Goal: Task Accomplishment & Management: Complete application form

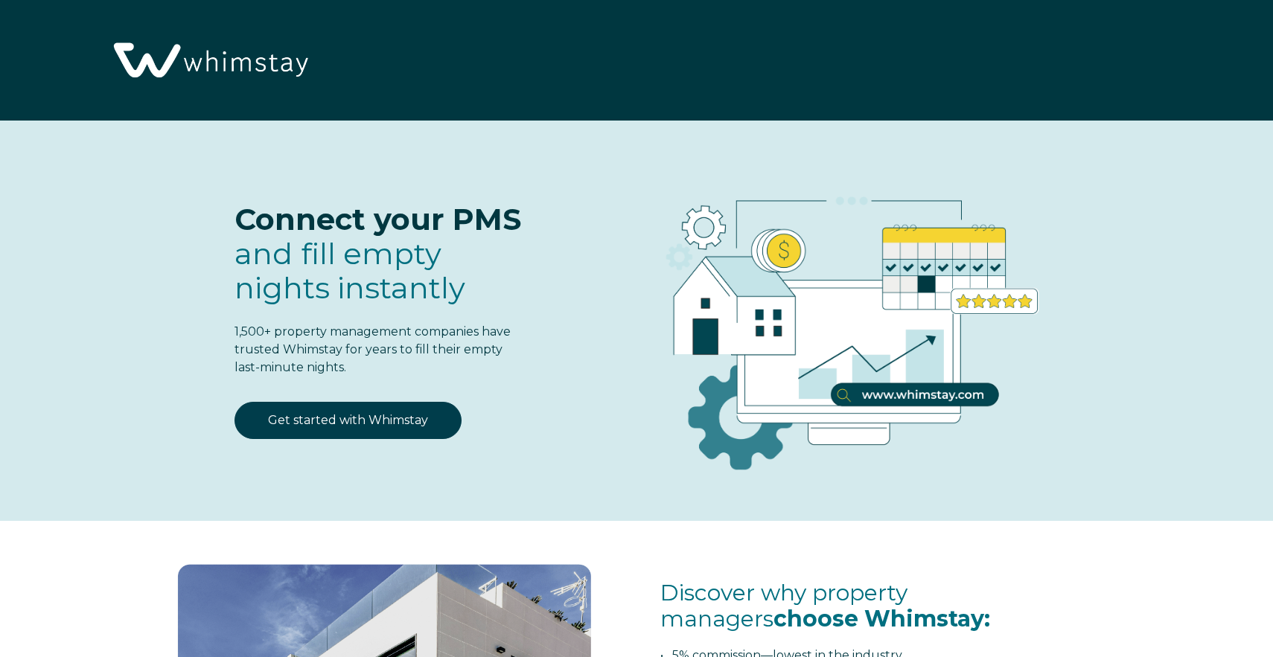
select select "US"
select select "Standard"
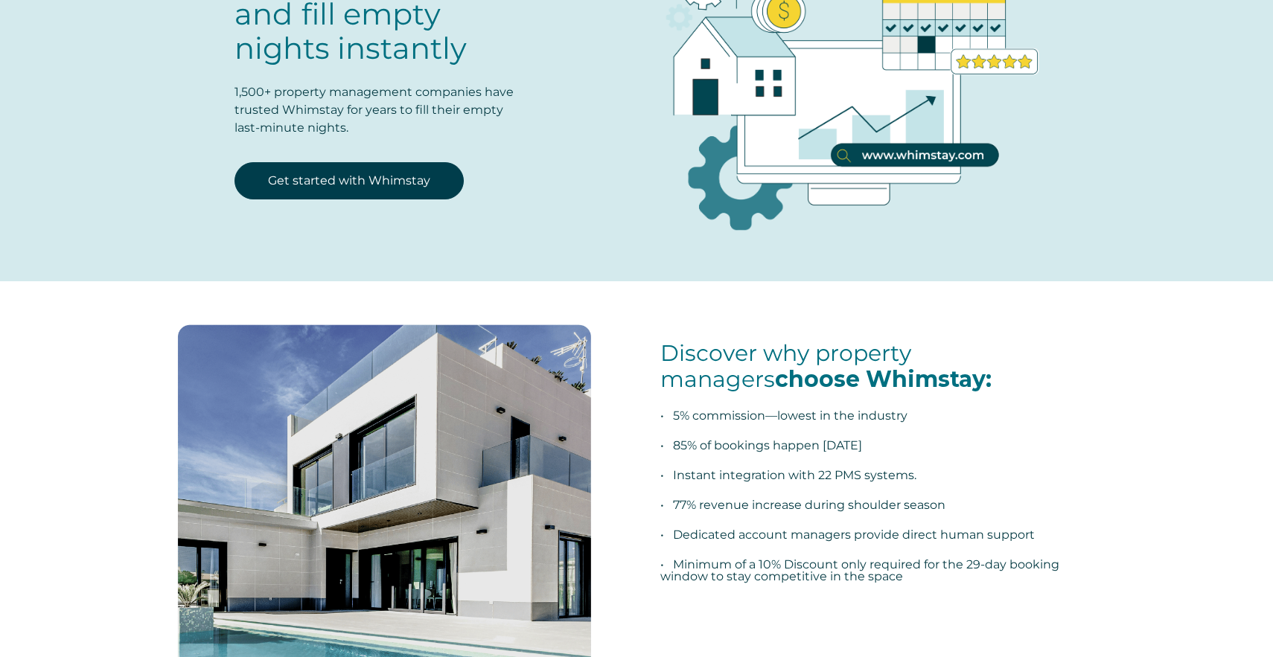
scroll to position [240, 0]
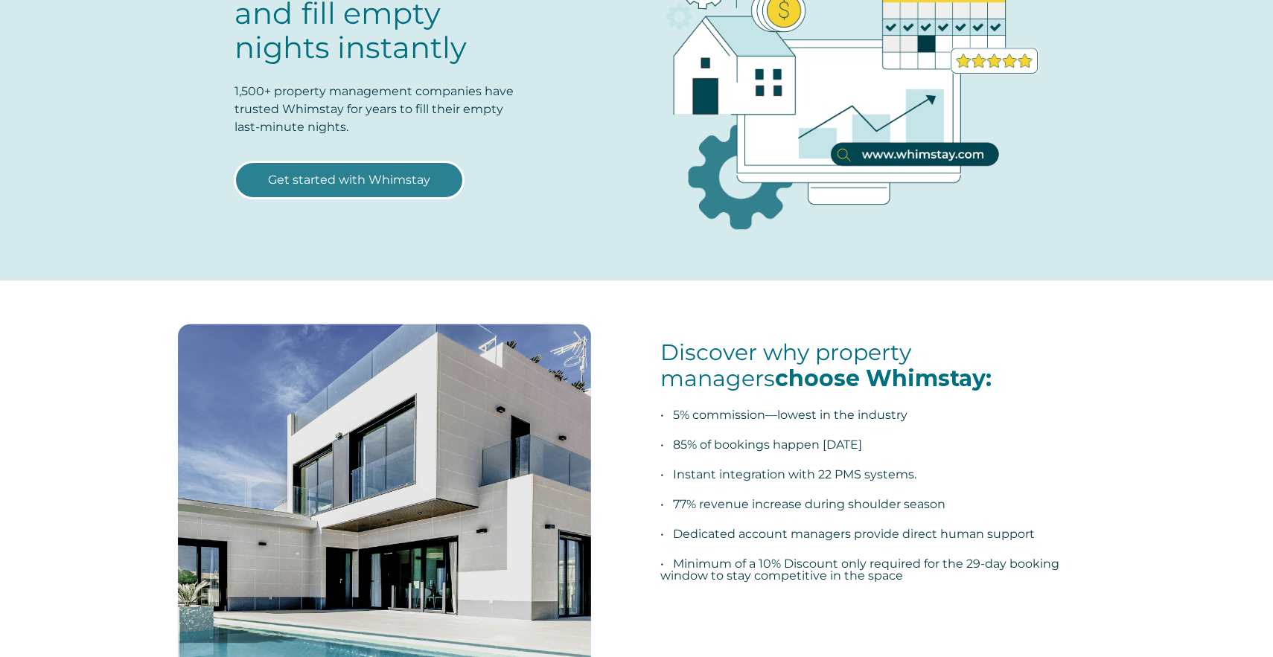
click at [361, 167] on link "Get started with Whimstay" at bounding box center [348, 179] width 229 height 37
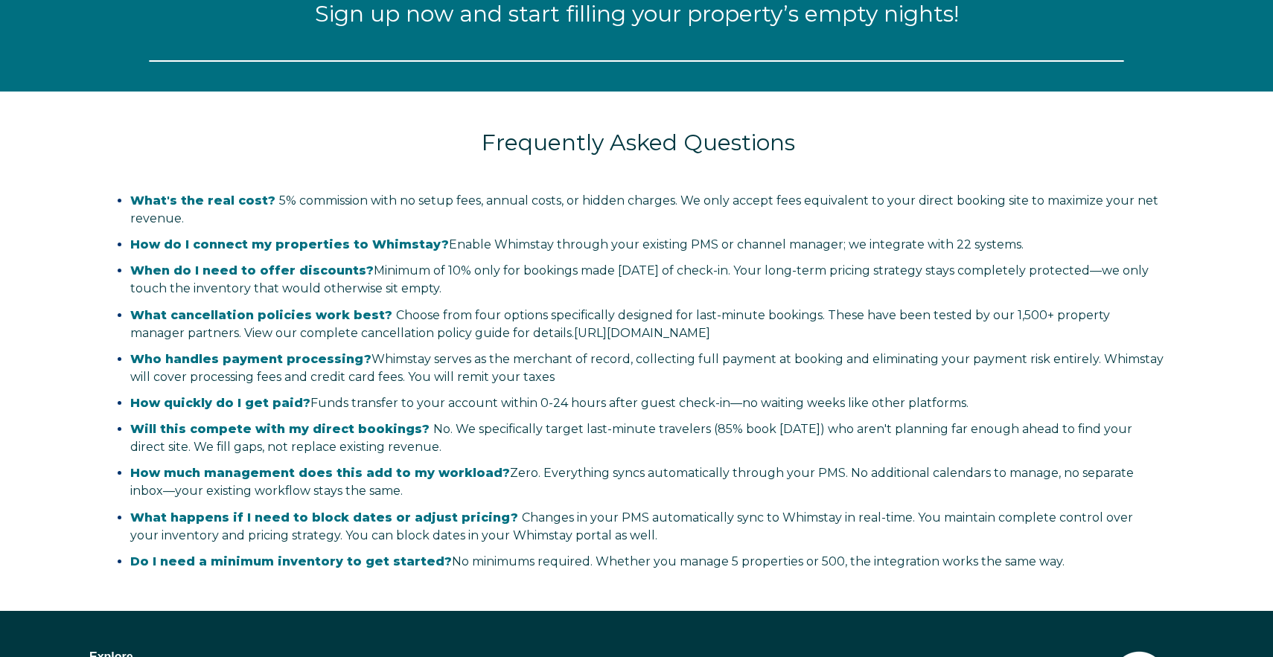
select select "US"
select select "Standard"
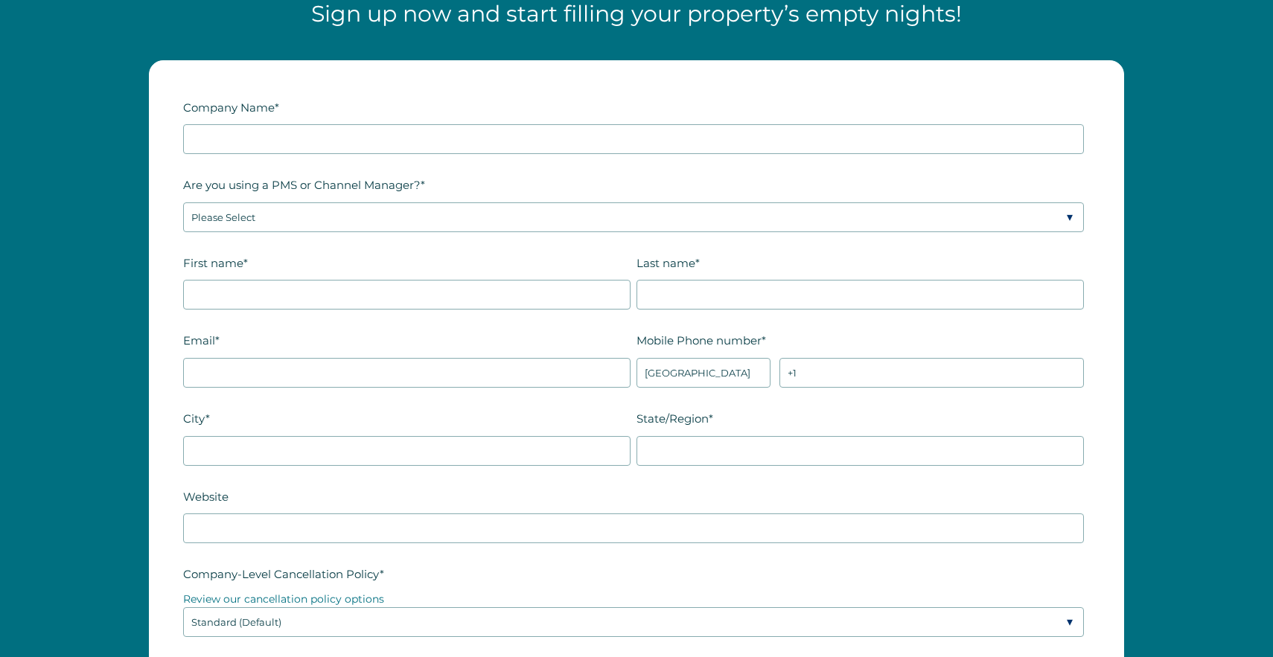
scroll to position [1896, 0]
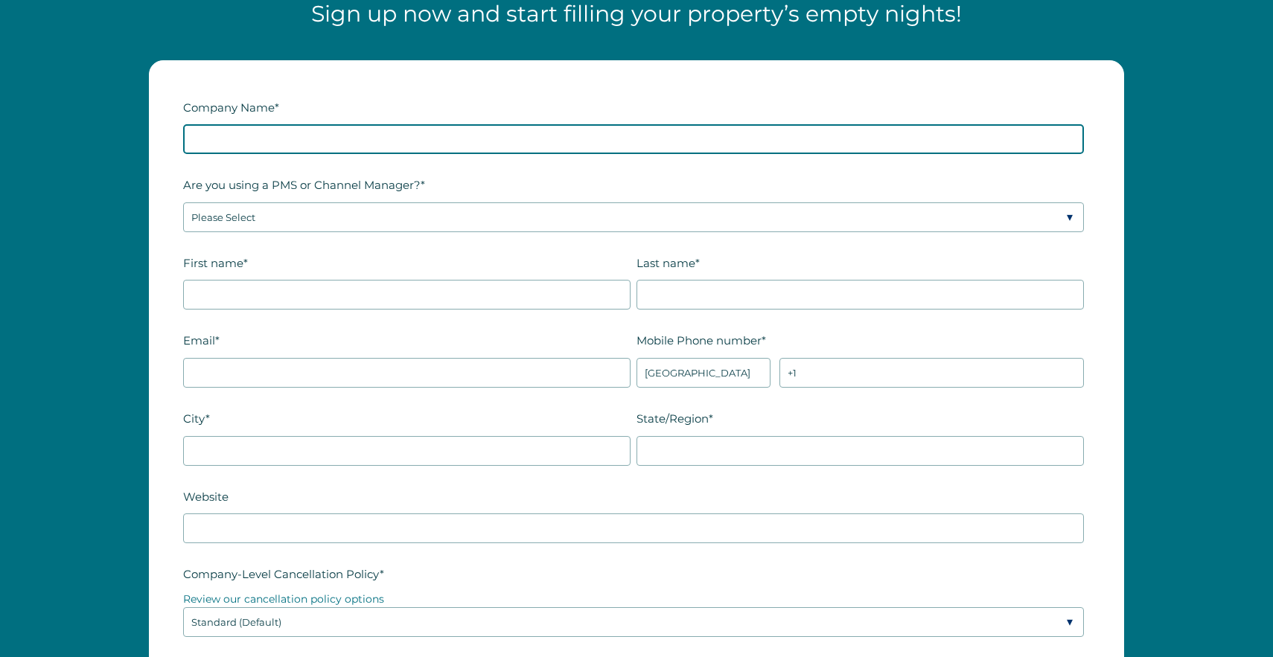
click at [335, 138] on input "Company Name *" at bounding box center [633, 139] width 901 height 30
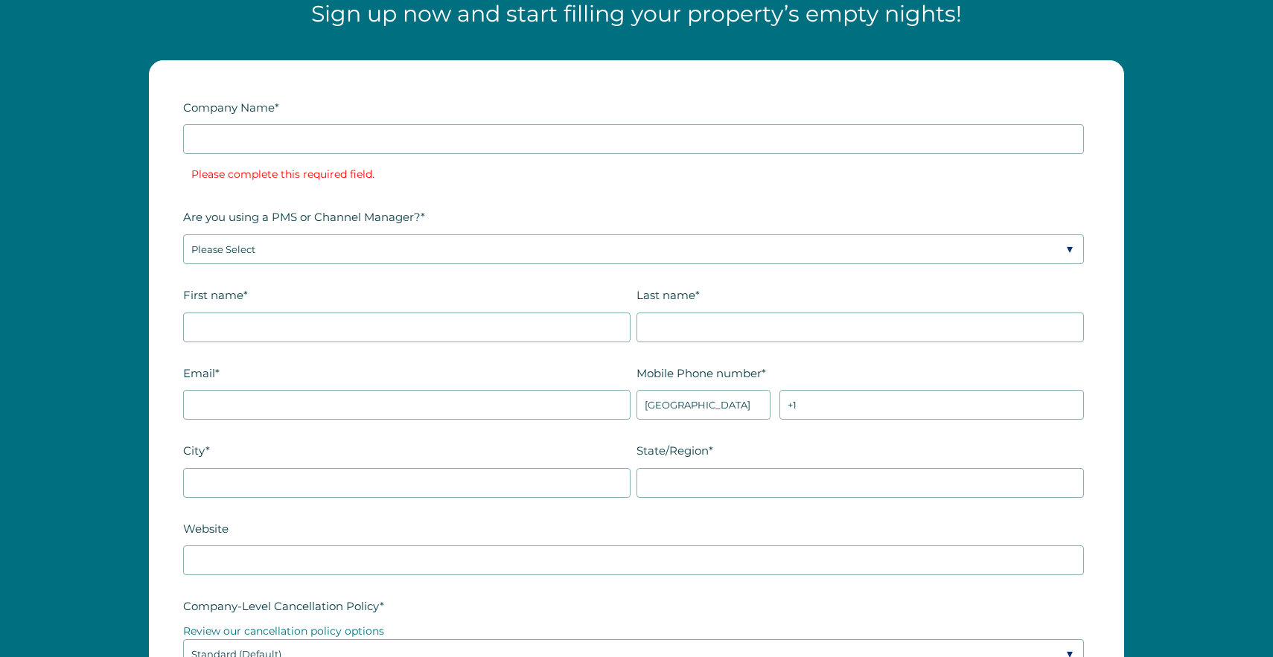
click at [167, 126] on form "Company Name * Please complete this required field. Are you using a PMS or Chan…" at bounding box center [636, 628] width 973 height 1134
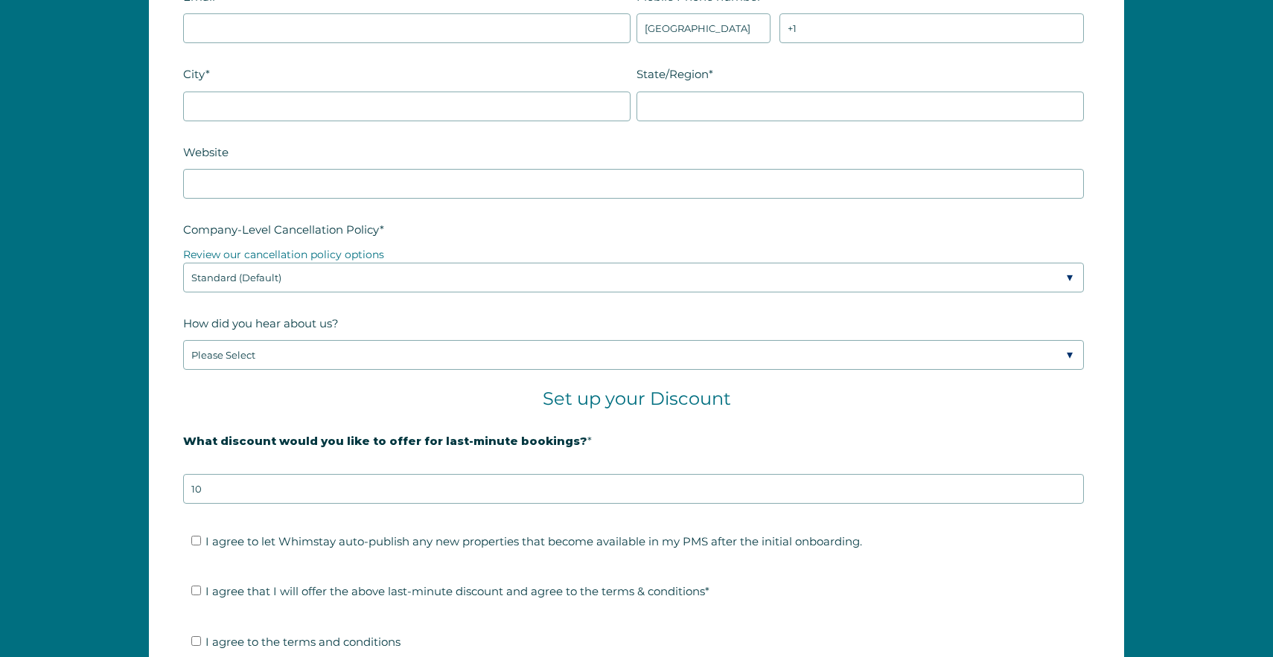
scroll to position [2277, 0]
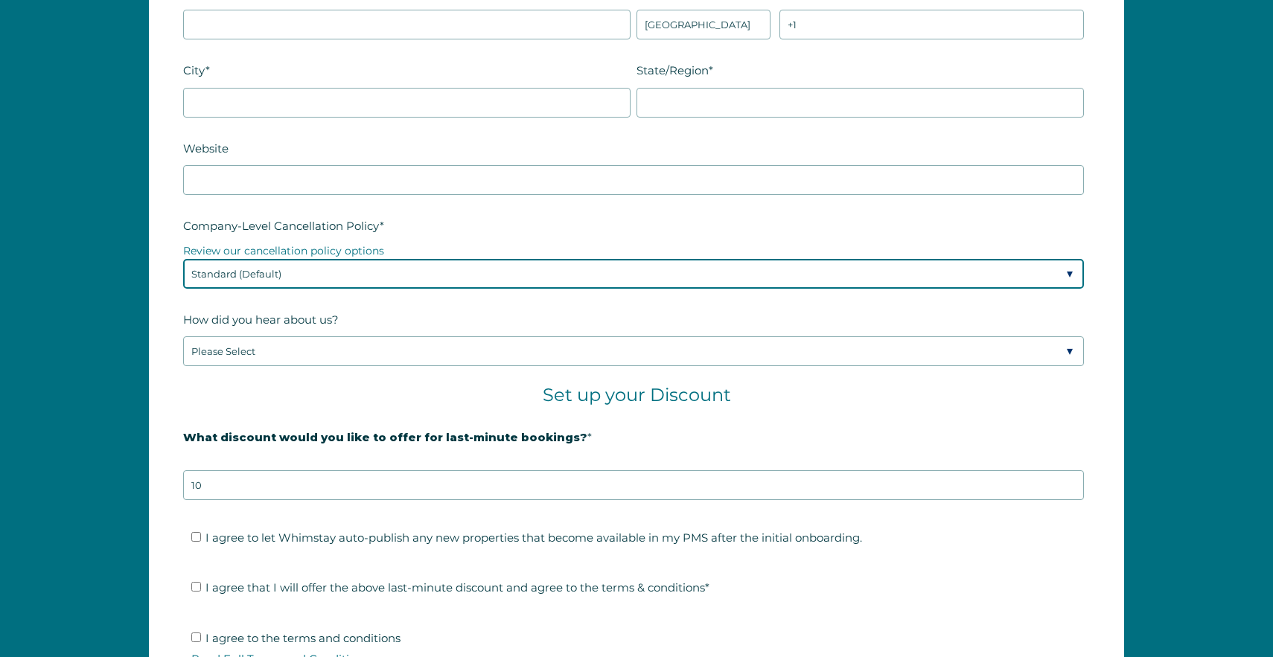
click at [329, 275] on select "Please Select Partial Standard (Default) Moderate Strict" at bounding box center [633, 274] width 901 height 30
click at [183, 259] on select "Please Select Partial Standard (Default) Moderate Strict" at bounding box center [633, 274] width 901 height 30
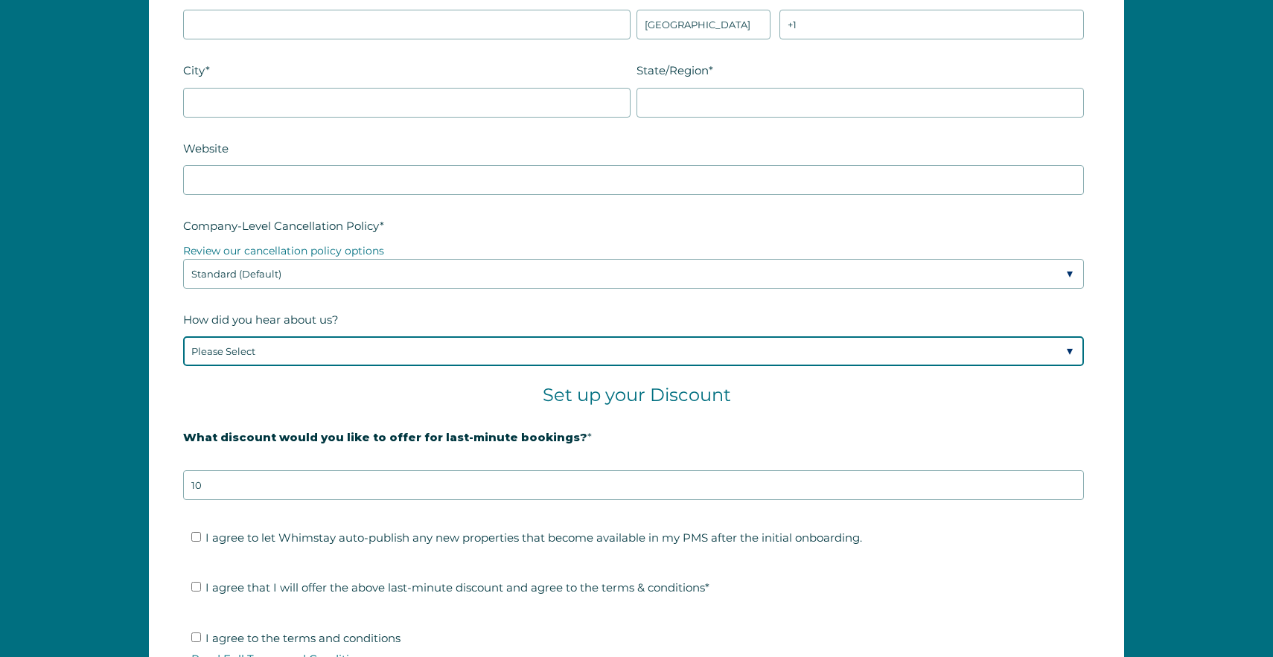
click at [323, 348] on select "Please Select Found Whimstay through a Google search Spoke to a Whimstay salesp…" at bounding box center [633, 351] width 901 height 30
select select "Social Media"
click at [183, 336] on select "Please Select Found Whimstay through a Google search Spoke to a Whimstay salesp…" at bounding box center [633, 351] width 901 height 30
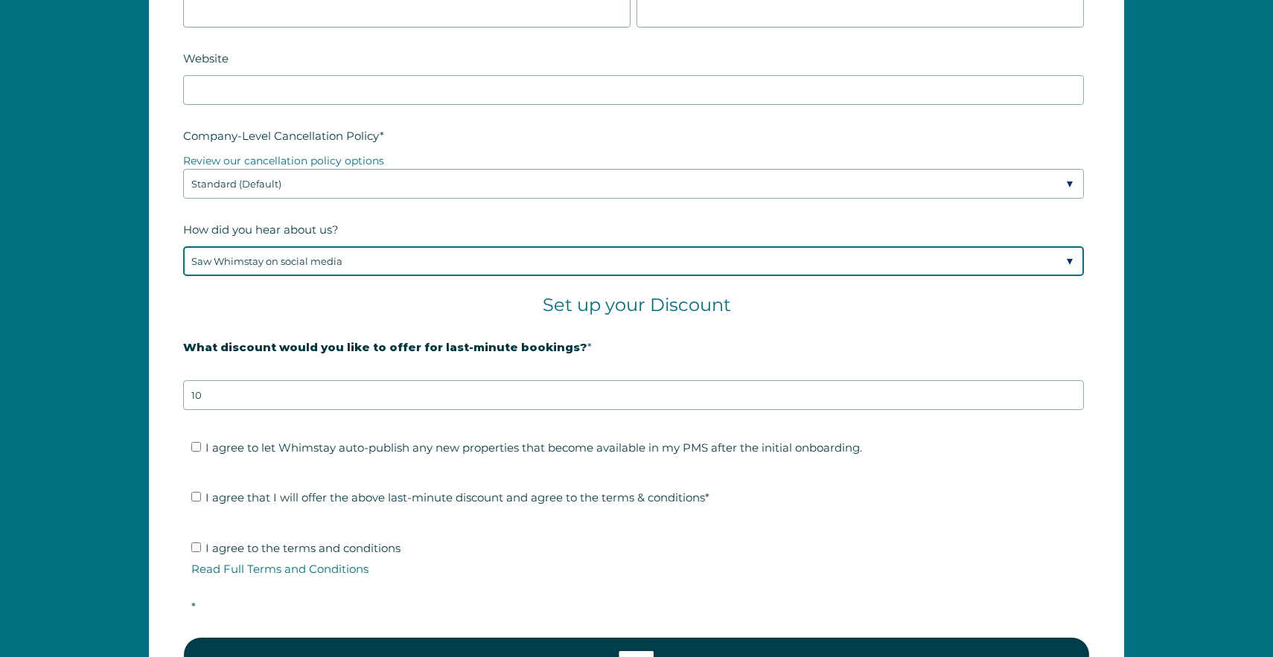
scroll to position [2370, 0]
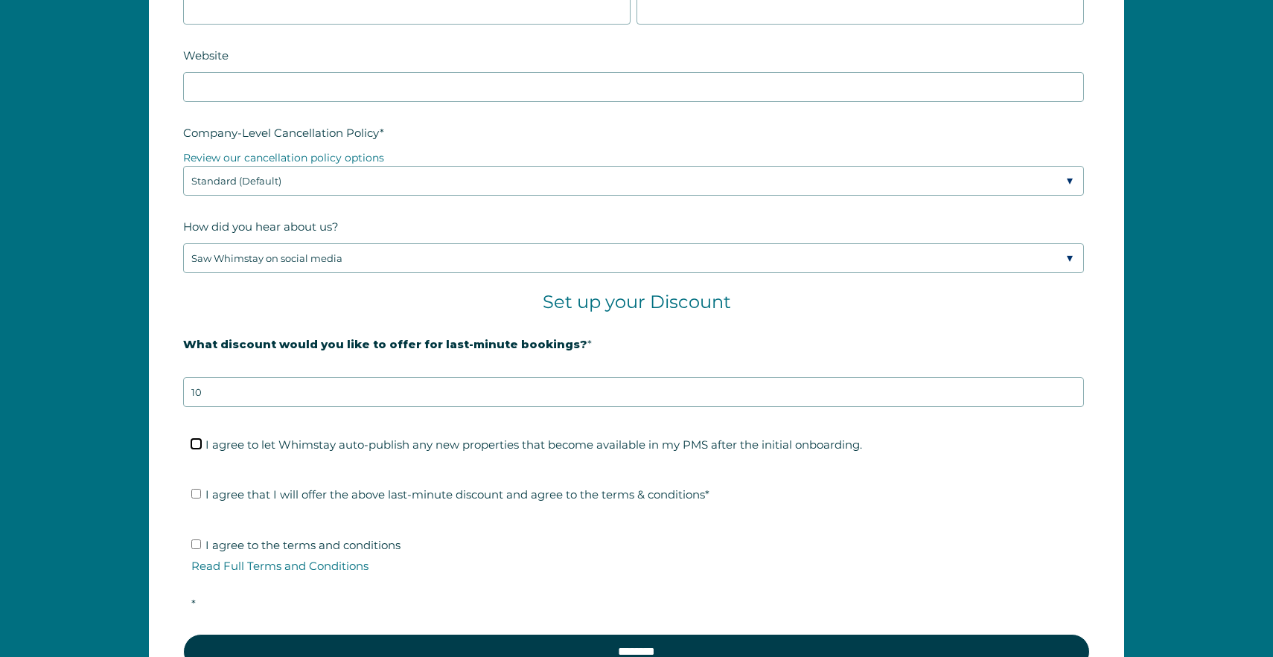
click at [196, 443] on input "I agree to let Whimstay auto-publish any new properties that become available i…" at bounding box center [196, 444] width 10 height 10
checkbox input "true"
click at [199, 492] on input "I agree that I will offer the above last-minute discount and agree to the terms…" at bounding box center [196, 494] width 10 height 10
checkbox input "true"
click at [198, 541] on input "I agree to the terms and conditions Read Full Terms and Conditions *" at bounding box center [196, 545] width 10 height 10
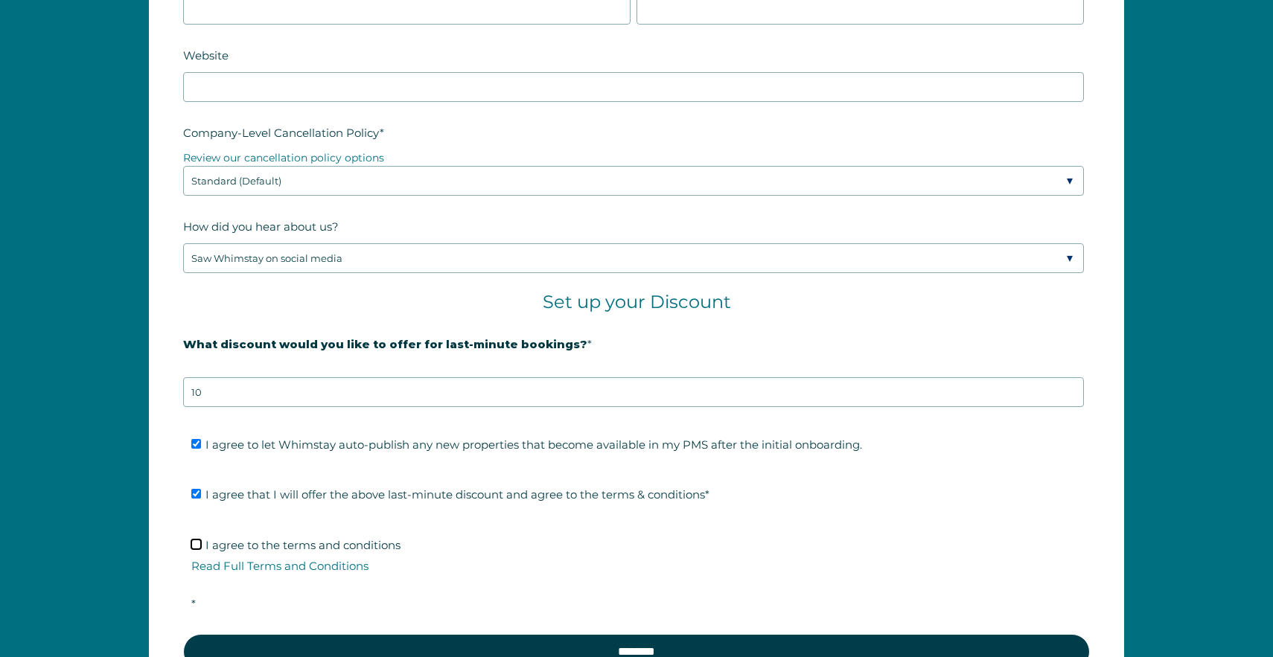
checkbox input "true"
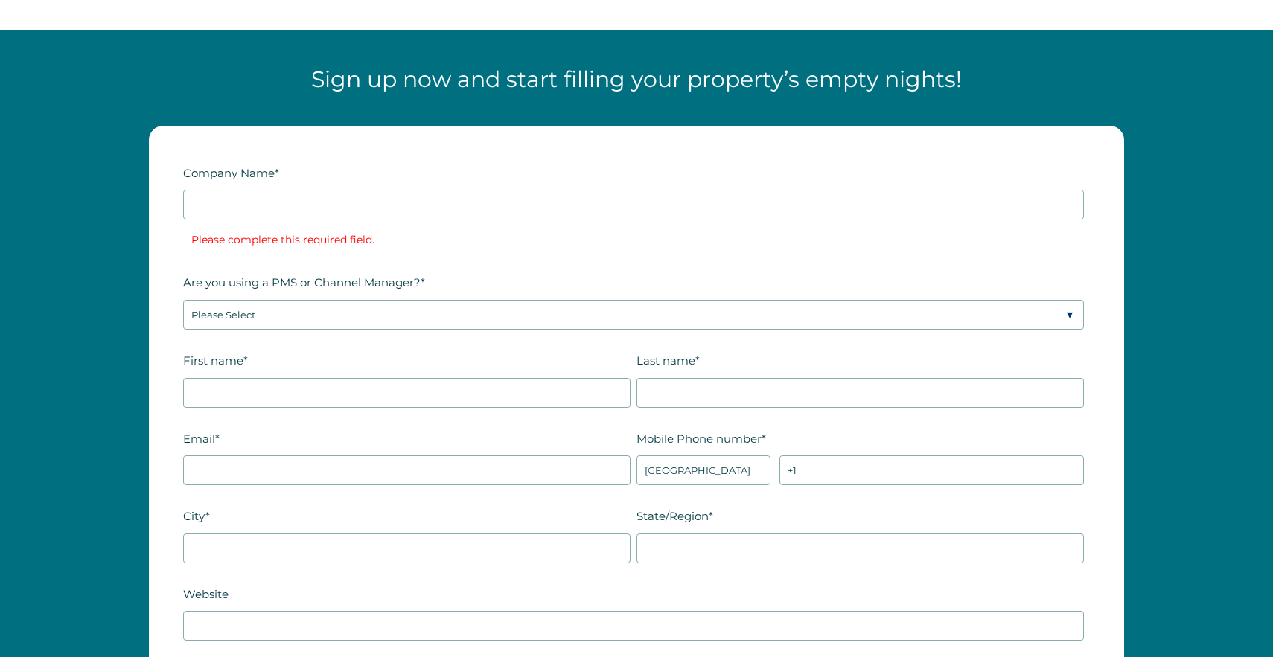
scroll to position [1834, 0]
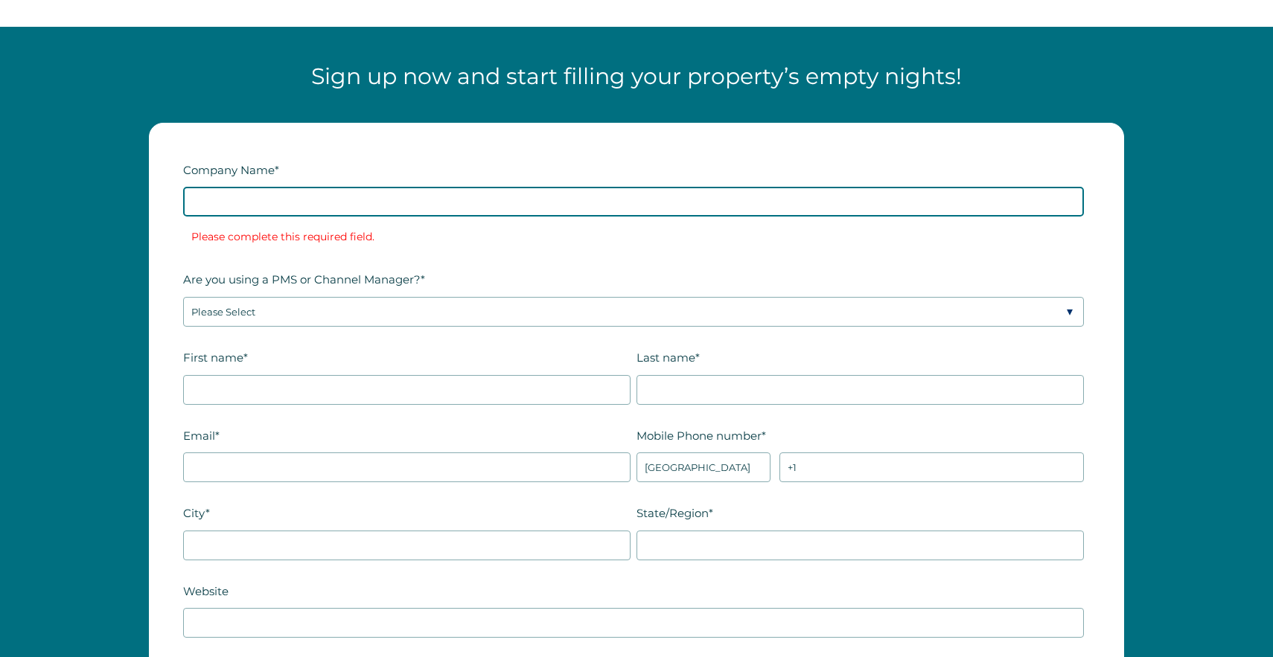
click at [238, 199] on input "Company Name *" at bounding box center [633, 202] width 901 height 30
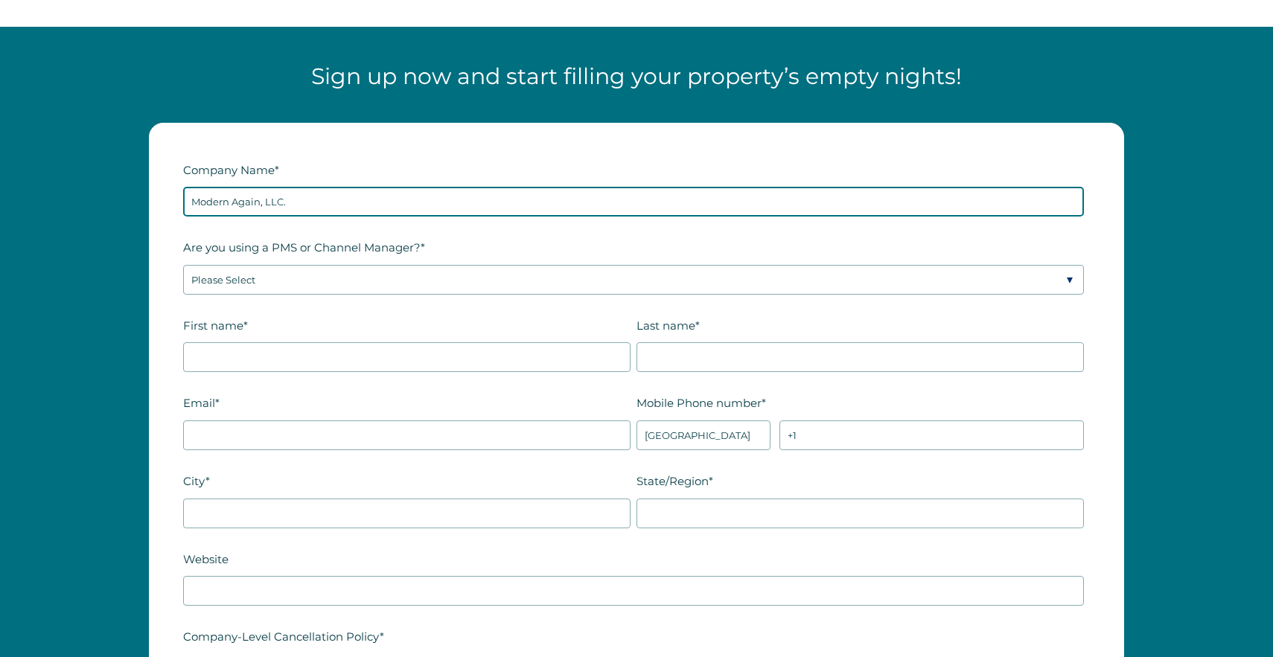
type input "Modern Again, LLC."
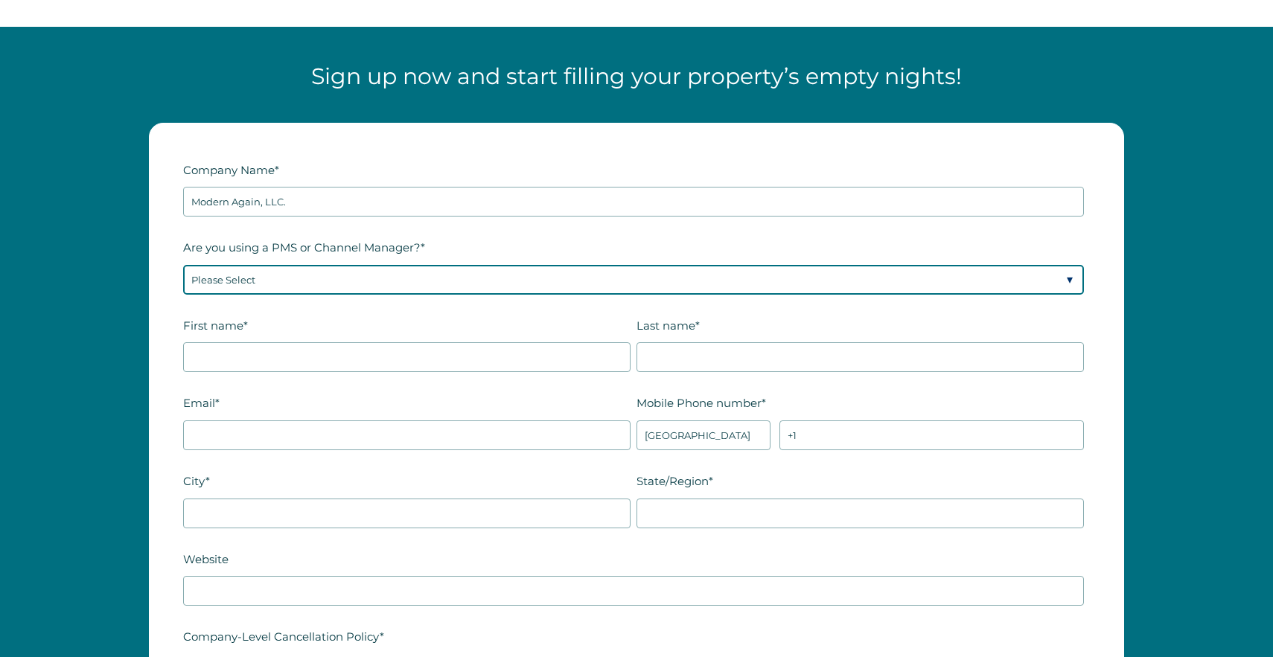
click at [257, 275] on select "Please Select Barefoot BookingPal Boost Brightside CiiRUS Escapia Guesty Hostaw…" at bounding box center [633, 280] width 901 height 30
select select "Not Listed"
click at [183, 265] on select "Please Select Barefoot BookingPal Boost Brightside CiiRUS Escapia Guesty Hostaw…" at bounding box center [633, 280] width 901 height 30
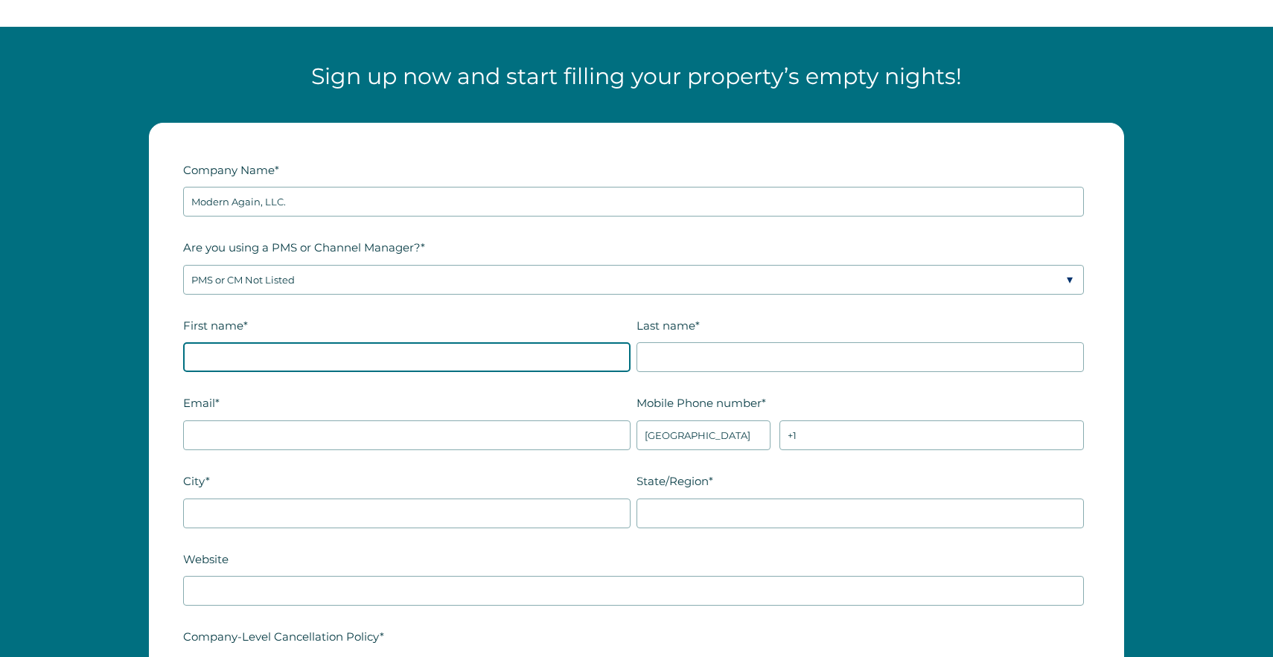
click at [263, 352] on input "First name *" at bounding box center [406, 357] width 447 height 30
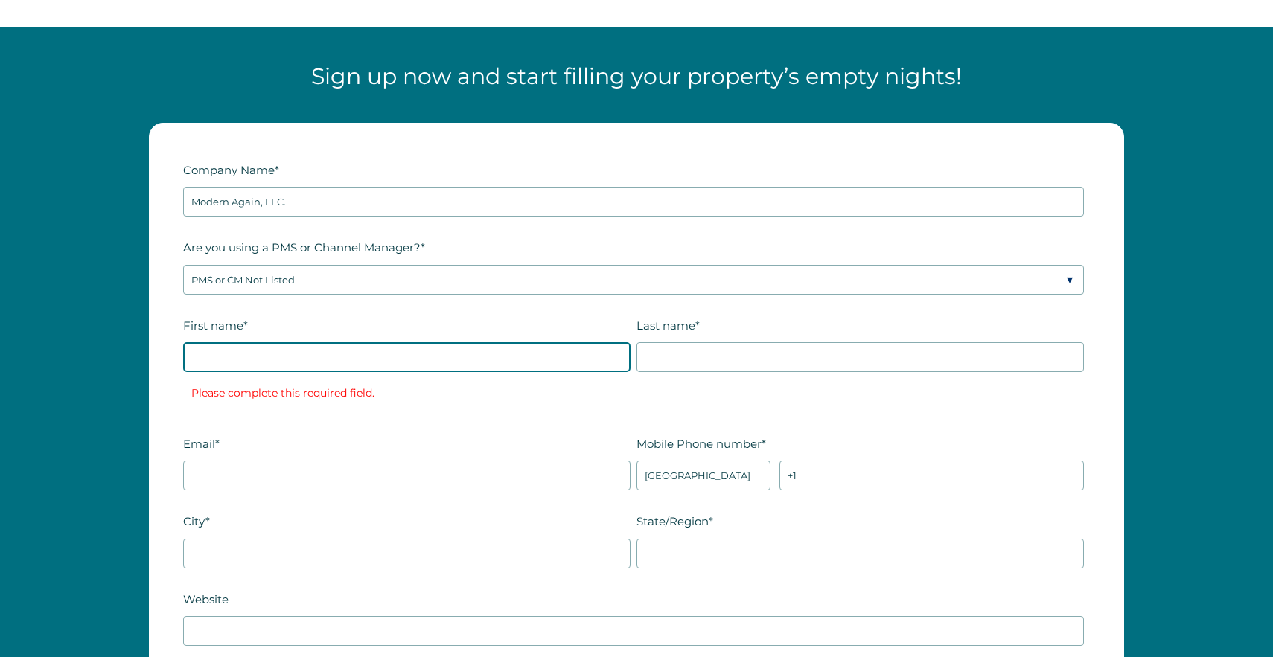
type input "Steve"
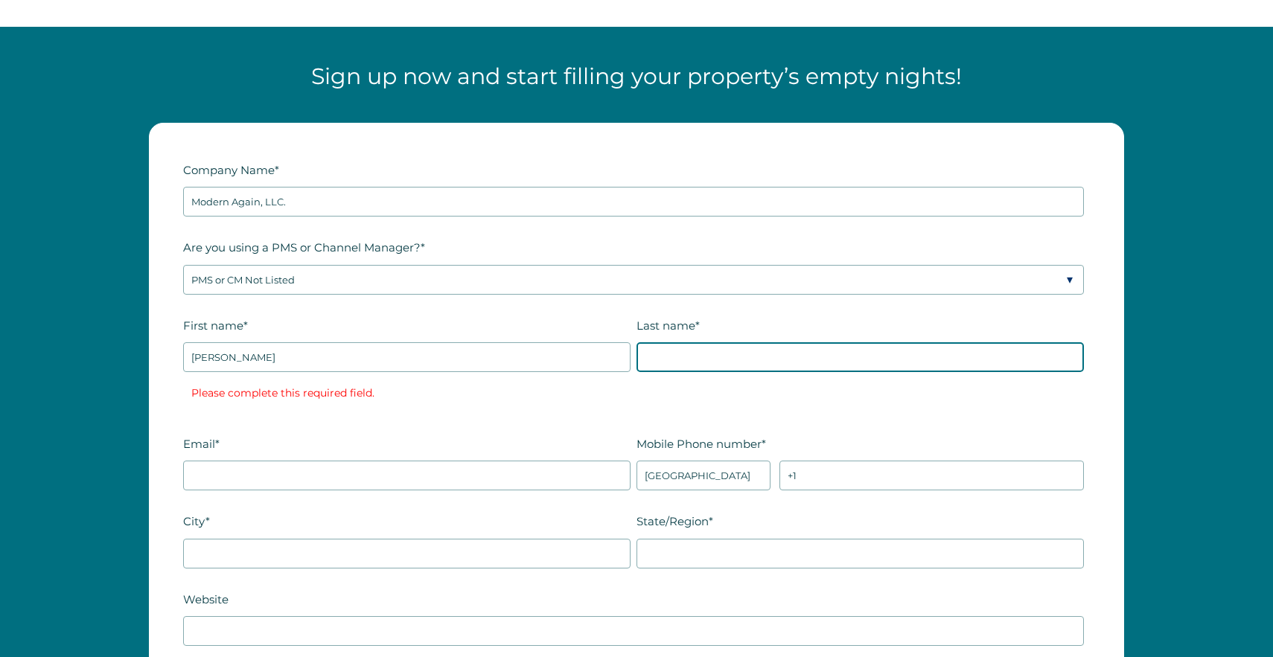
type input "Wilhelmi"
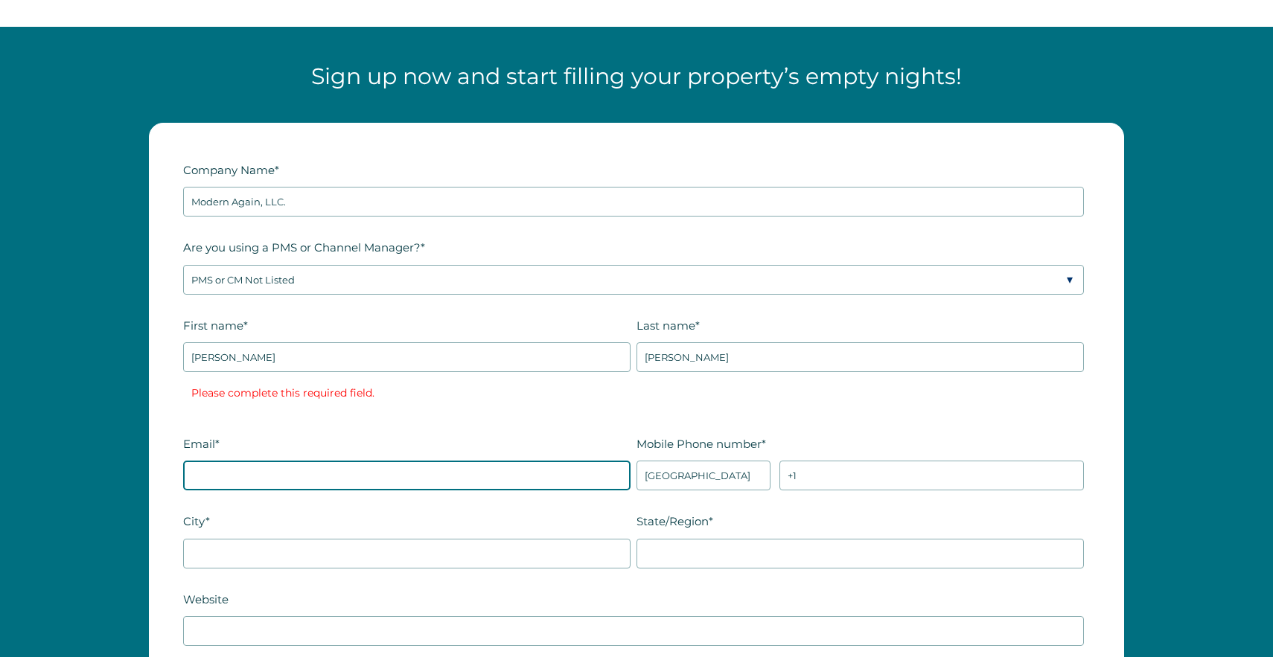
type input "wilhelmi22@gmail.com"
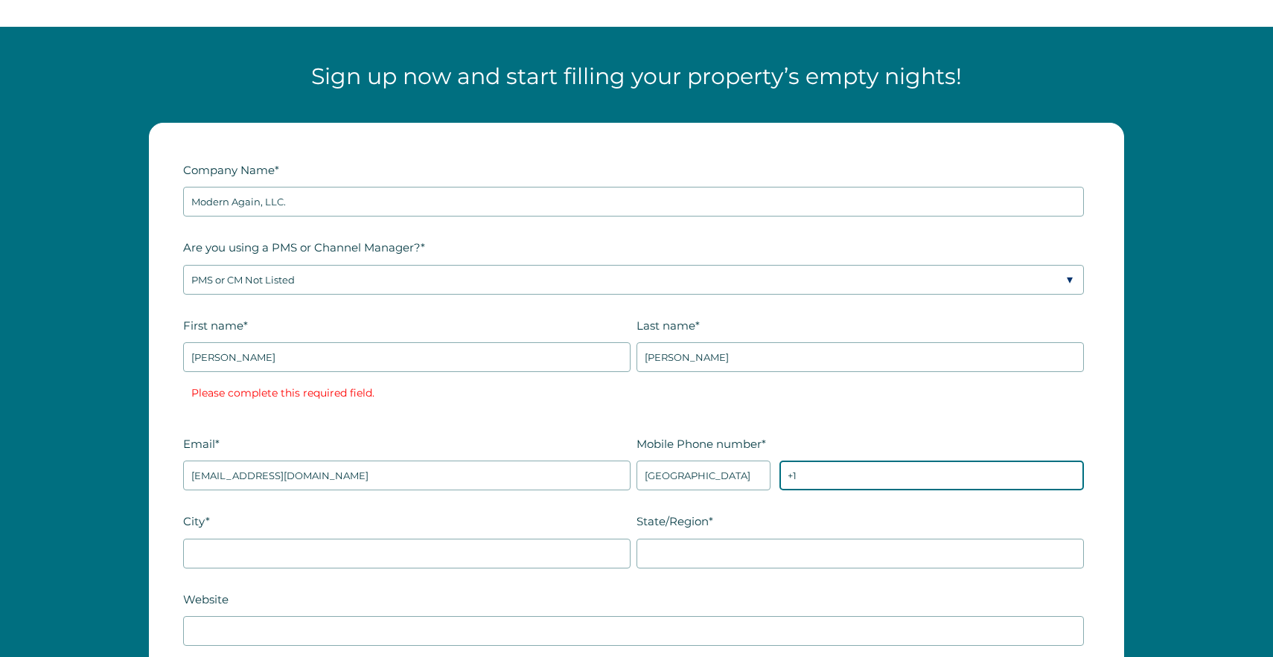
type input "+1 9194148057"
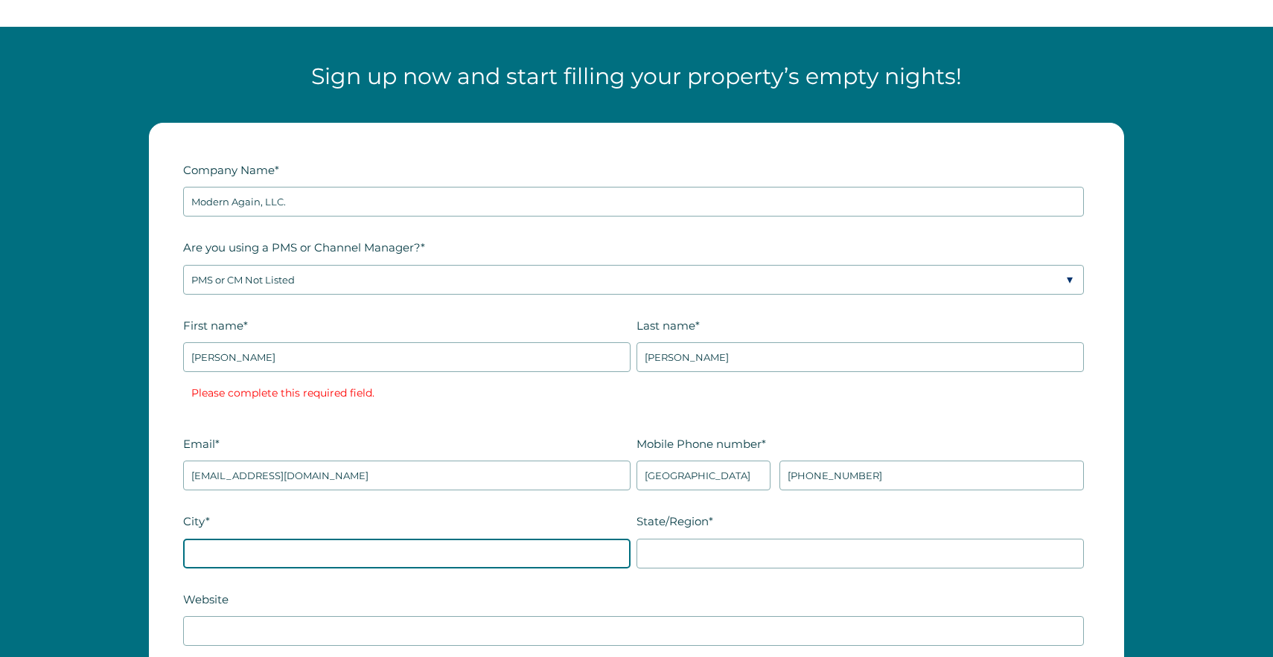
type input "CARY"
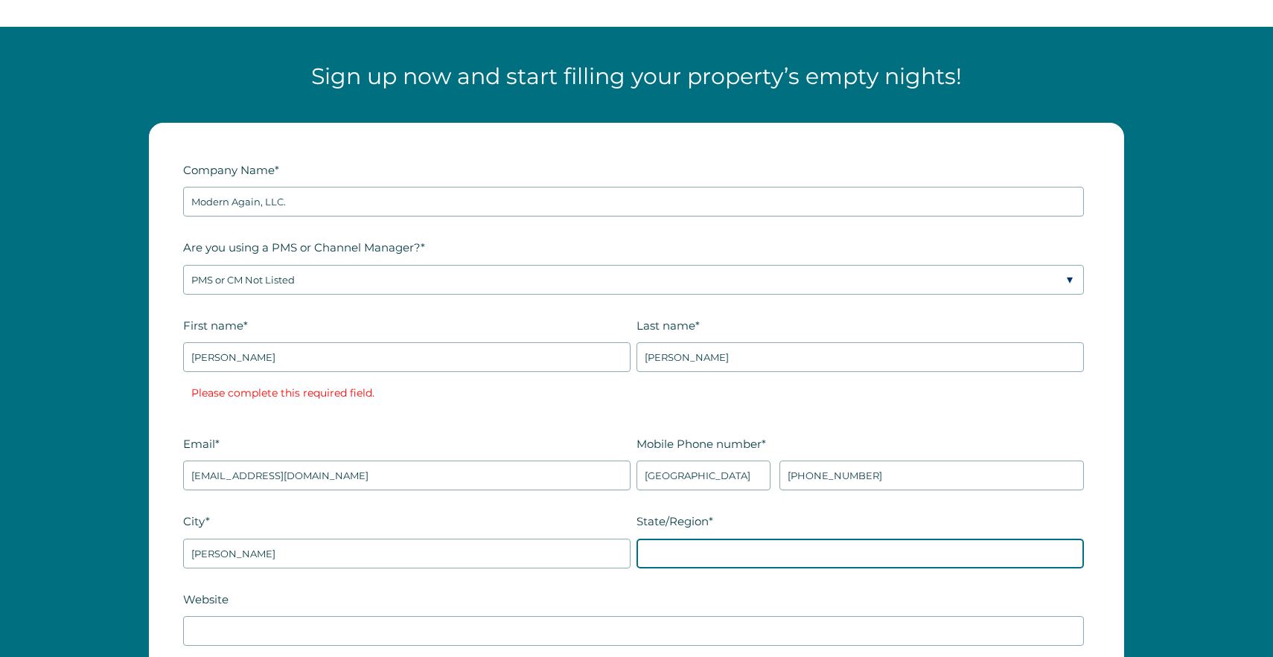
type input "North Carolina"
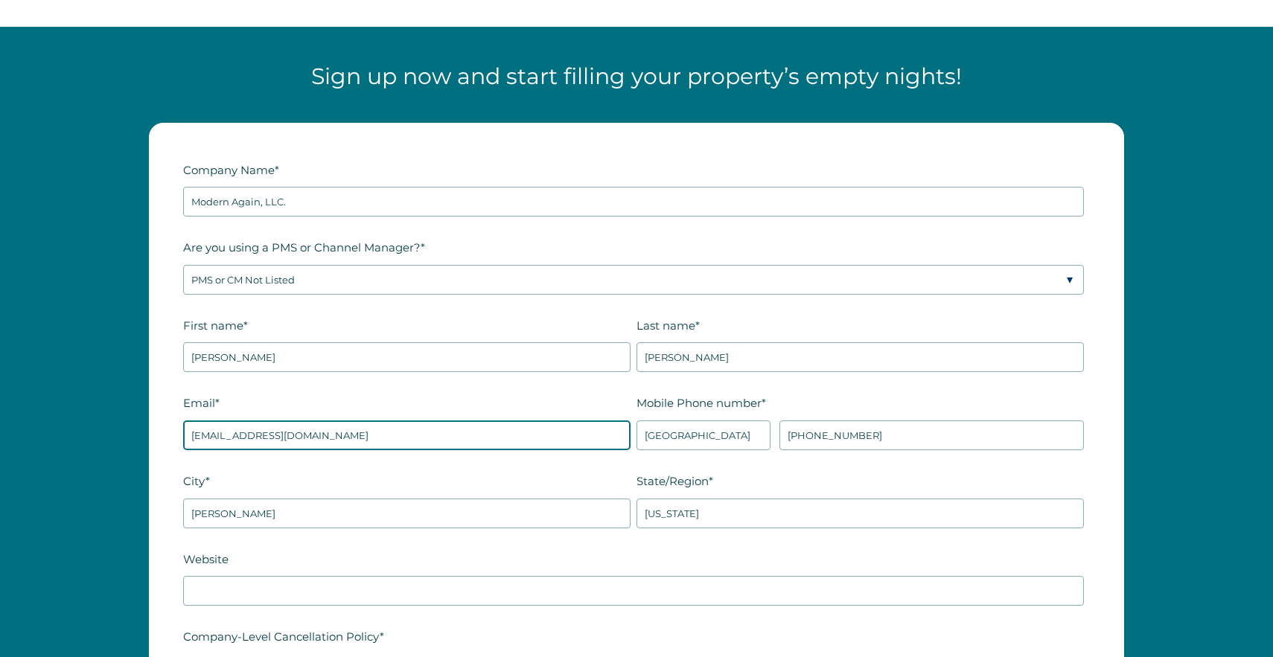
drag, startPoint x: 246, startPoint y: 433, endPoint x: 164, endPoint y: 433, distance: 81.1
type input "modernagainllc@gmail.com"
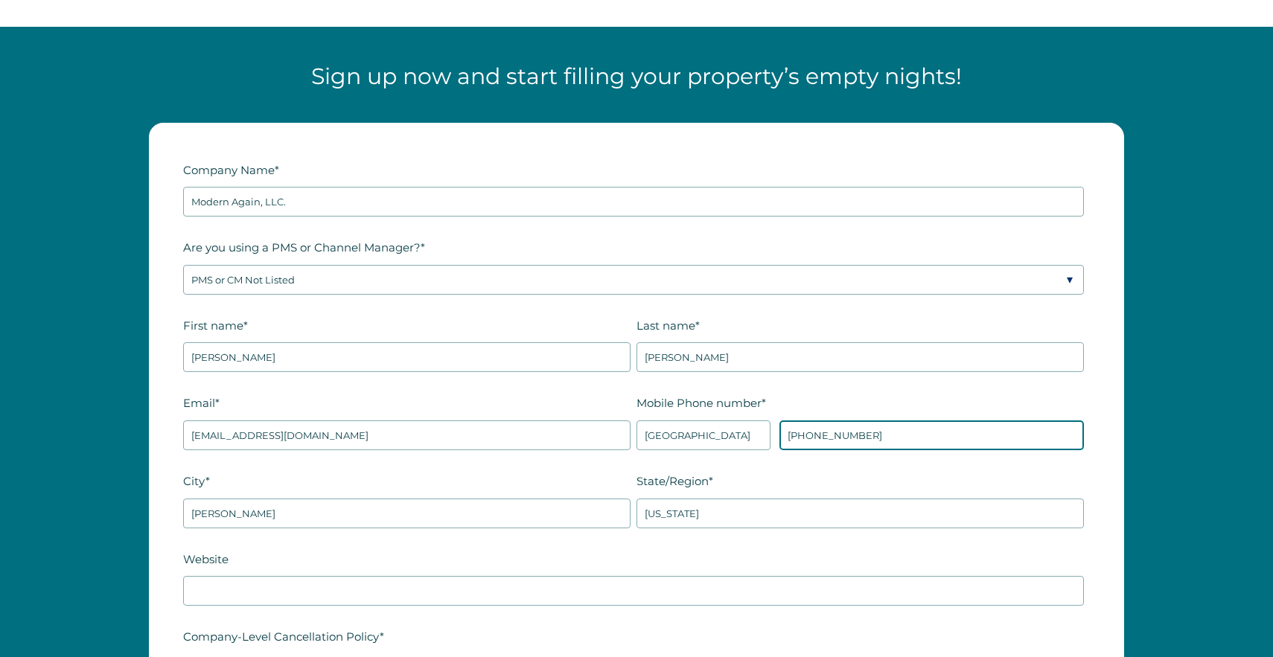
click at [880, 436] on input "+1 9194148057" at bounding box center [931, 435] width 304 height 30
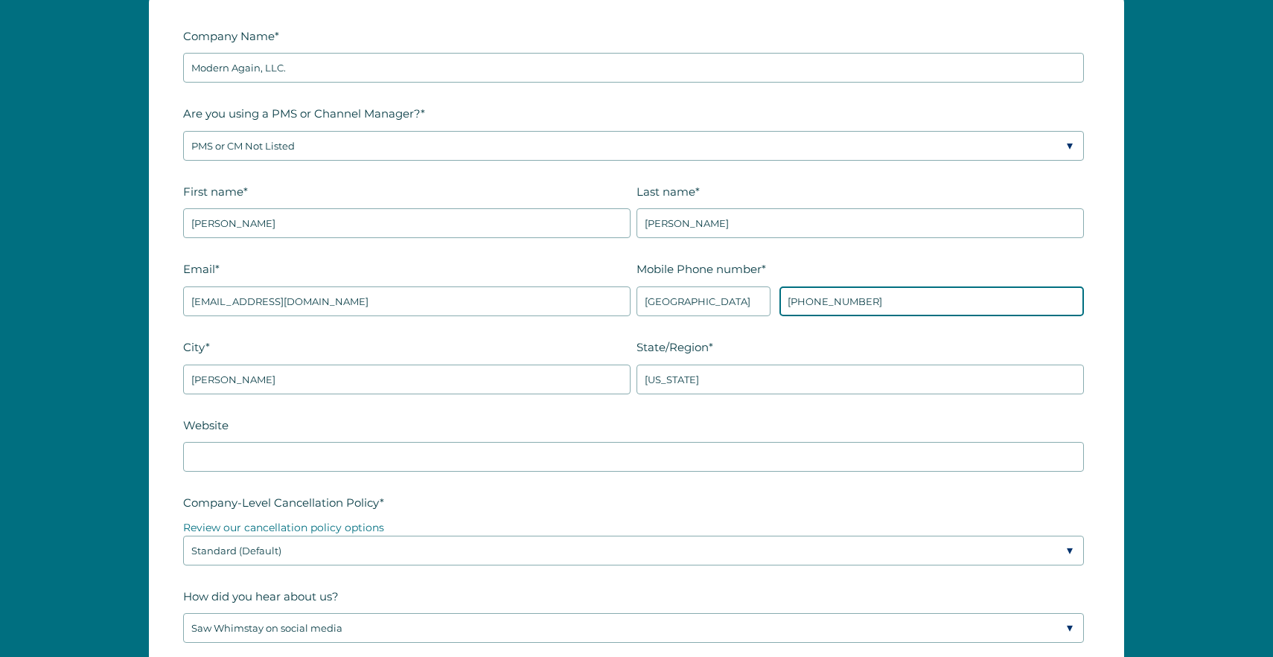
scroll to position [1969, 0]
type input "+1 9105932622"
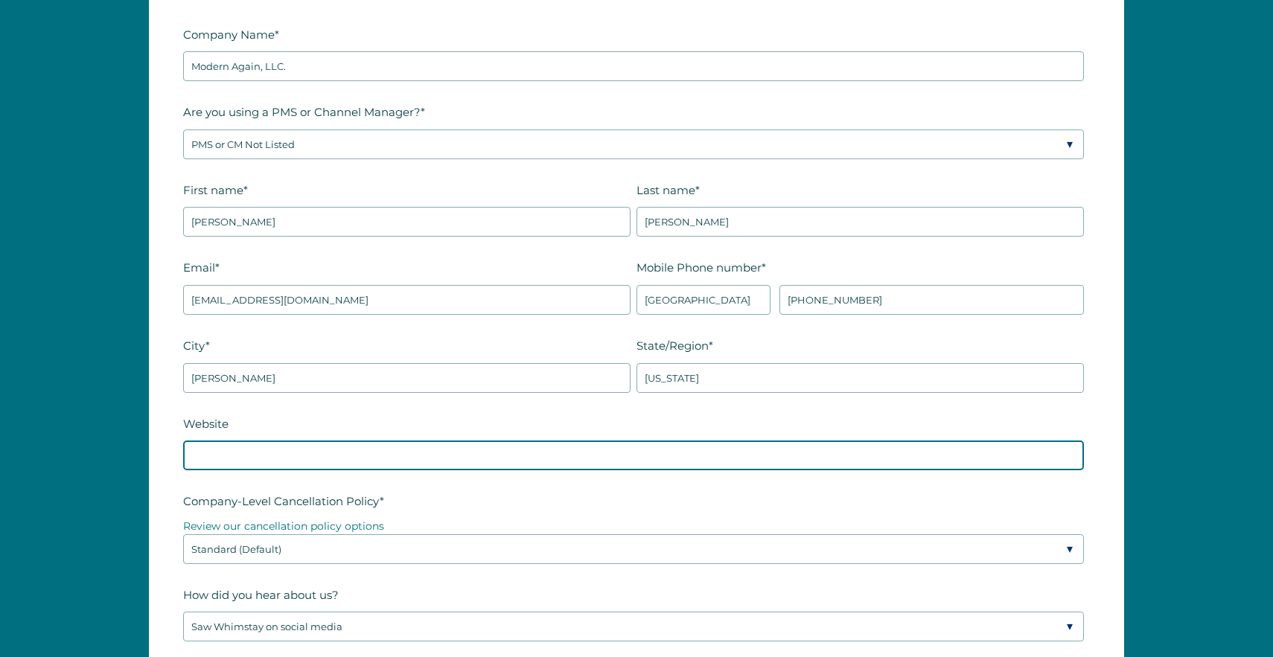
click at [231, 458] on input "Website" at bounding box center [633, 456] width 901 height 30
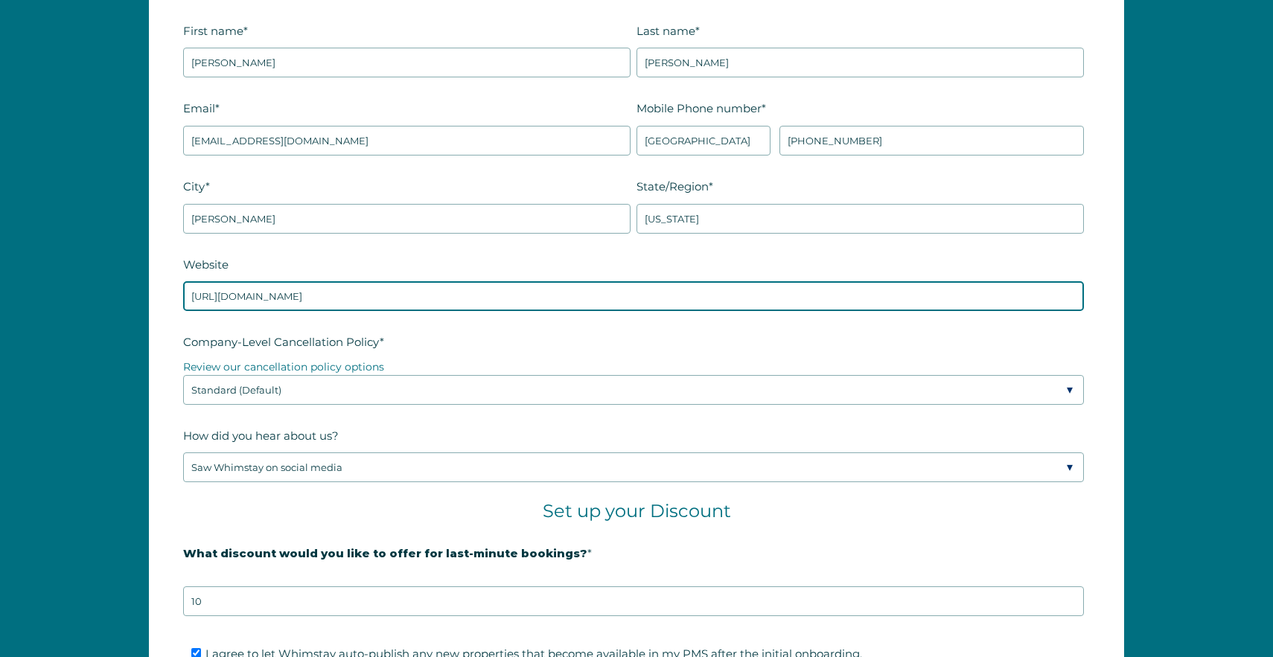
scroll to position [2131, 0]
type input "https://modernescapeMB.com"
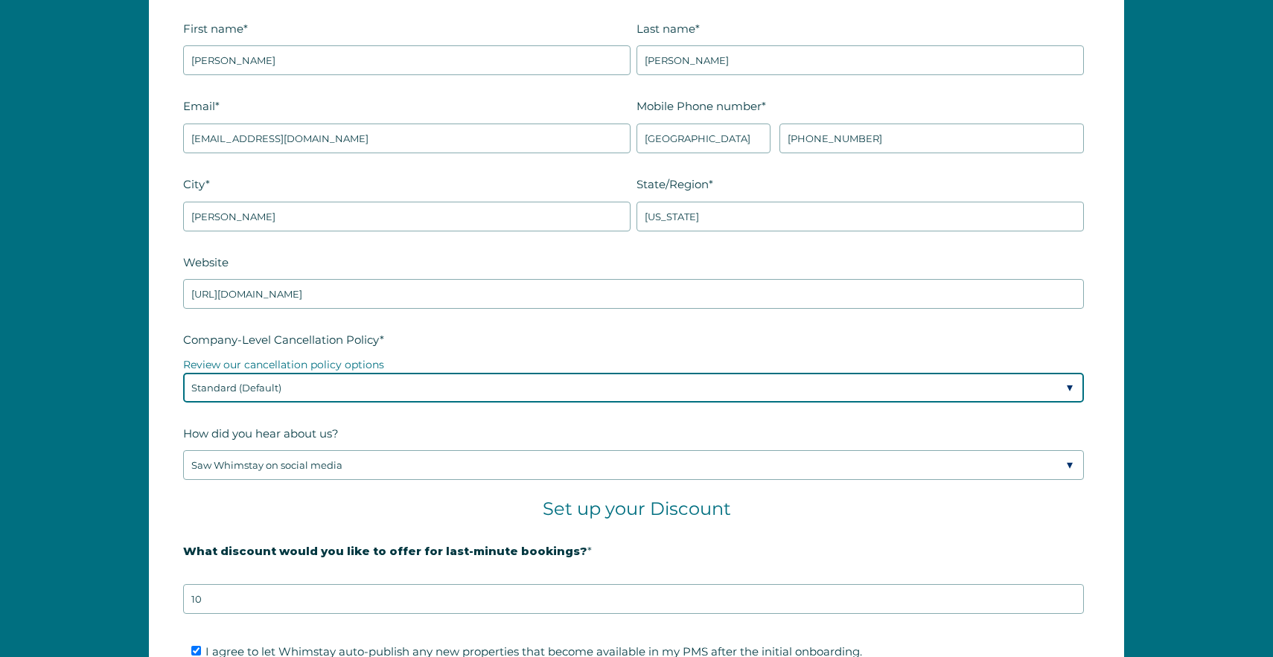
click at [336, 391] on select "Please Select Partial Standard (Default) Moderate Strict" at bounding box center [633, 388] width 901 height 30
click at [183, 373] on select "Please Select Partial Standard (Default) Moderate Strict" at bounding box center [633, 388] width 901 height 30
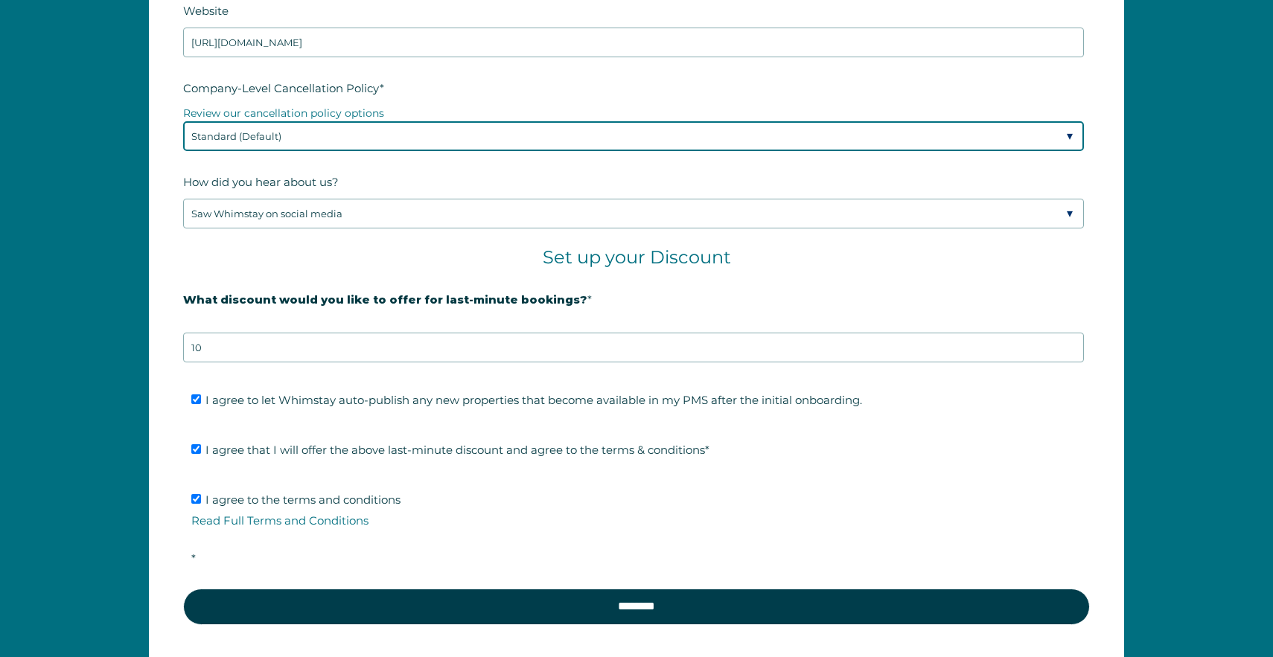
scroll to position [2383, 0]
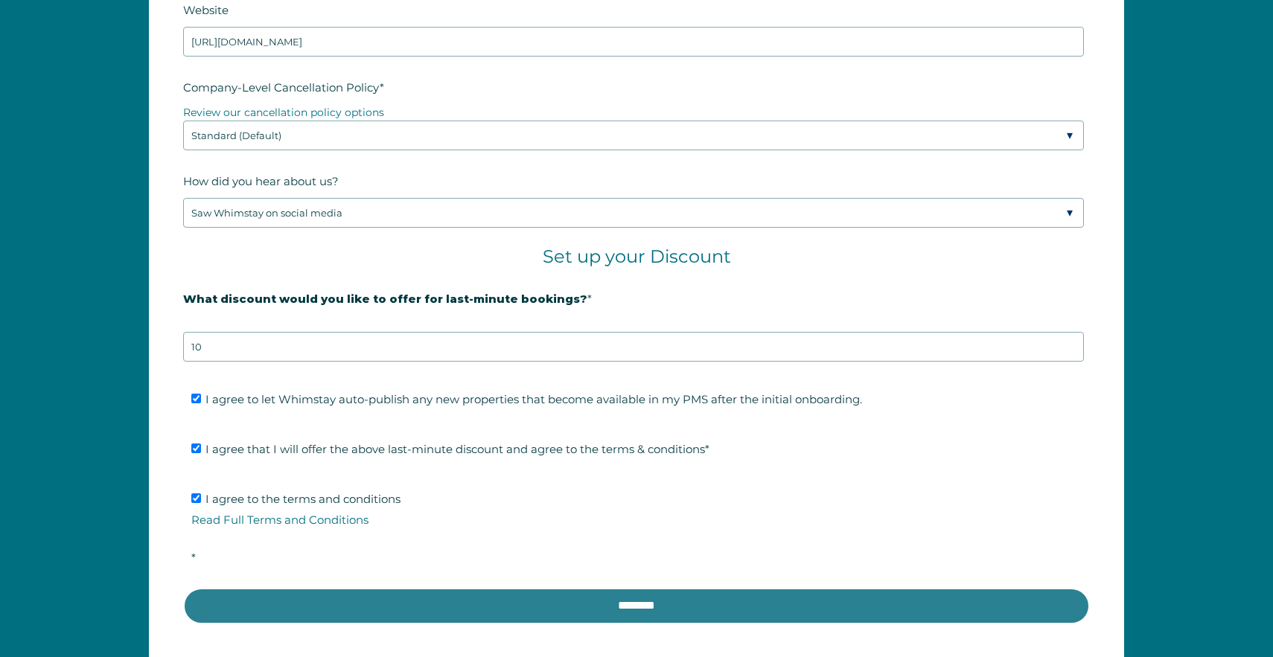
click at [359, 595] on input "********" at bounding box center [636, 606] width 906 height 36
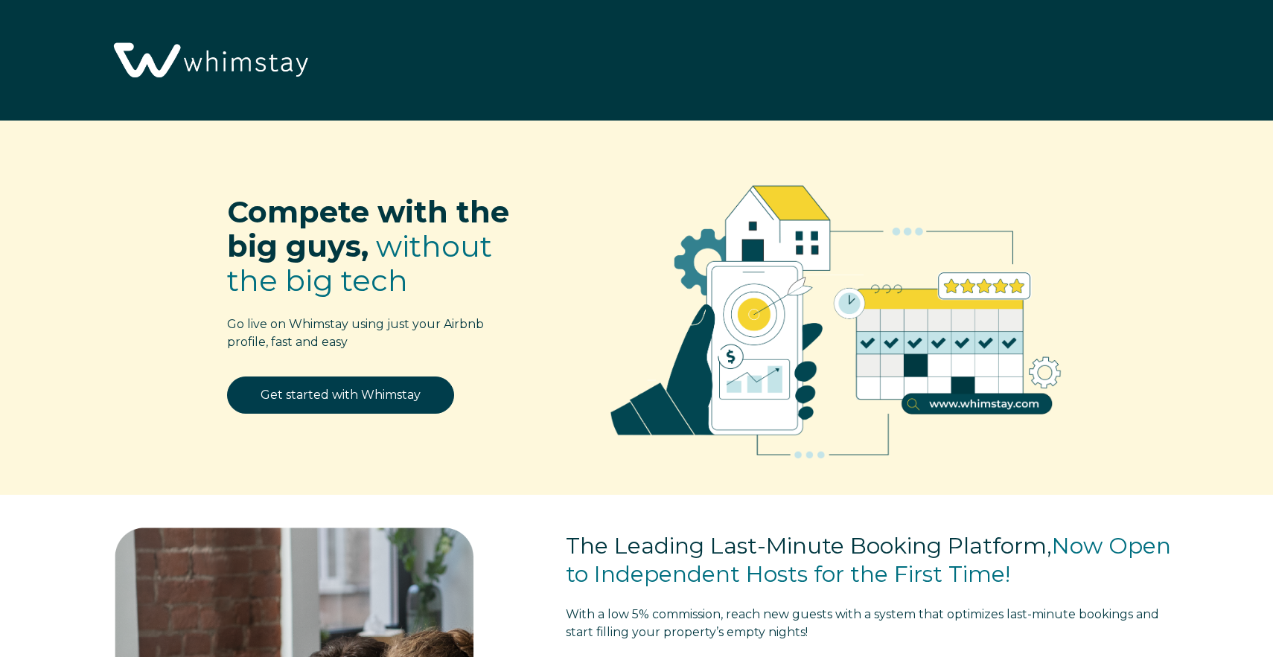
scroll to position [1971, 0]
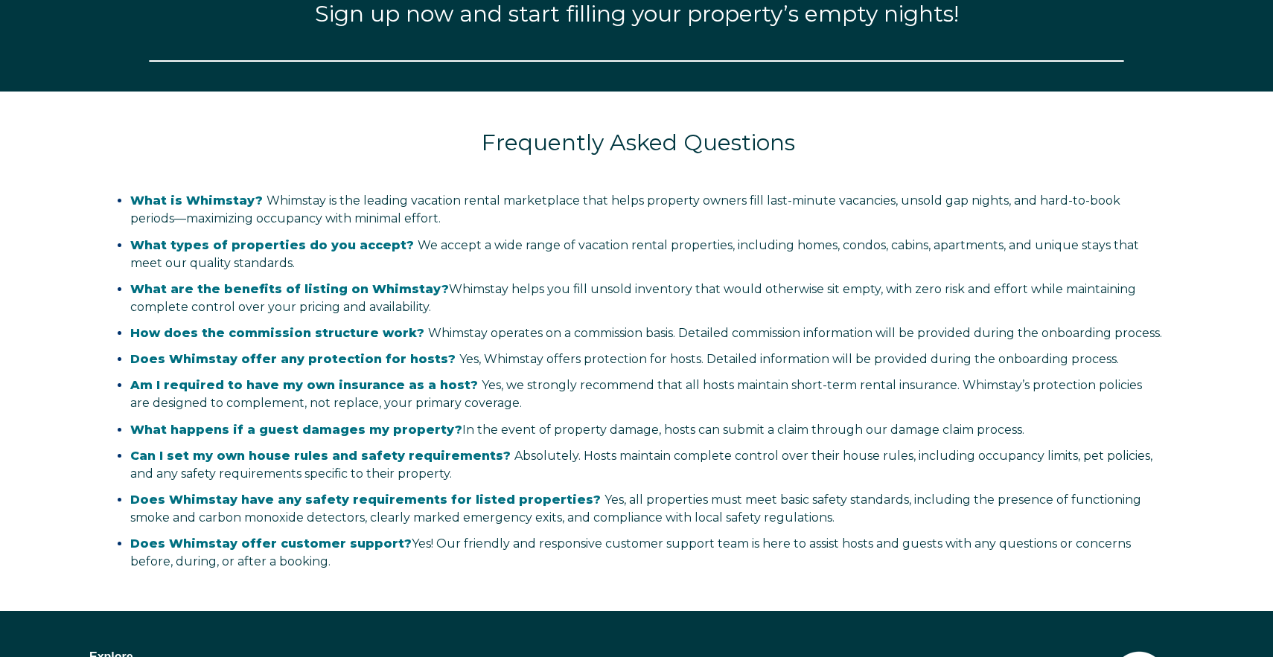
select select "US"
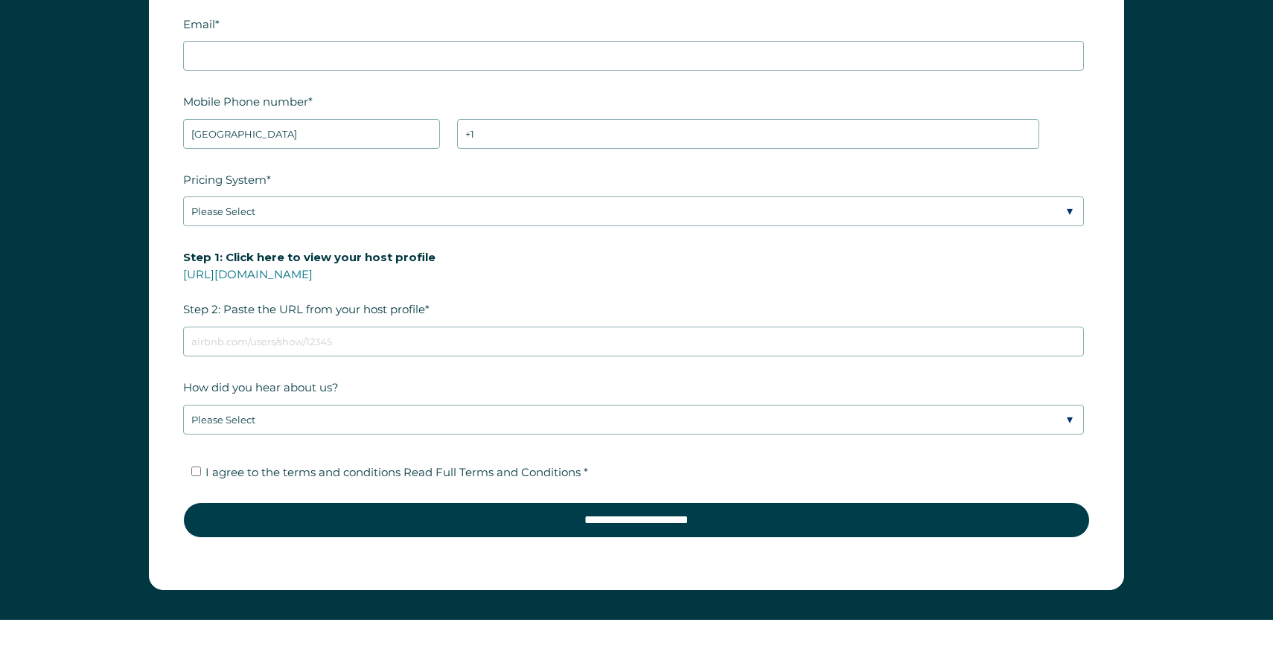
scroll to position [2134, 0]
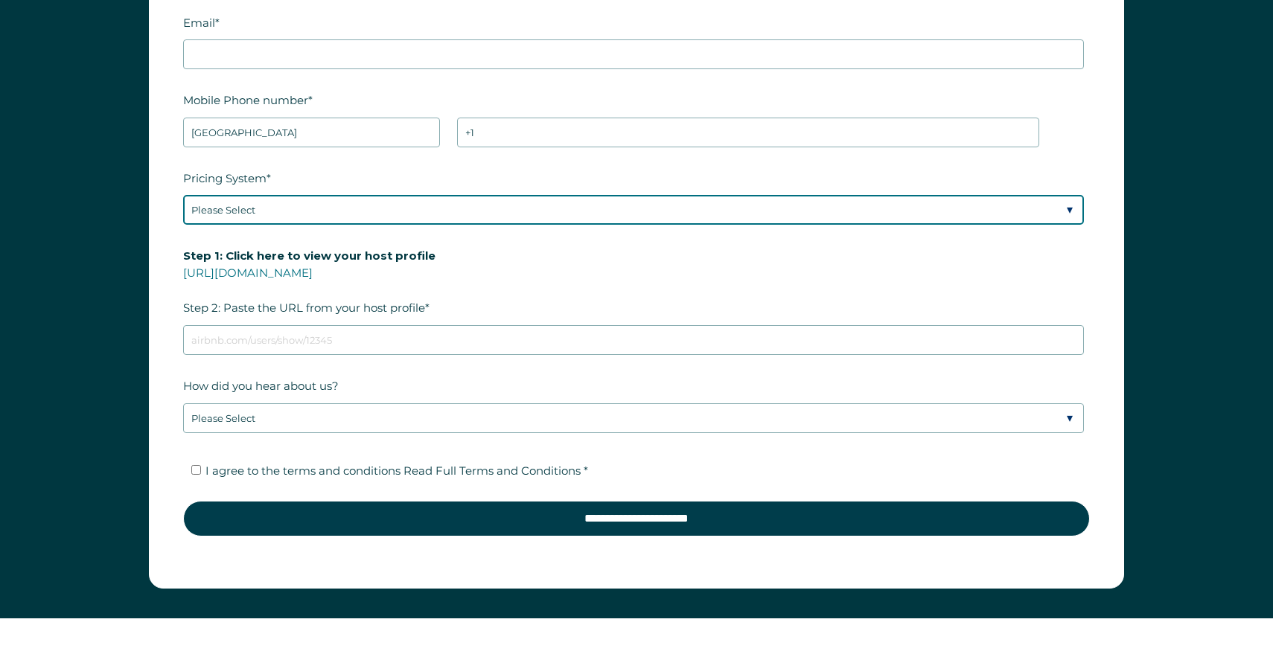
click at [396, 199] on select "Please Select Manual Airbnb Smart Pricing PriceLabs Wheelhouse Beyond Pricing 3…" at bounding box center [633, 210] width 901 height 30
select select "PriceLabs"
click at [183, 195] on select "Please Select Manual Airbnb Smart Pricing PriceLabs Wheelhouse Beyond Pricing 3…" at bounding box center [633, 210] width 901 height 30
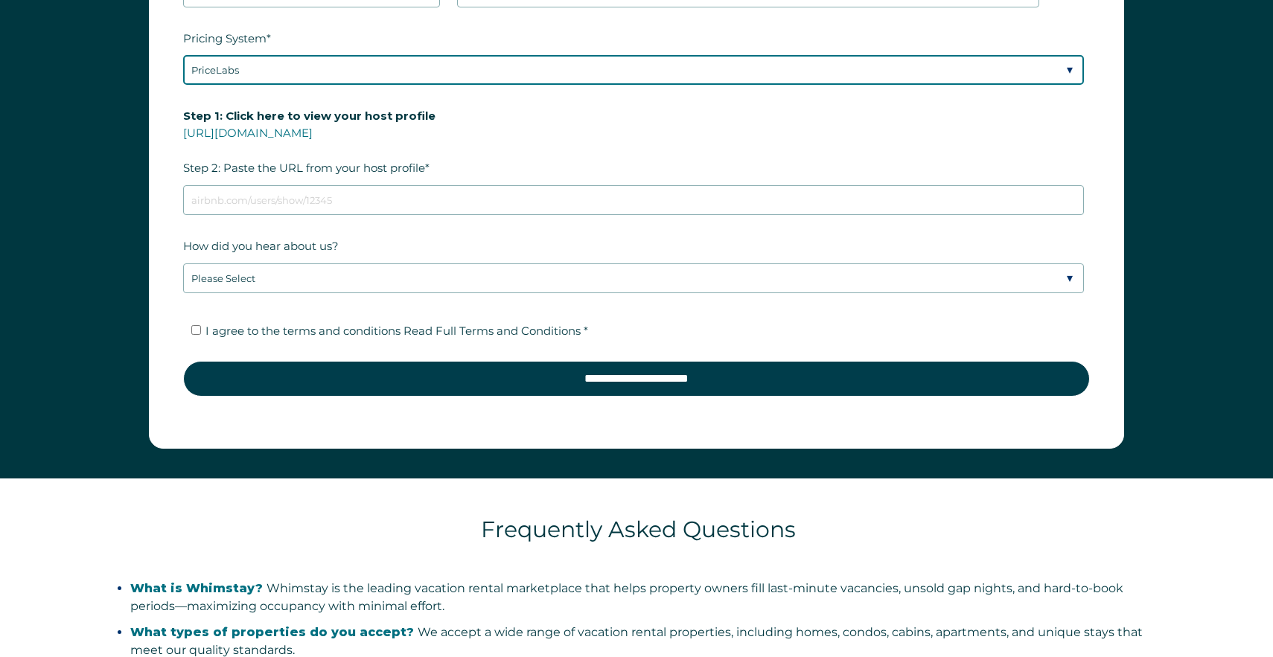
scroll to position [2269, 0]
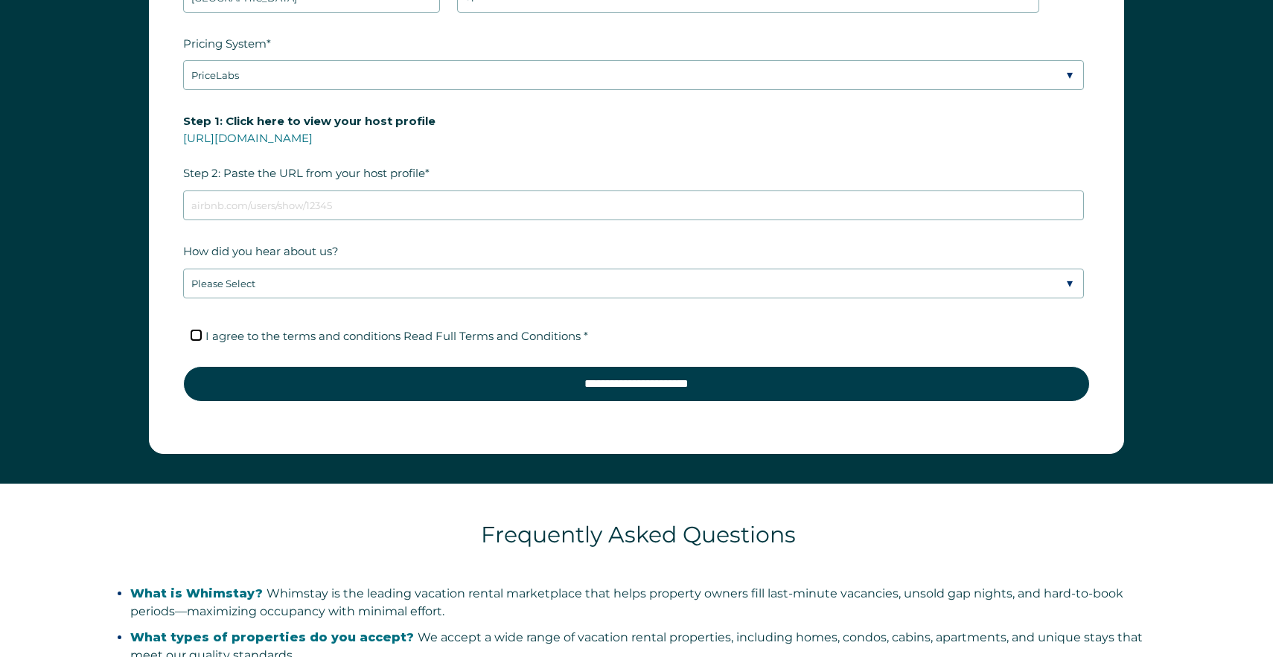
click at [195, 330] on input "I agree to the terms and conditions Read Full Terms and Conditions *" at bounding box center [196, 335] width 10 height 10
checkbox input "true"
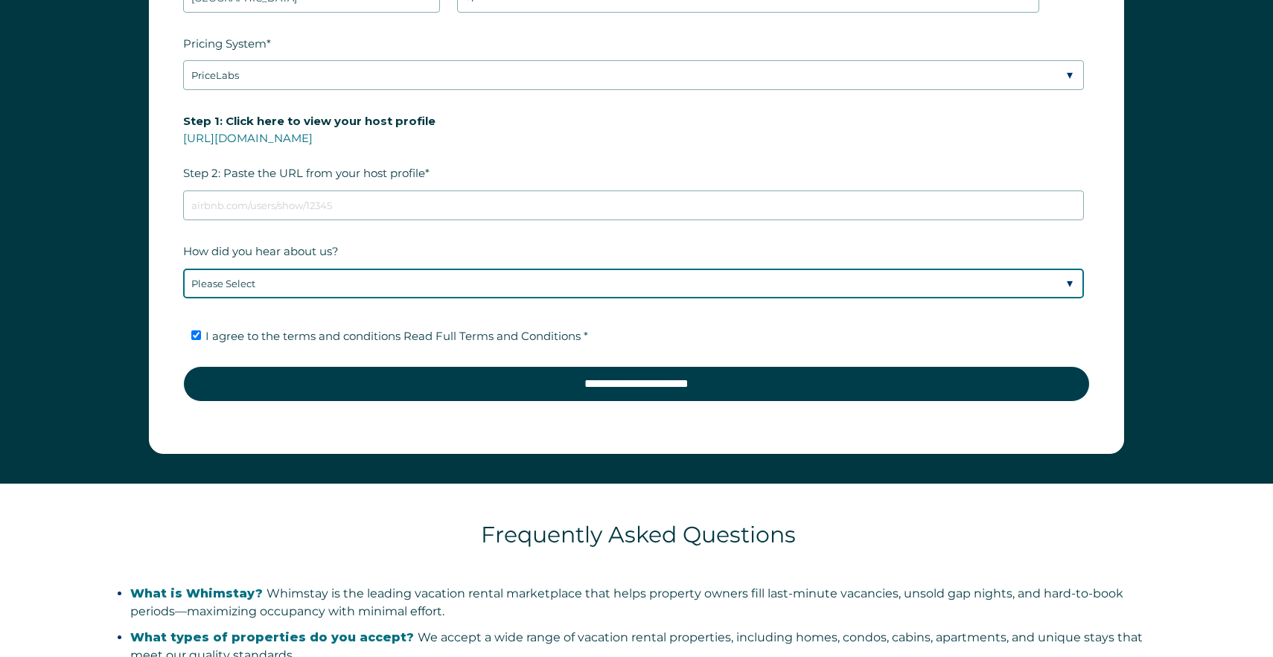
click at [221, 283] on select "Please Select Discovered Whimstay at an event or conference Found Whimstay thro…" at bounding box center [633, 284] width 901 height 30
select select "Social Media"
click at [183, 269] on select "Please Select Discovered Whimstay at an event or conference Found Whimstay thro…" at bounding box center [633, 284] width 901 height 30
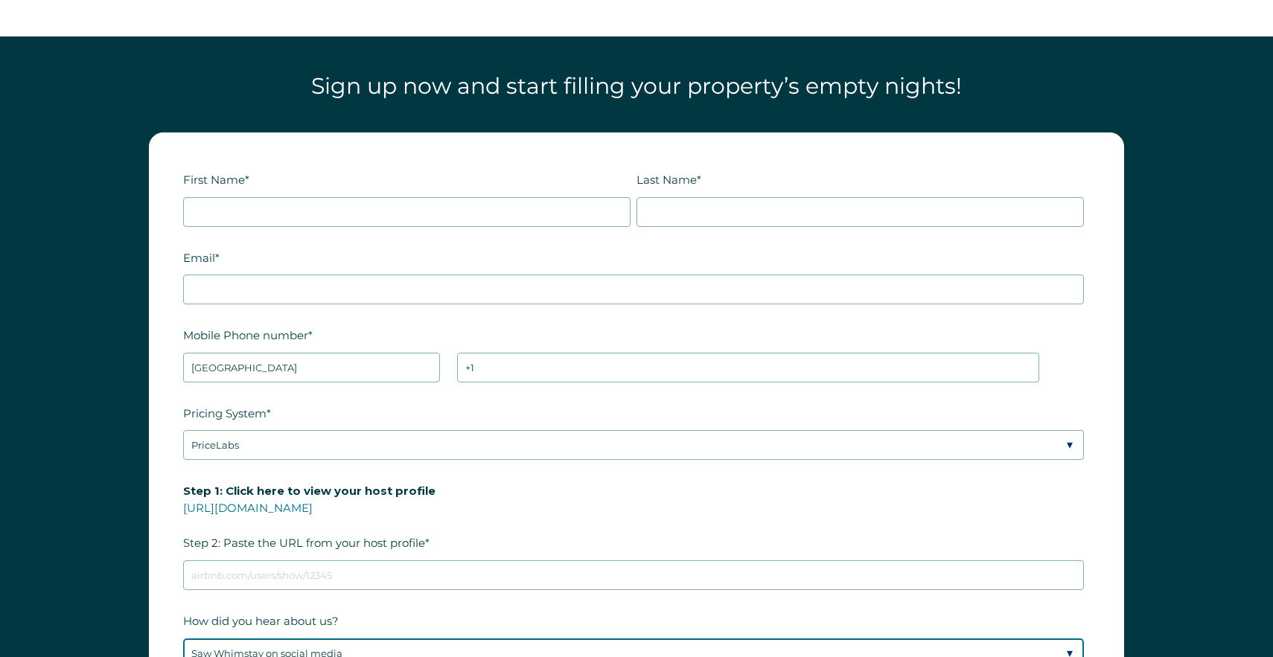
scroll to position [1901, 0]
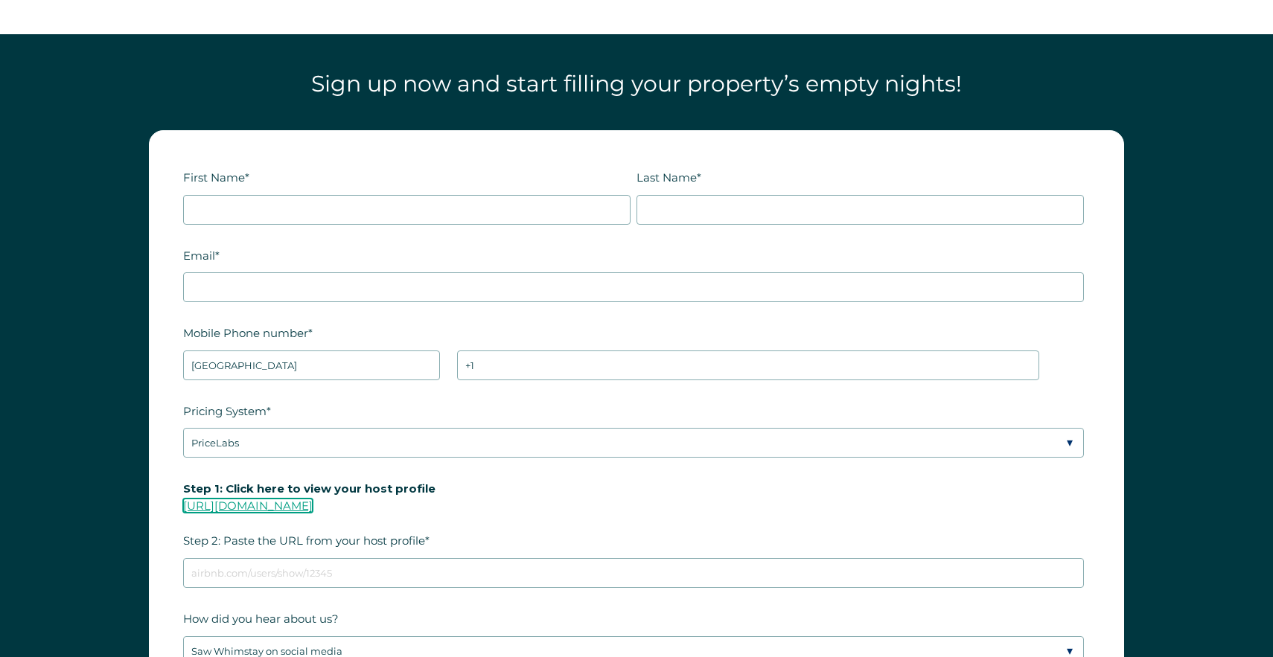
click at [313, 503] on link "https://www.airbnb.com/users/show/" at bounding box center [247, 506] width 129 height 14
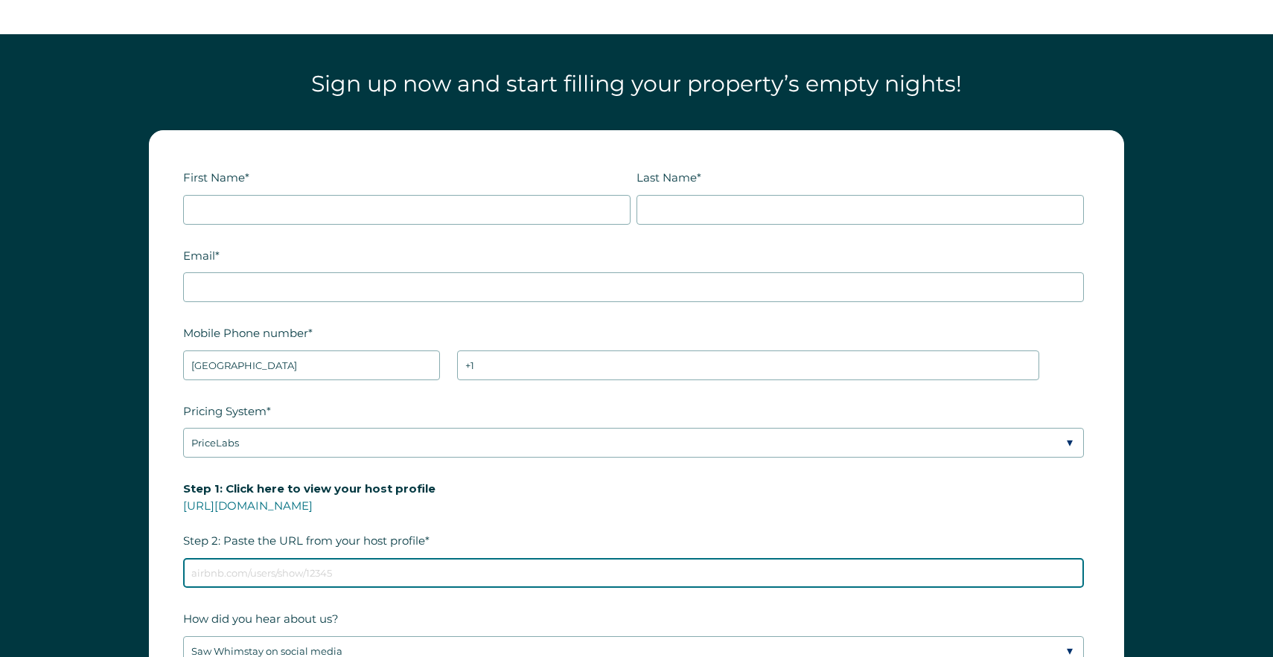
click at [255, 571] on input "Step 1: Click here to view your host profile https://www.airbnb.com/users/show/…" at bounding box center [633, 573] width 901 height 30
paste input "https://www.airbnb.com/users/show/569761119"
type input "https://www.airbnb.com/users/show/569761119"
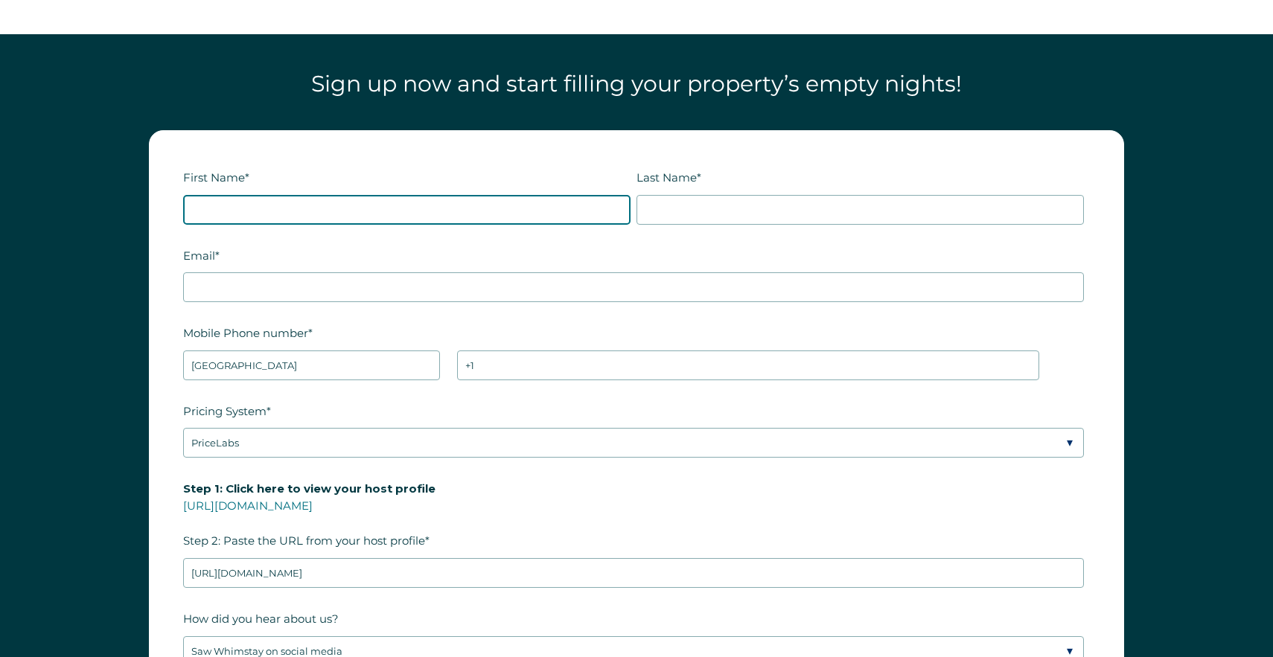
click at [272, 207] on input "First Name *" at bounding box center [406, 210] width 447 height 30
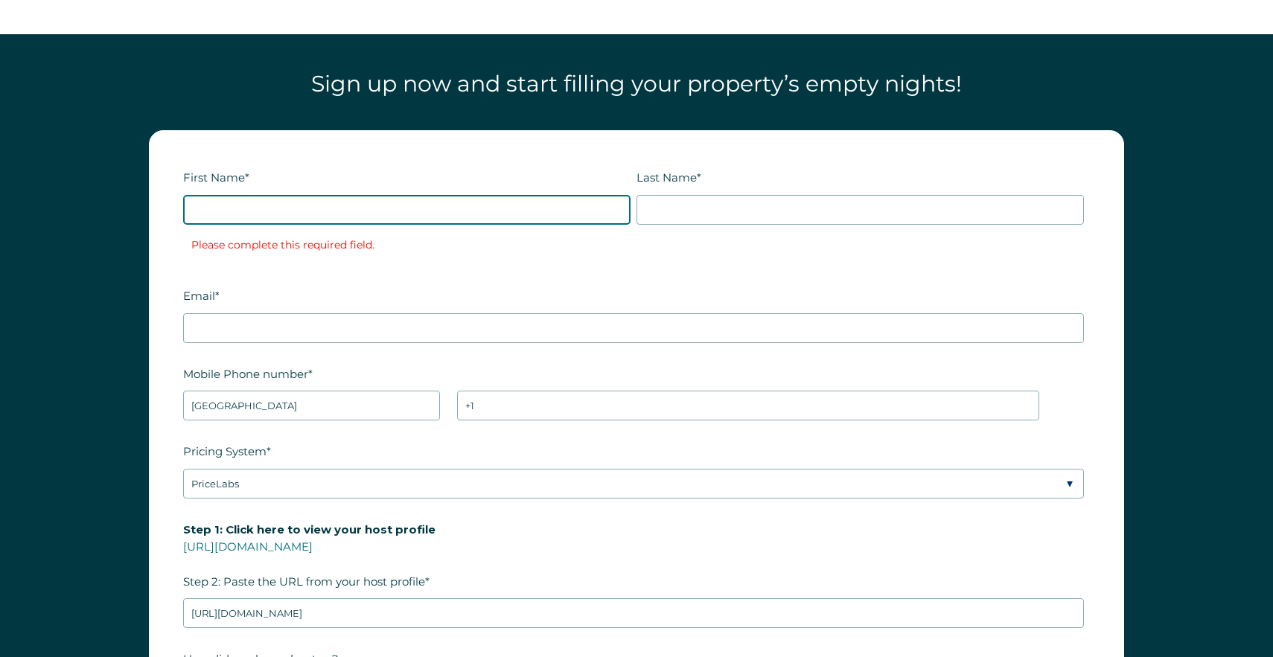
type input "Steve"
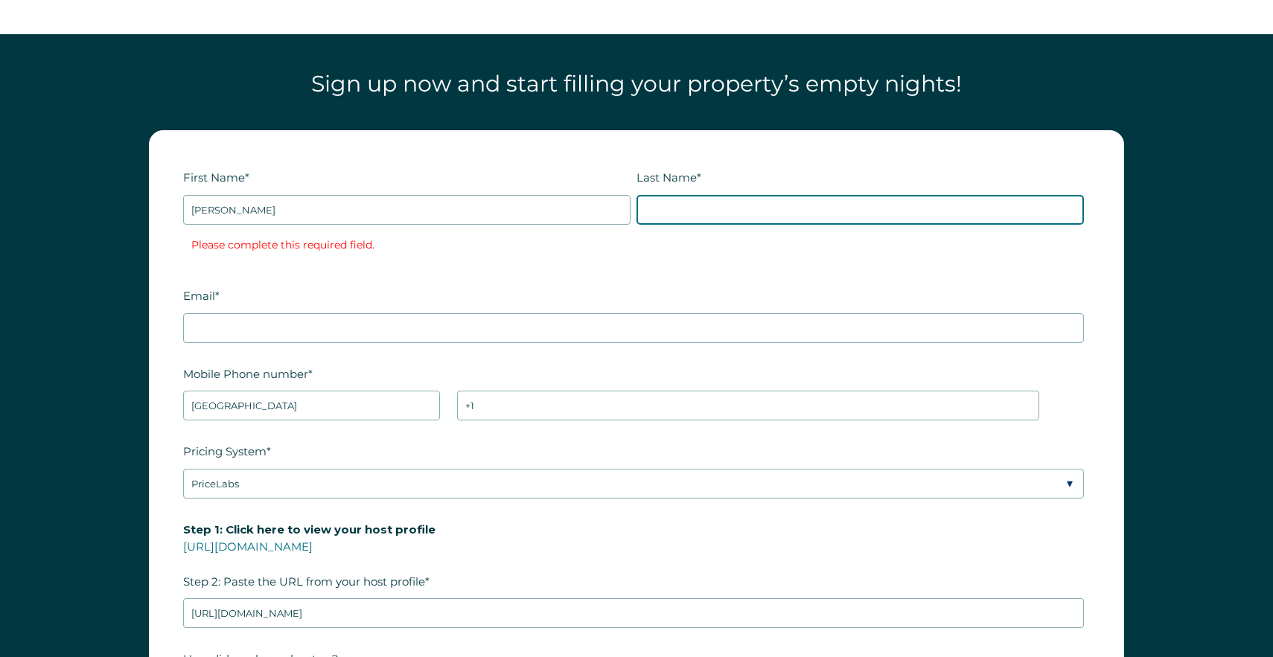
type input "Wilhelmi"
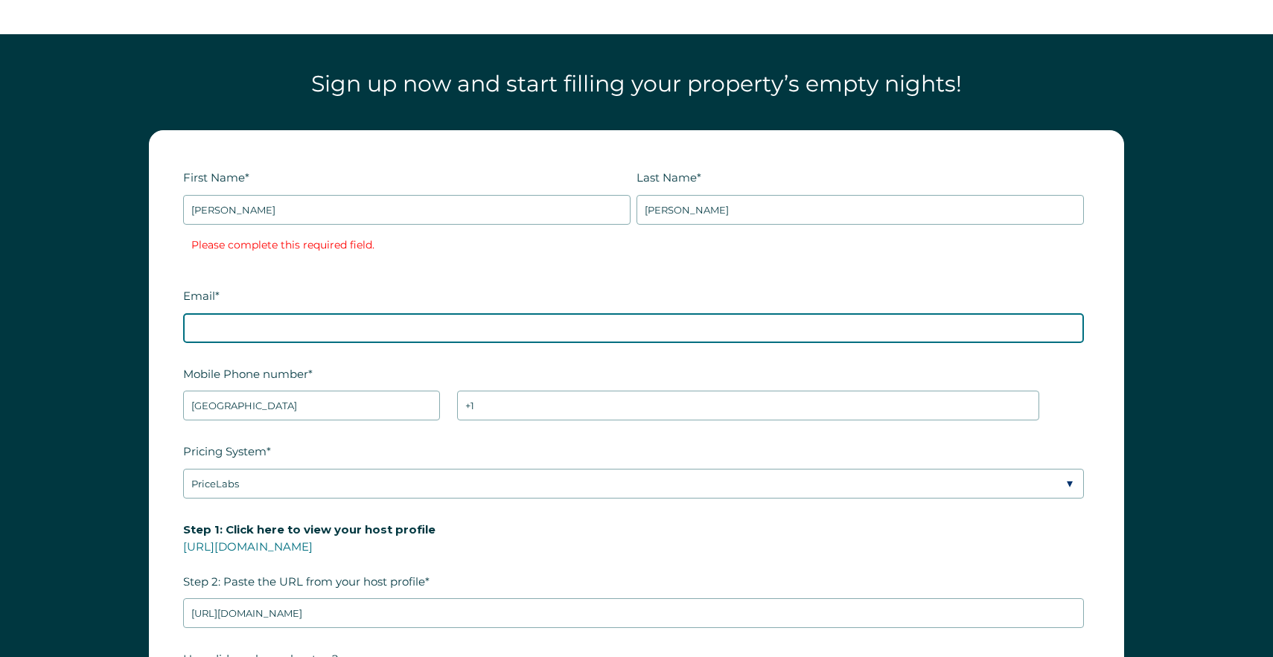
type input "wilhelmi22@gmail.com"
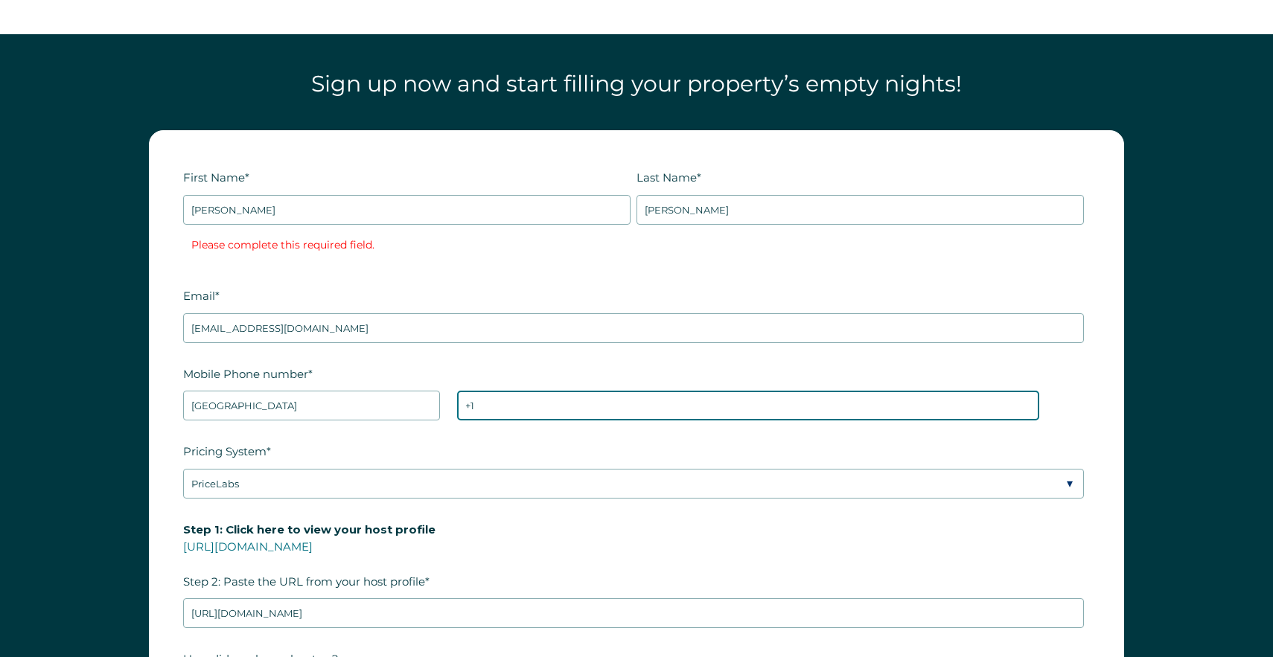
type input "+1 9194148057"
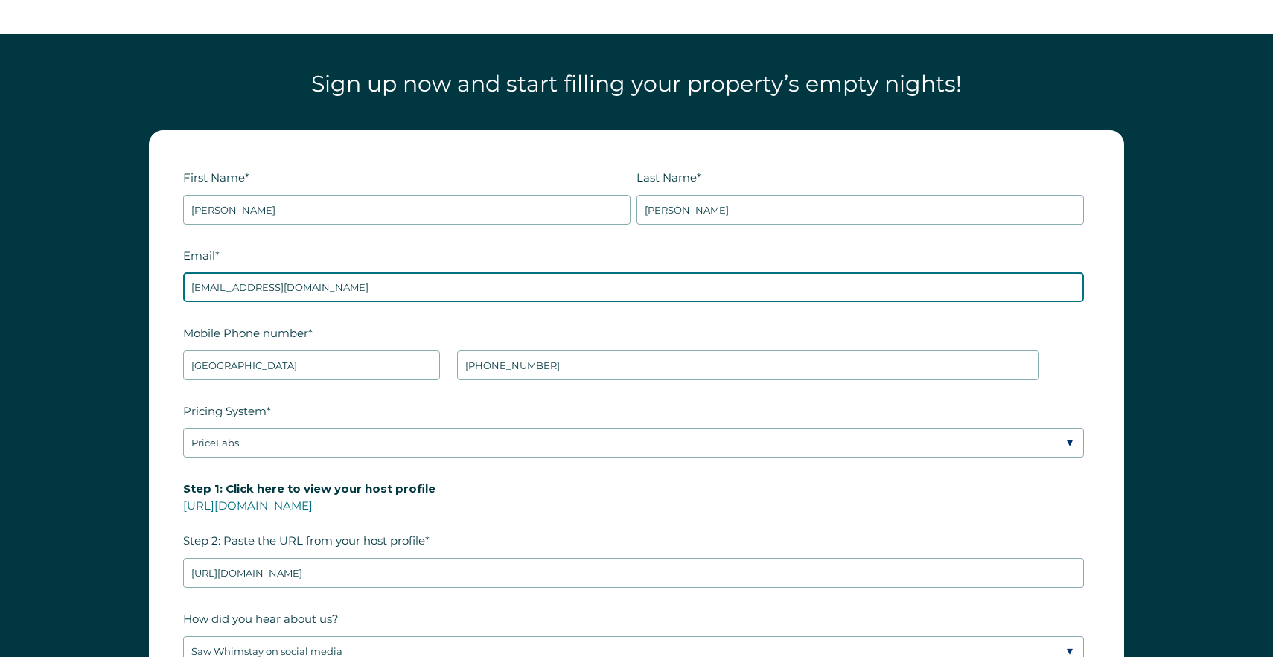
drag, startPoint x: 243, startPoint y: 284, endPoint x: 173, endPoint y: 281, distance: 70.0
click at [173, 281] on form "First Name * Steve Last Name * Wilhelmi RBO Token Company ID Referrer Code Dial…" at bounding box center [636, 476] width 973 height 690
type input "modernagainLLC@gmail.com"
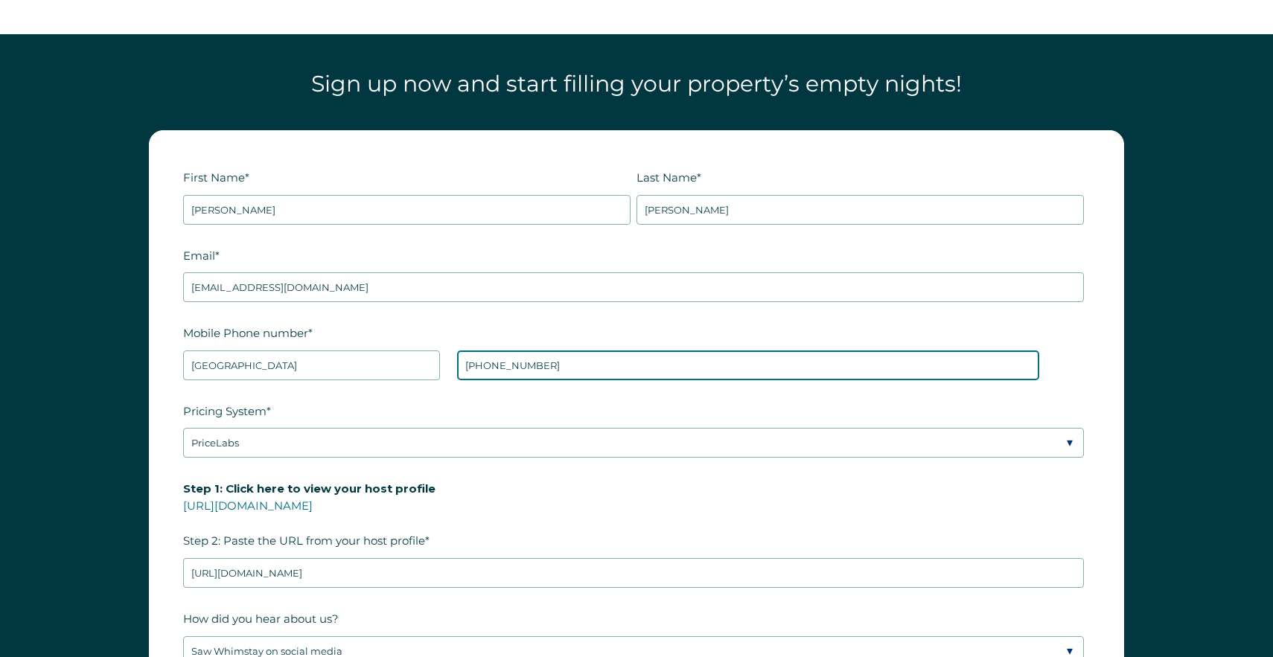
drag, startPoint x: 570, startPoint y: 368, endPoint x: 478, endPoint y: 360, distance: 92.6
click at [478, 360] on input "+1 9194148057" at bounding box center [748, 366] width 582 height 30
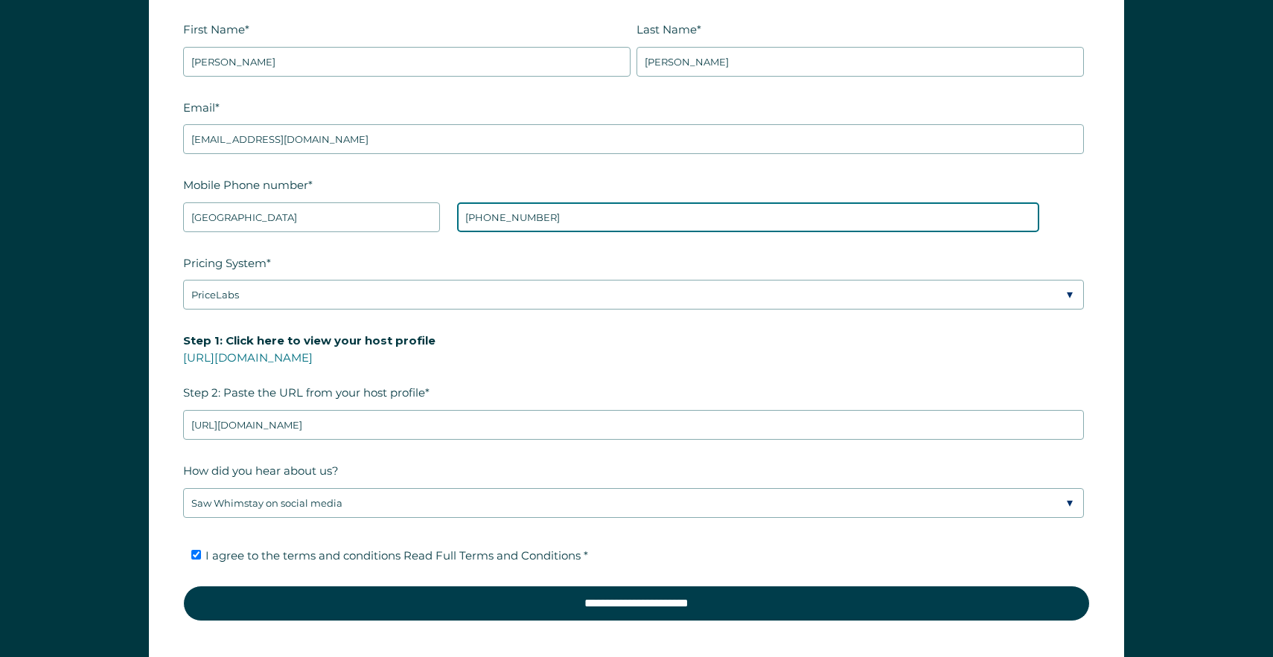
scroll to position [2053, 0]
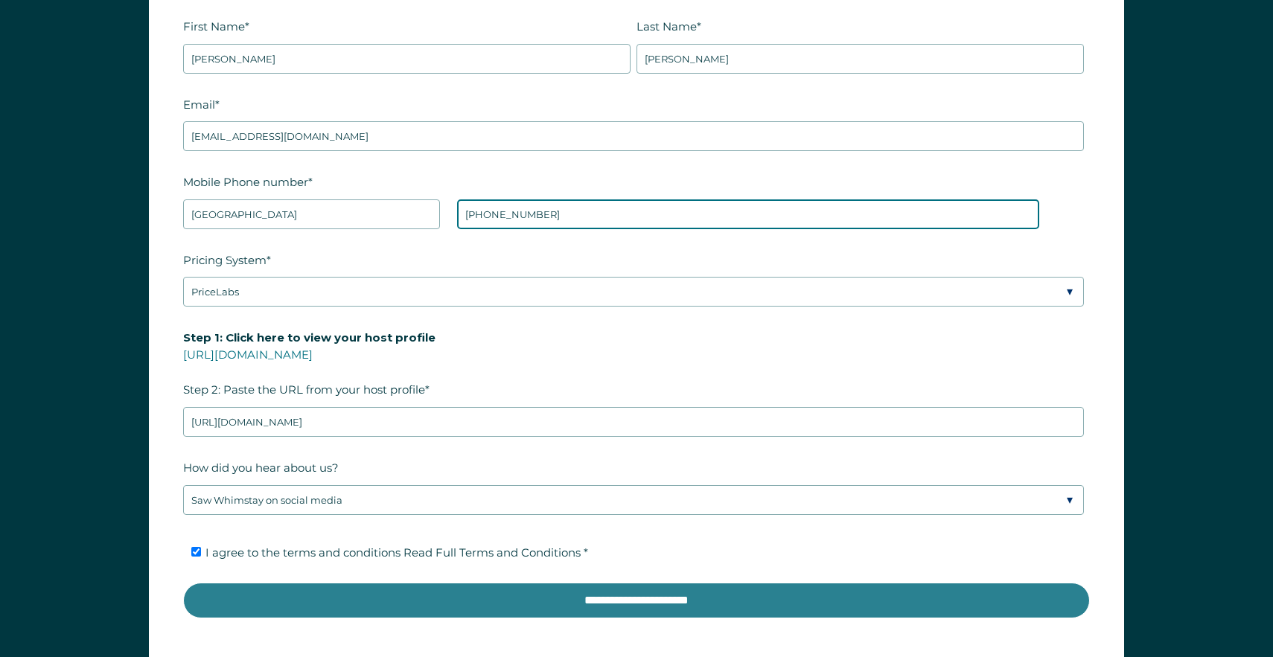
type input "+1 9105932622"
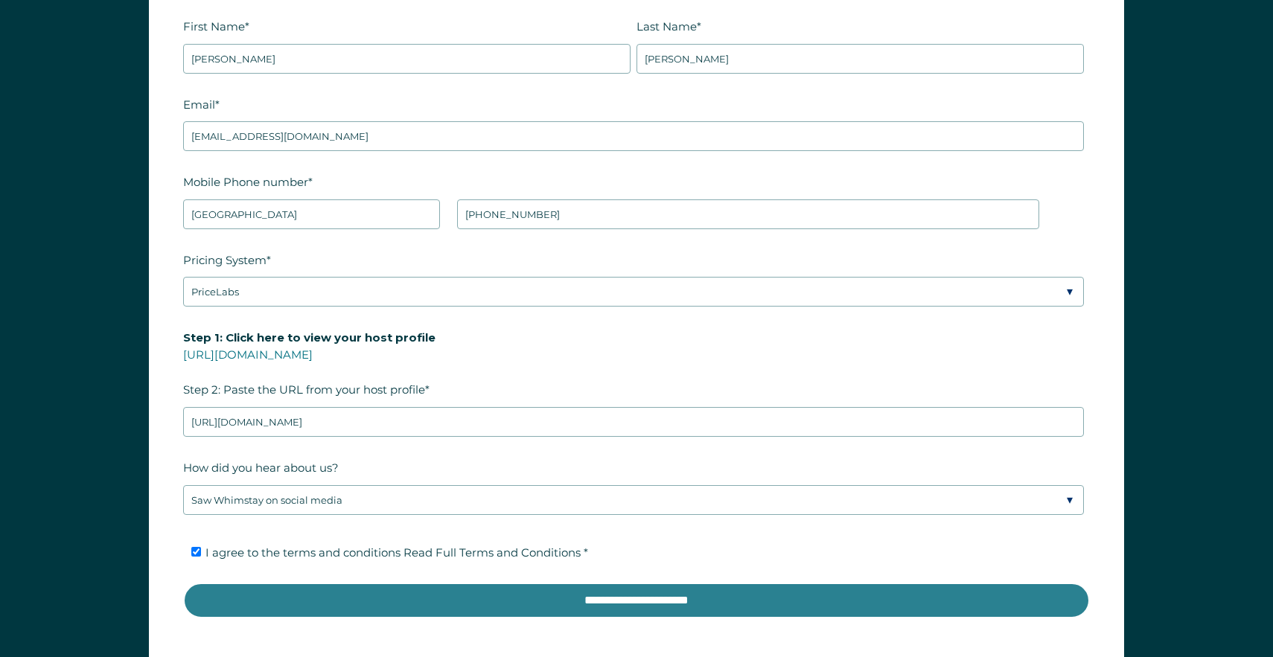
click at [410, 599] on input "**********" at bounding box center [636, 601] width 906 height 36
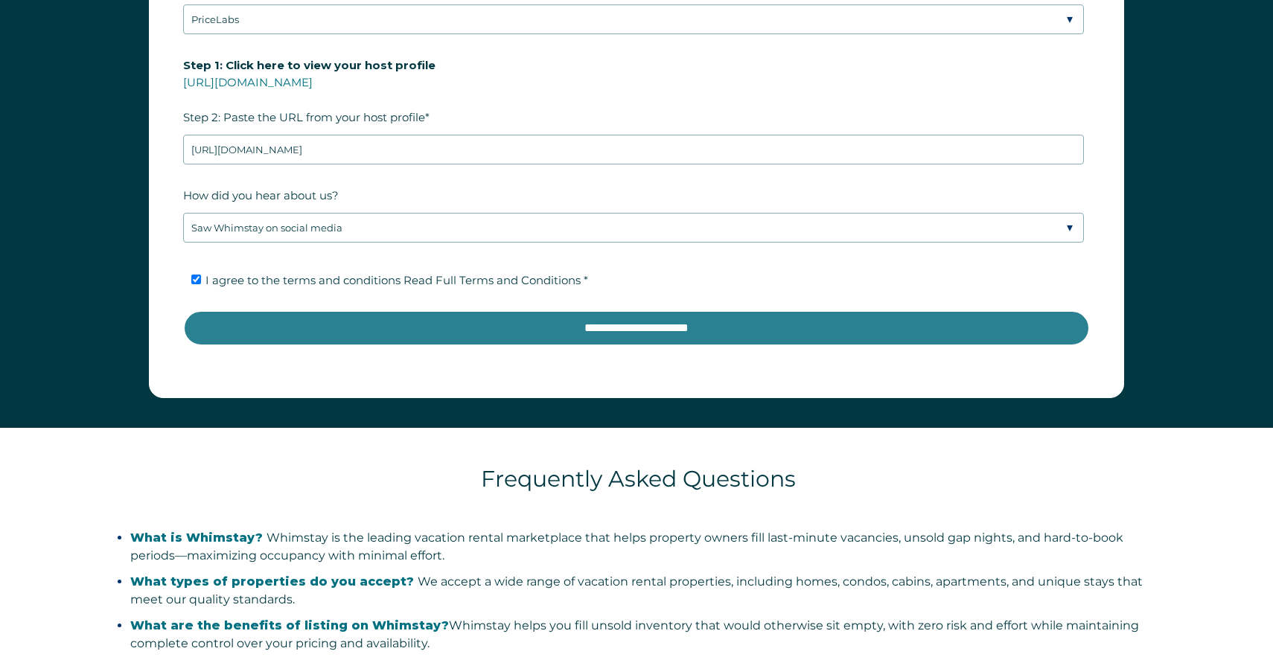
scroll to position [2330, 0]
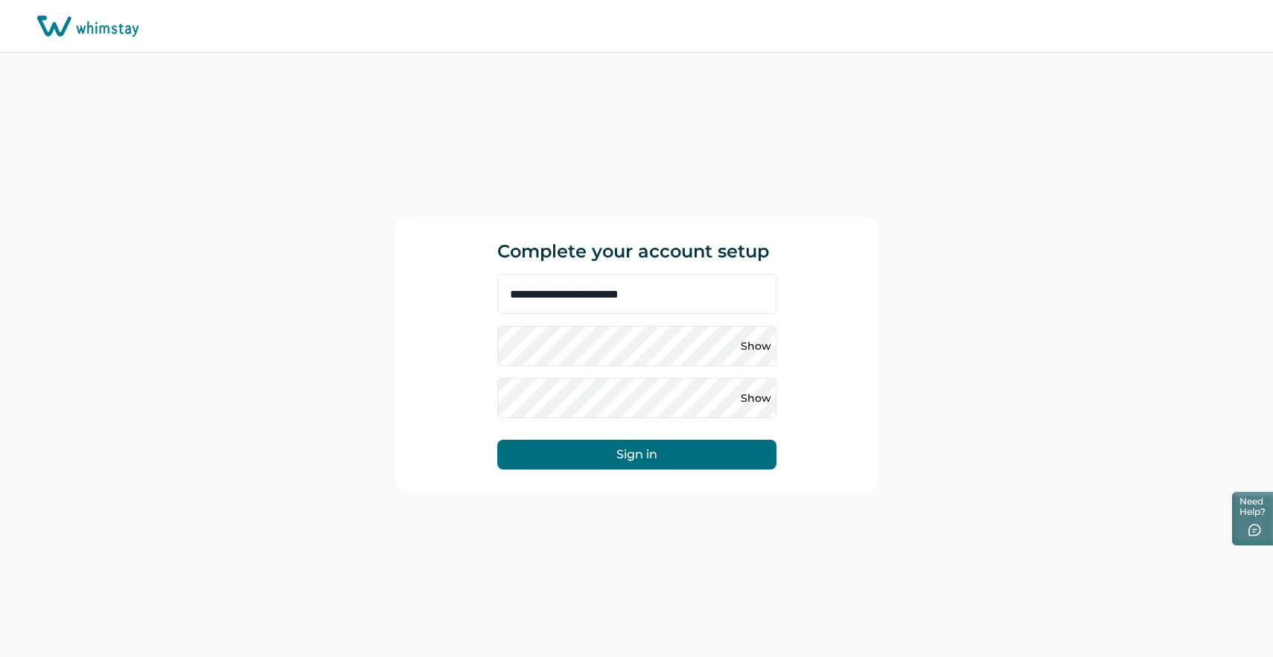
click at [732, 344] on span at bounding box center [732, 346] width 12 height 12
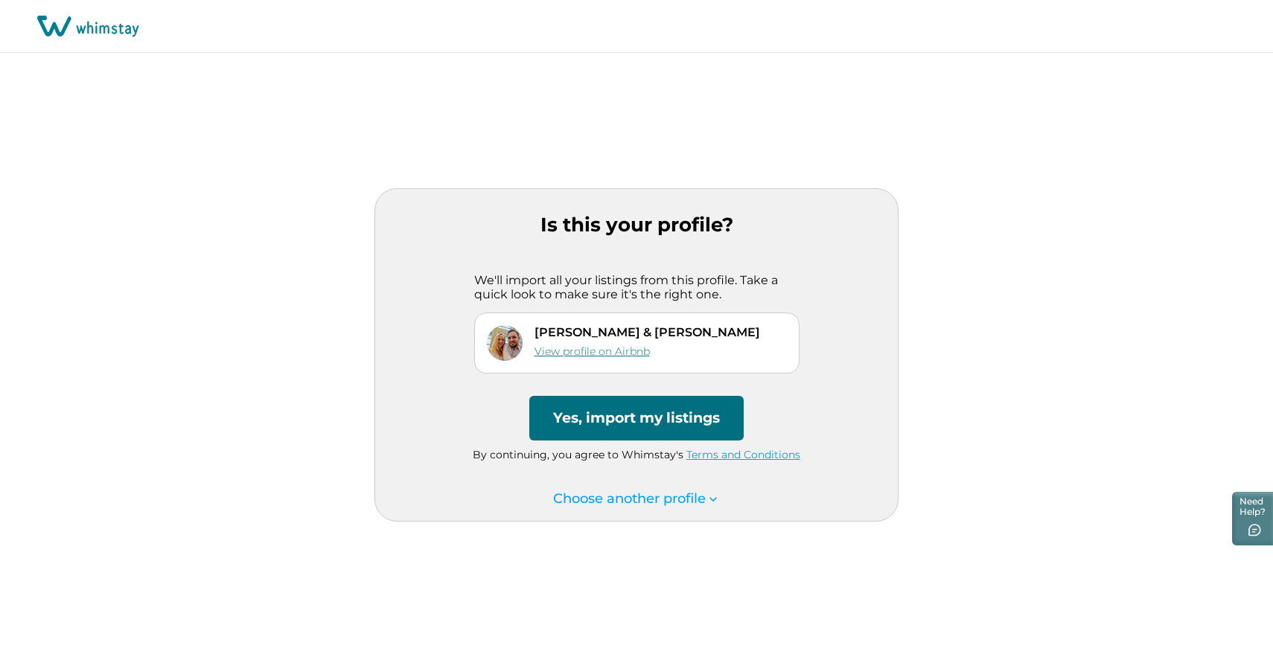
click at [629, 352] on link "View profile on Airbnb" at bounding box center [591, 351] width 115 height 13
click at [653, 415] on button "Yes, import my listings" at bounding box center [636, 418] width 214 height 45
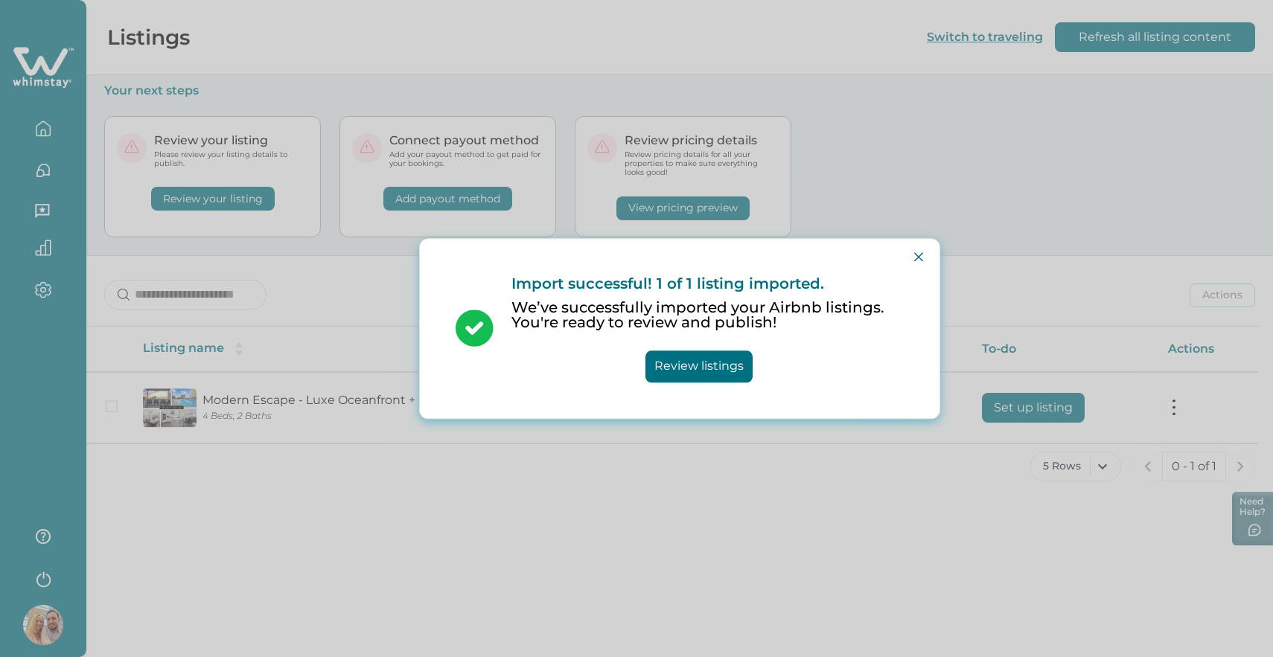
click at [710, 360] on button "Review listings" at bounding box center [698, 367] width 107 height 32
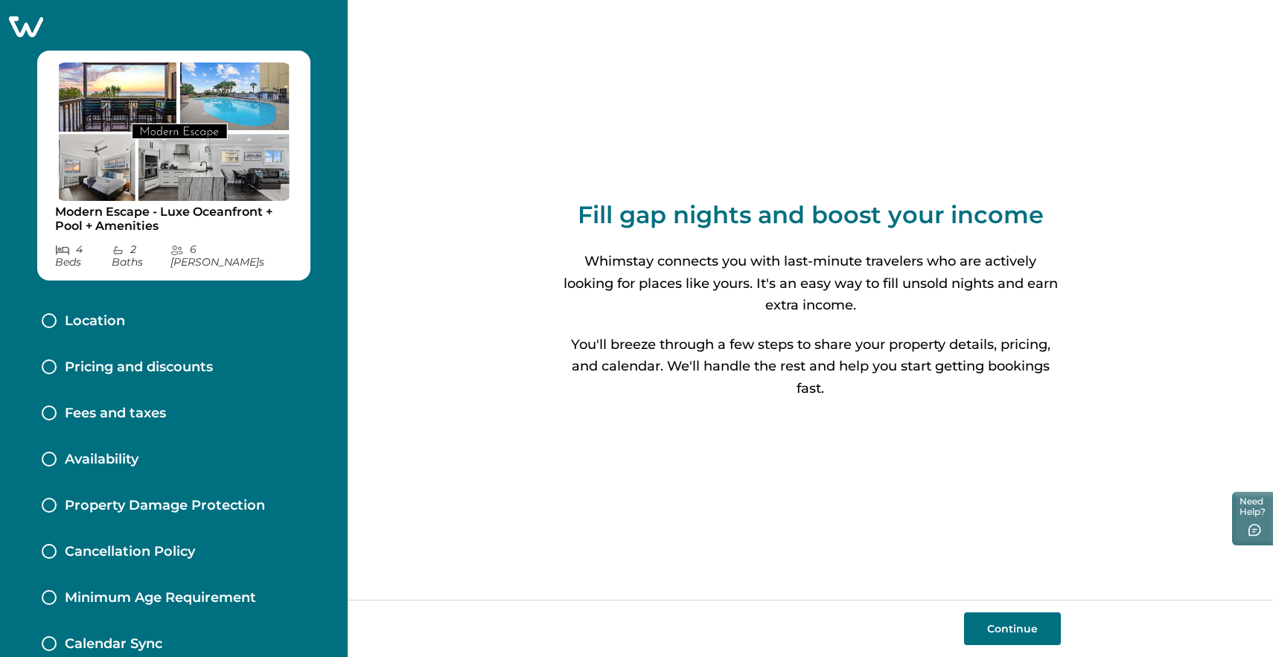
click at [1007, 628] on button "Continue" at bounding box center [1012, 628] width 97 height 33
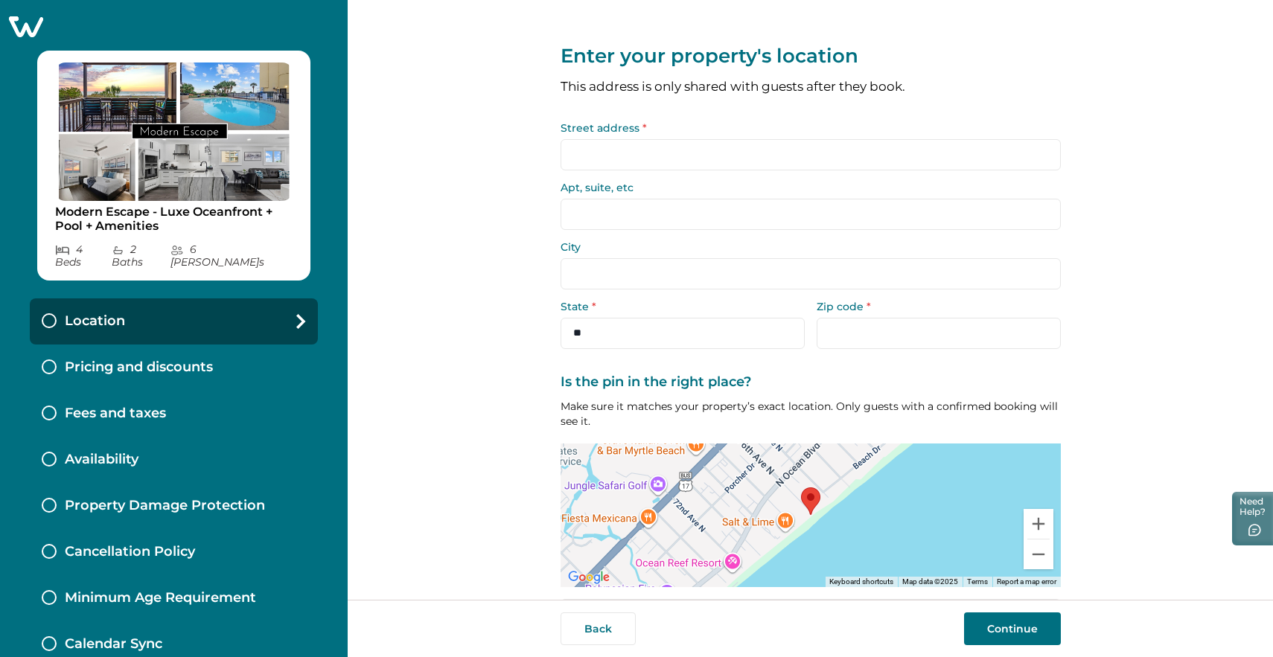
click at [653, 148] on input "Street address *" at bounding box center [810, 154] width 500 height 31
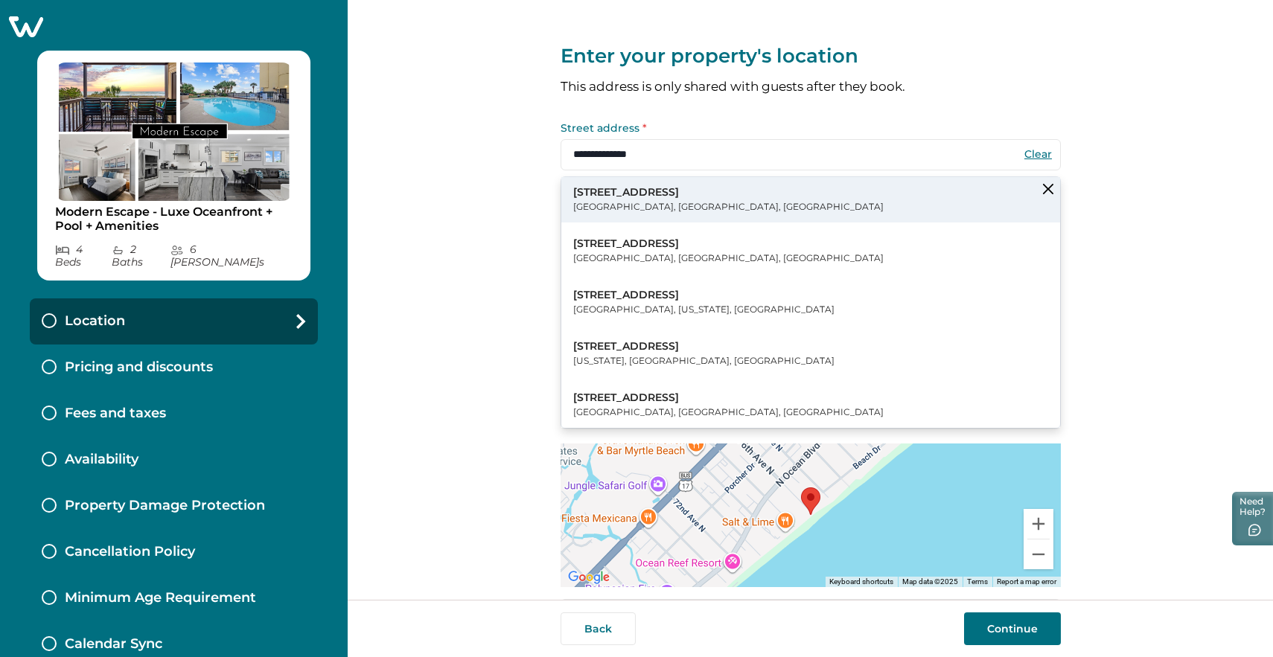
type input "**********"
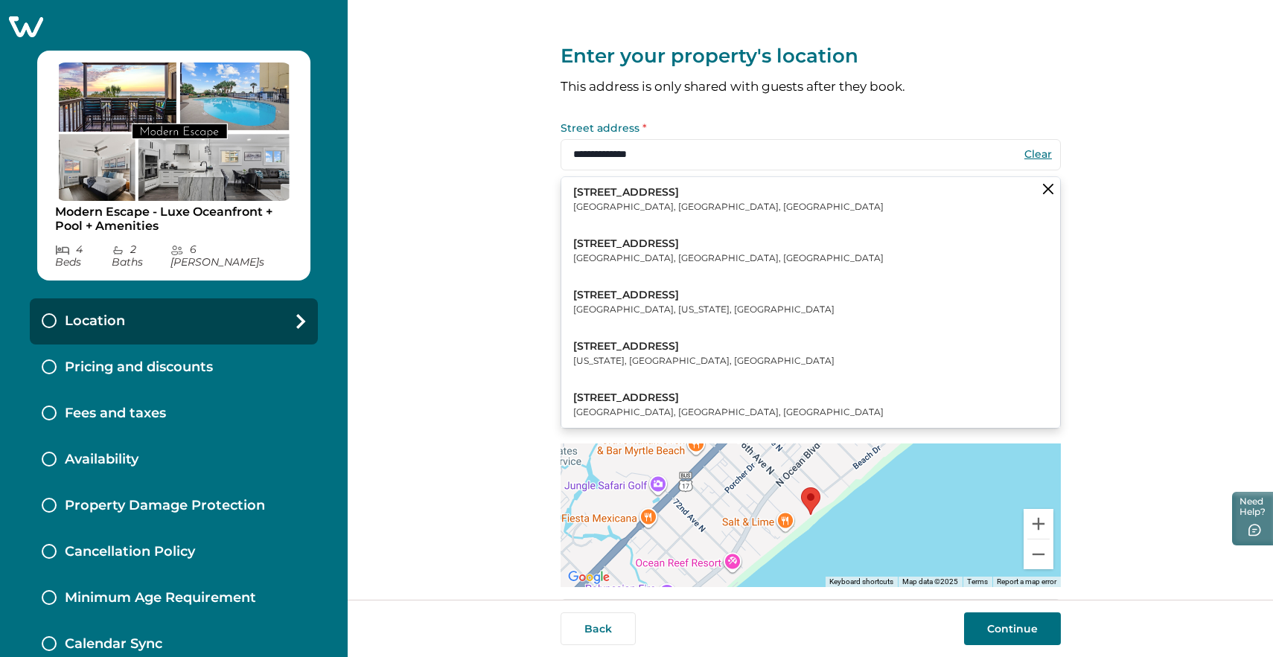
click at [655, 197] on p "201 76th Ave N" at bounding box center [728, 192] width 310 height 15
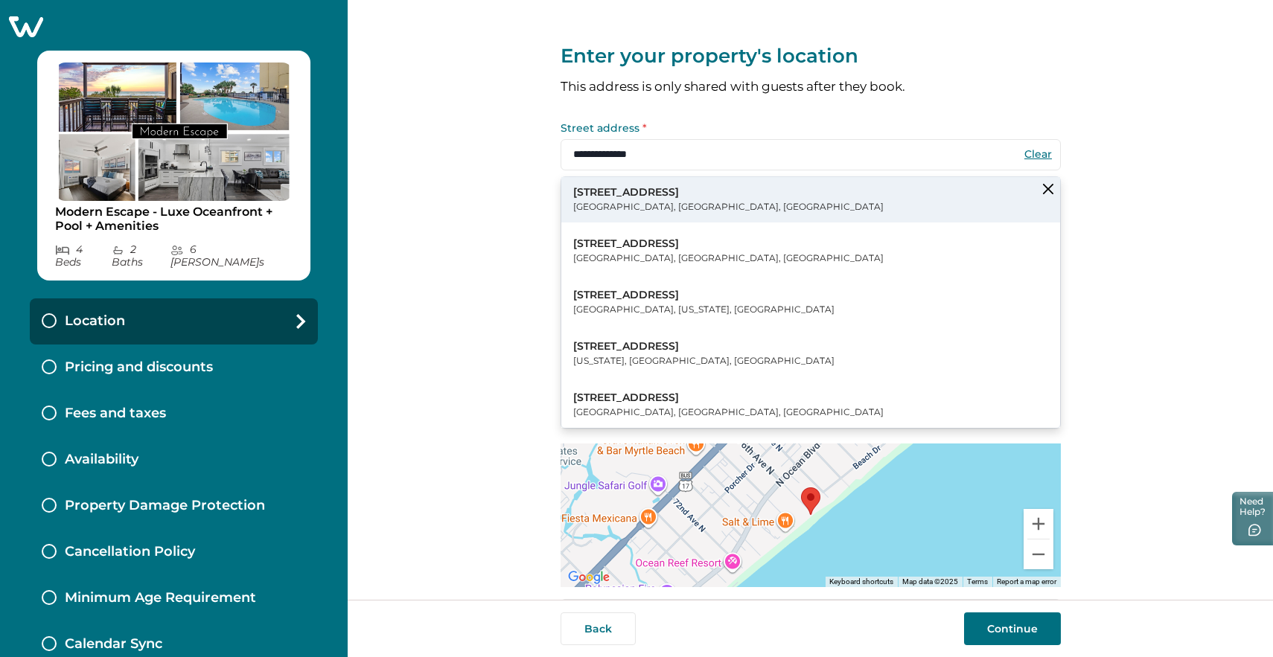
type input "**********"
select select "**"
type input "*****"
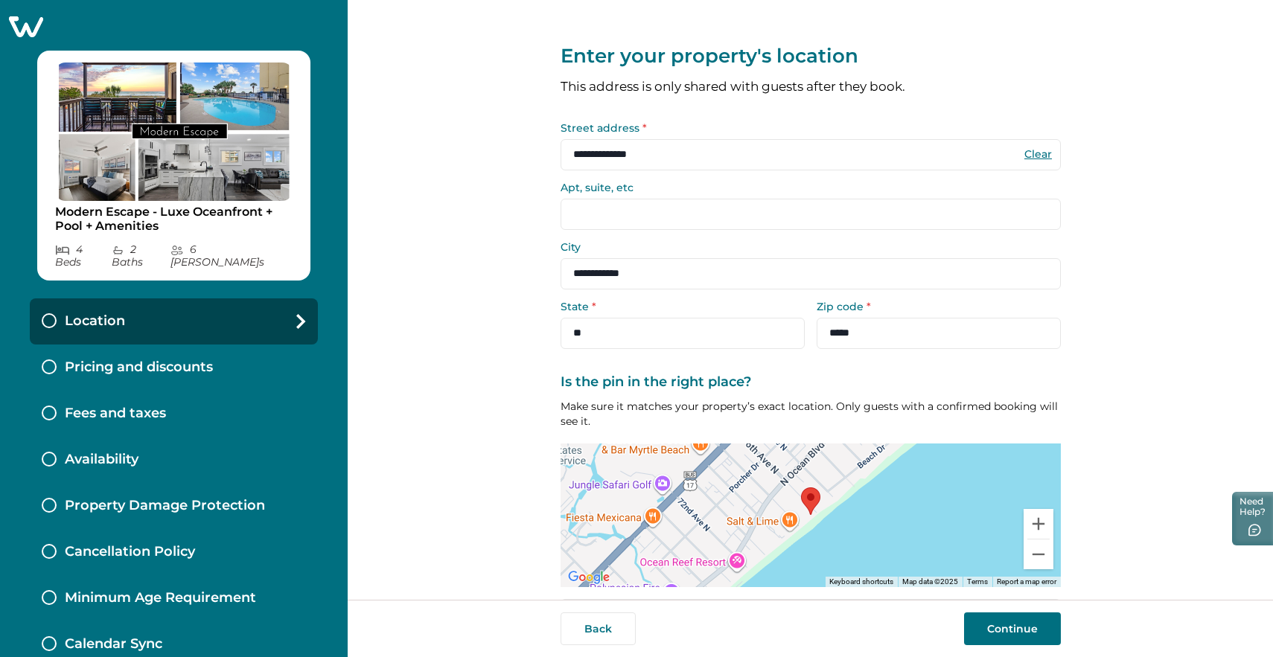
click at [612, 211] on input "Apt, suite, etc" at bounding box center [810, 214] width 500 height 31
type input "*"
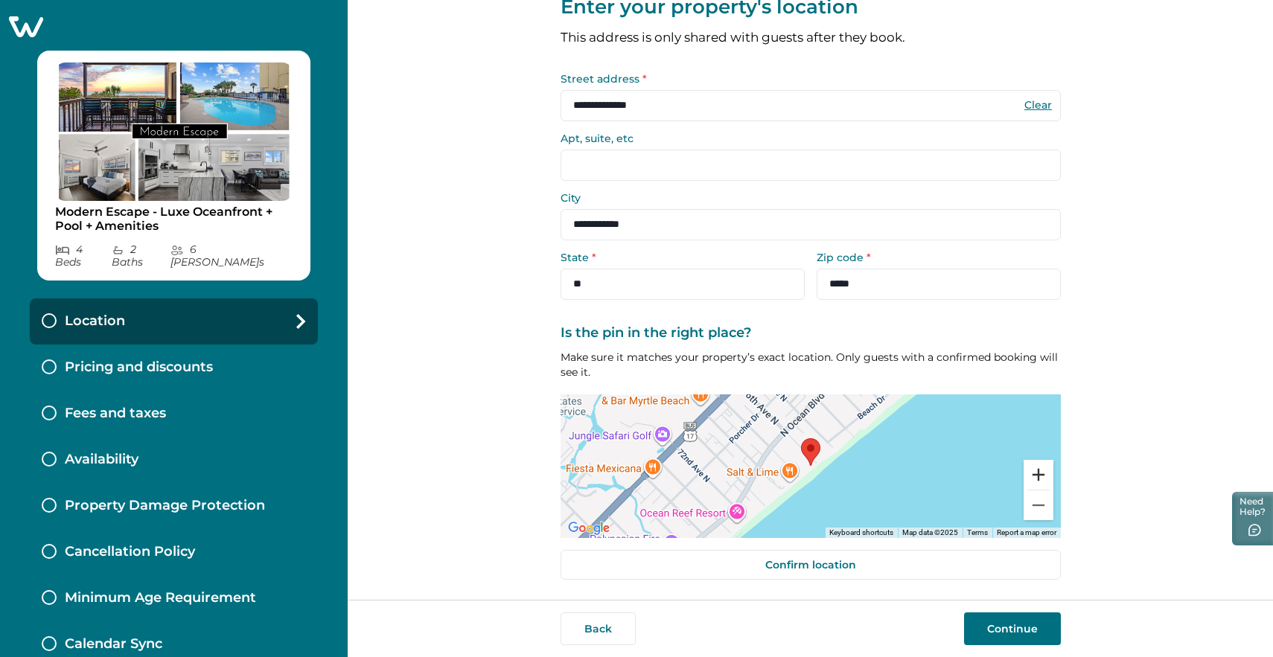
click at [1037, 467] on button "Zoom in" at bounding box center [1038, 475] width 30 height 30
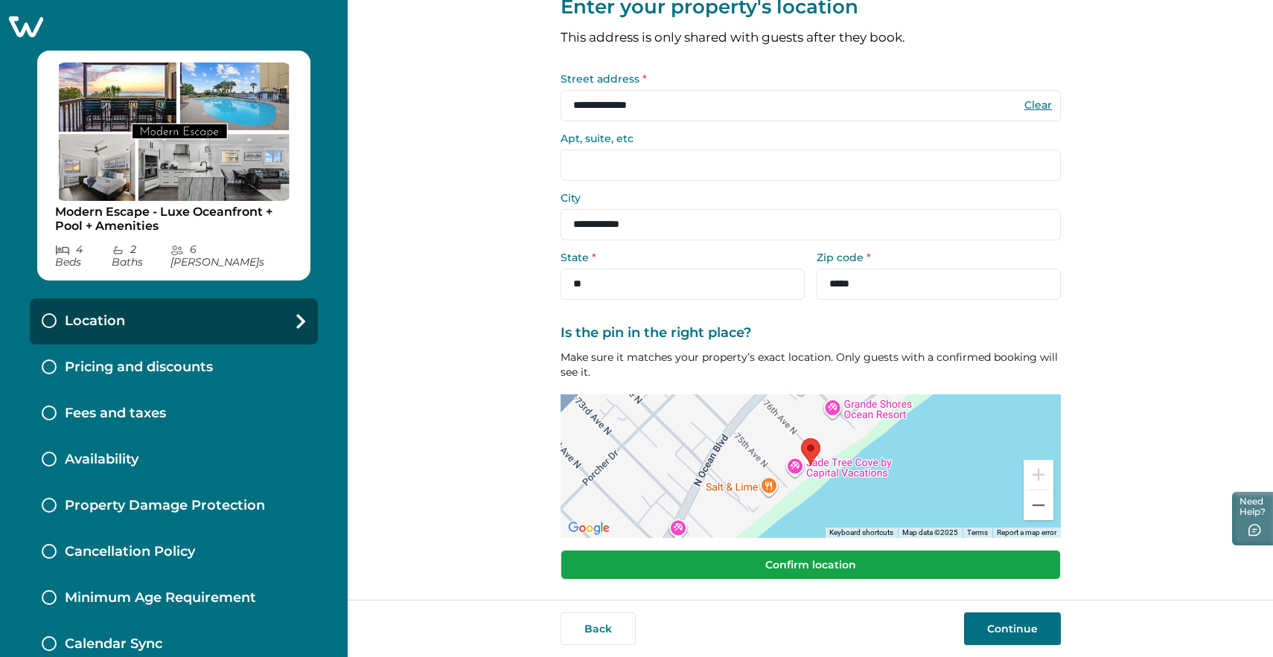
click at [883, 557] on button "Confirm location" at bounding box center [810, 565] width 500 height 30
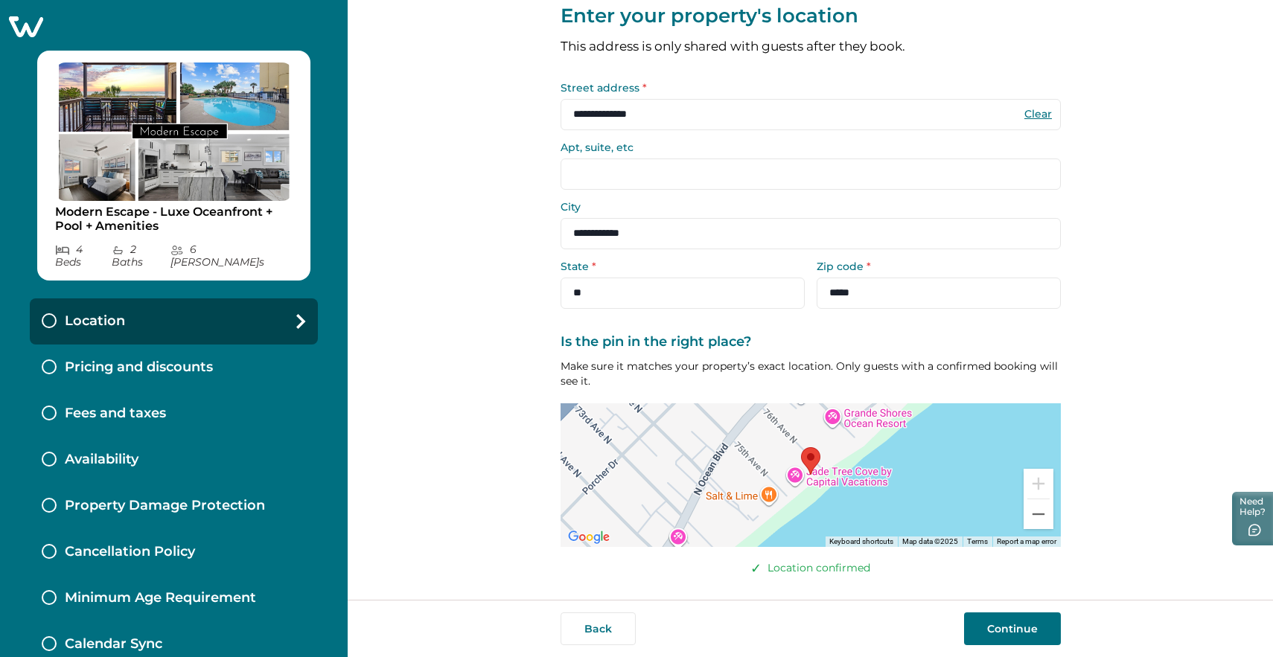
scroll to position [39, 0]
click at [1026, 622] on button "Continue" at bounding box center [1012, 628] width 97 height 33
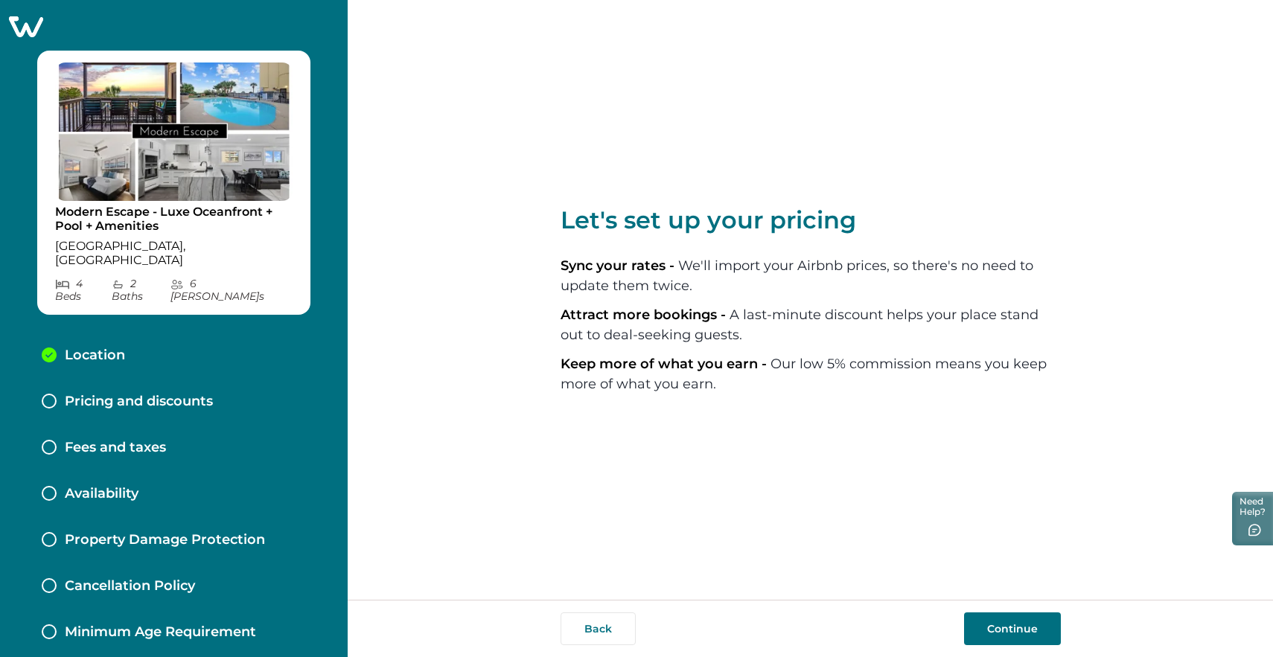
click at [1008, 632] on button "Continue" at bounding box center [1012, 628] width 97 height 33
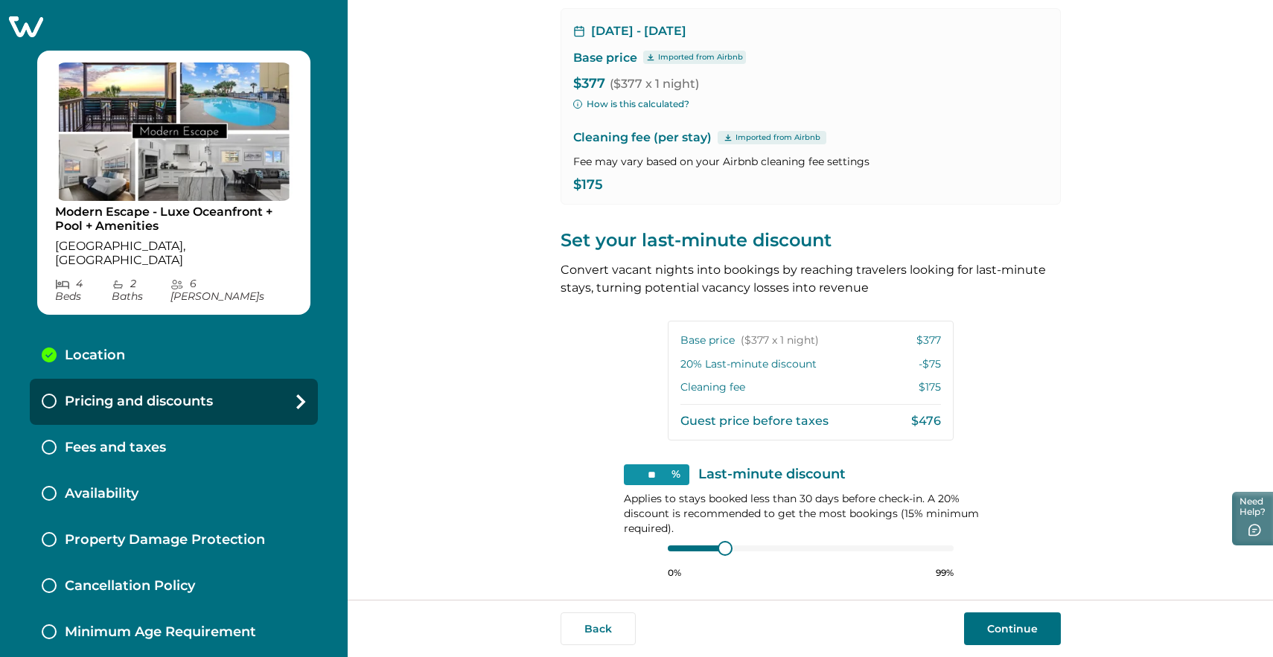
scroll to position [128, 0]
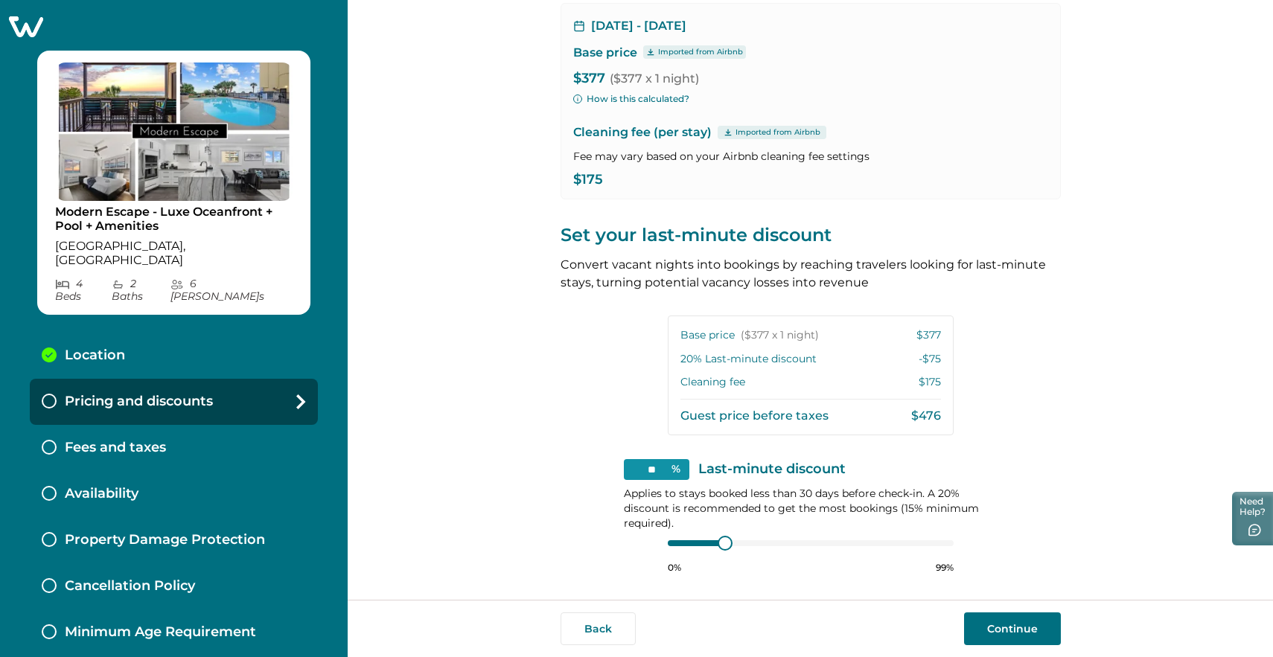
click at [639, 95] on button "How is this calculated?" at bounding box center [631, 98] width 116 height 13
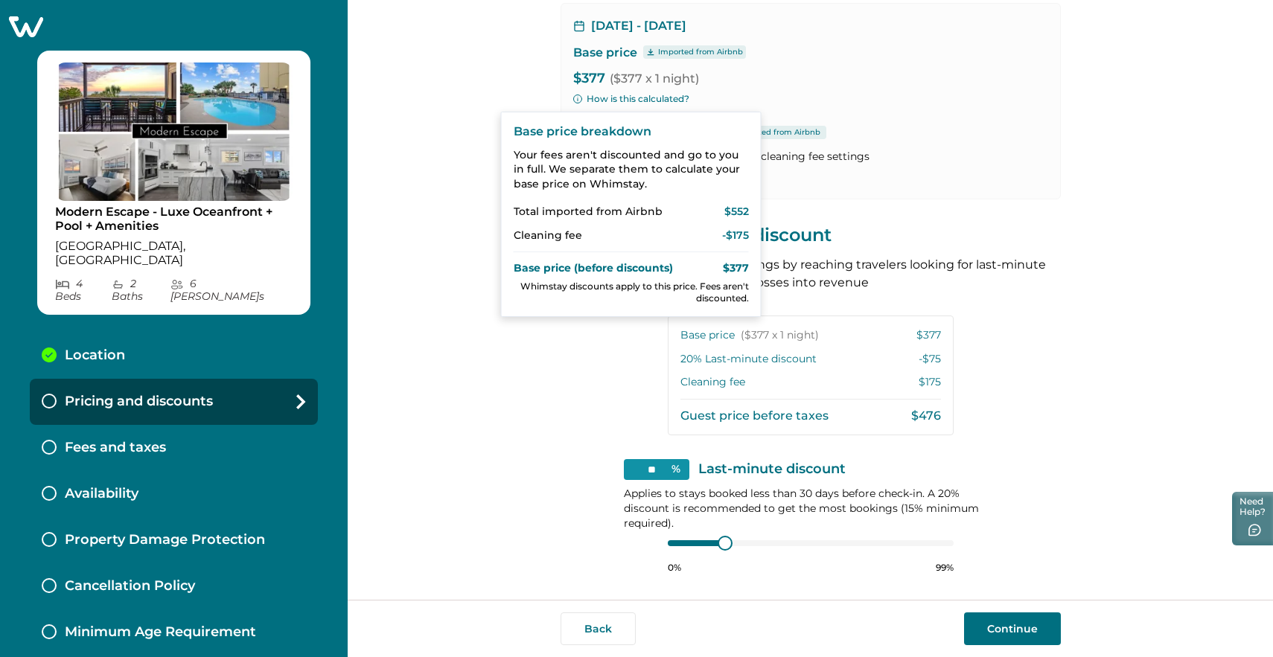
click at [908, 129] on p "Cleaning fee (per stay) Imported from Airbnb" at bounding box center [810, 133] width 475 height 18
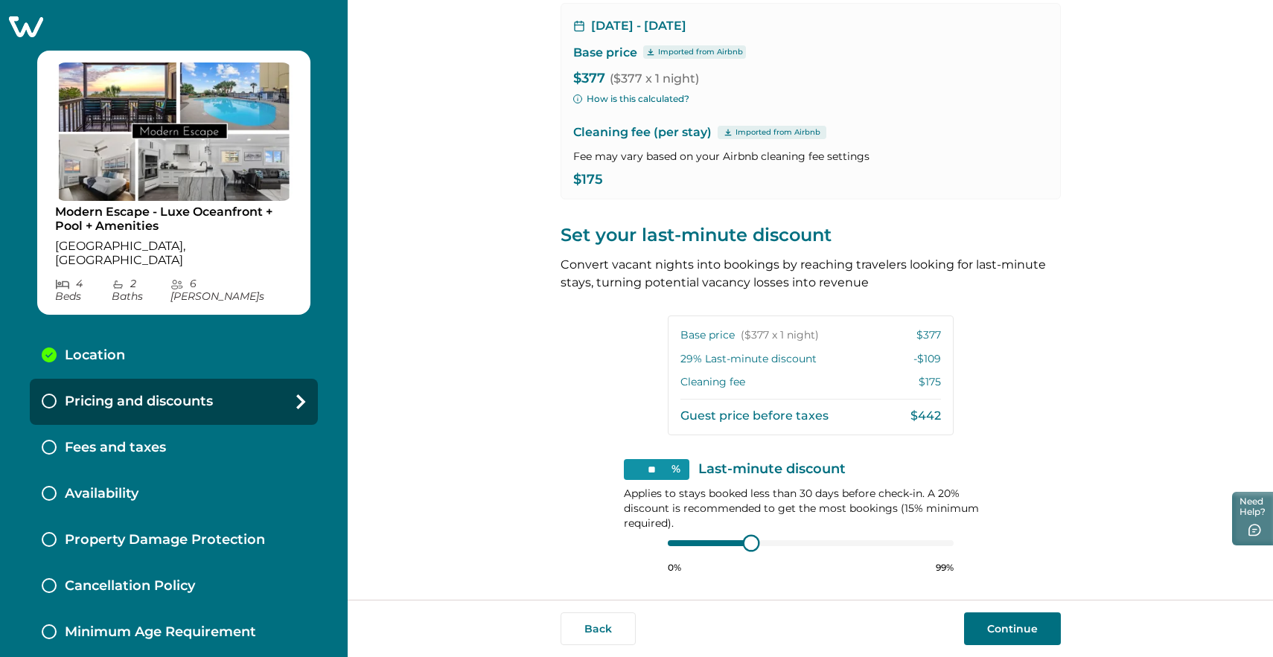
type input "**"
click at [749, 545] on div at bounding box center [753, 543] width 13 height 13
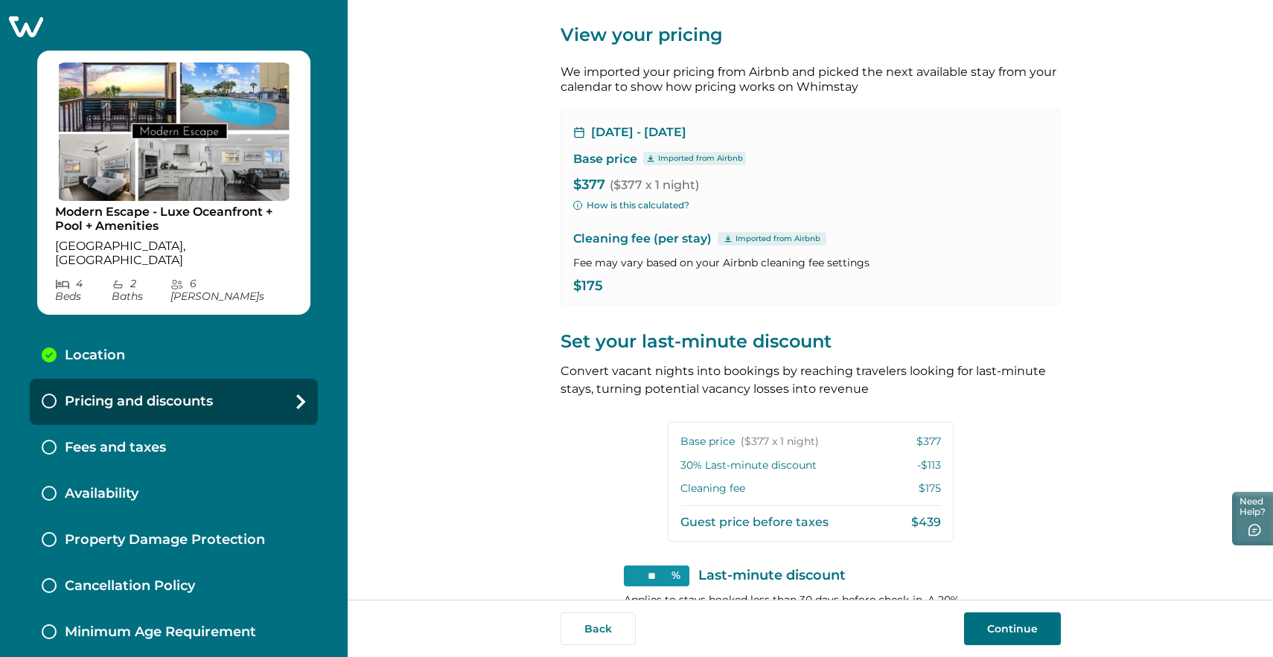
scroll to position [194, 0]
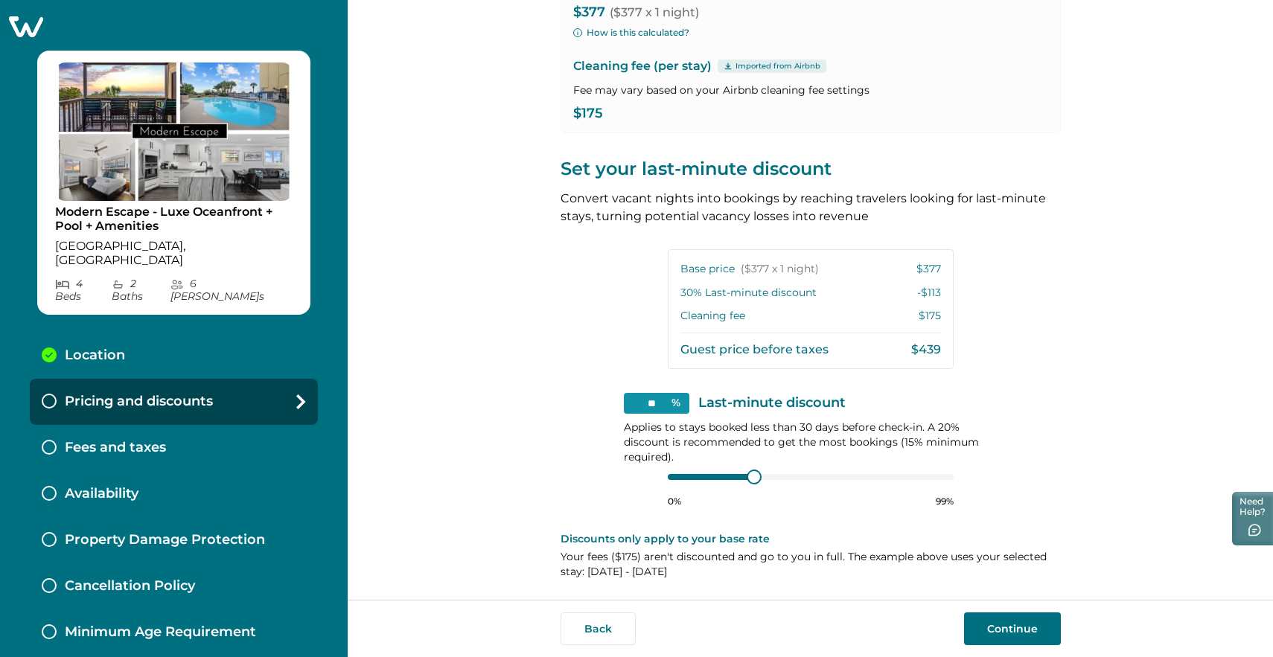
click at [1001, 630] on button "Continue" at bounding box center [1012, 628] width 97 height 33
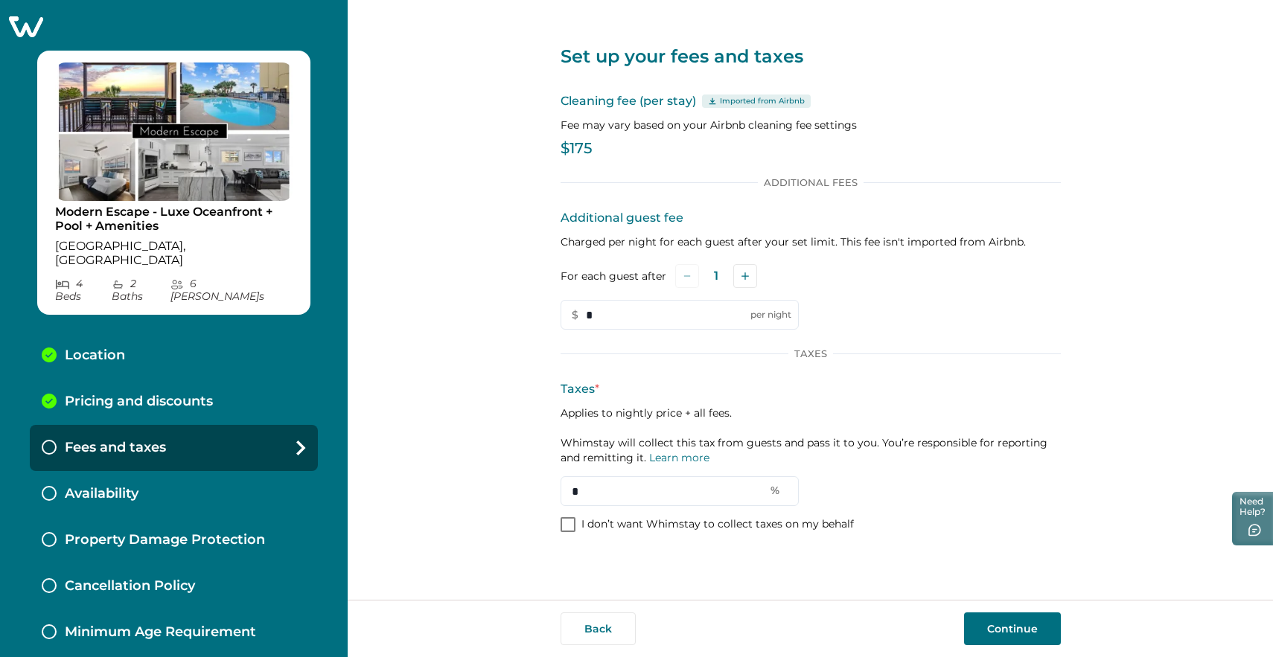
drag, startPoint x: 618, startPoint y: 493, endPoint x: 545, endPoint y: 494, distance: 72.9
click at [545, 494] on div "Set up your fees and taxes Cleaning fee (per stay) Imported from Airbnb Fee may…" at bounding box center [810, 300] width 925 height 600
type input "****"
click at [1020, 633] on button "Continue" at bounding box center [1012, 628] width 97 height 33
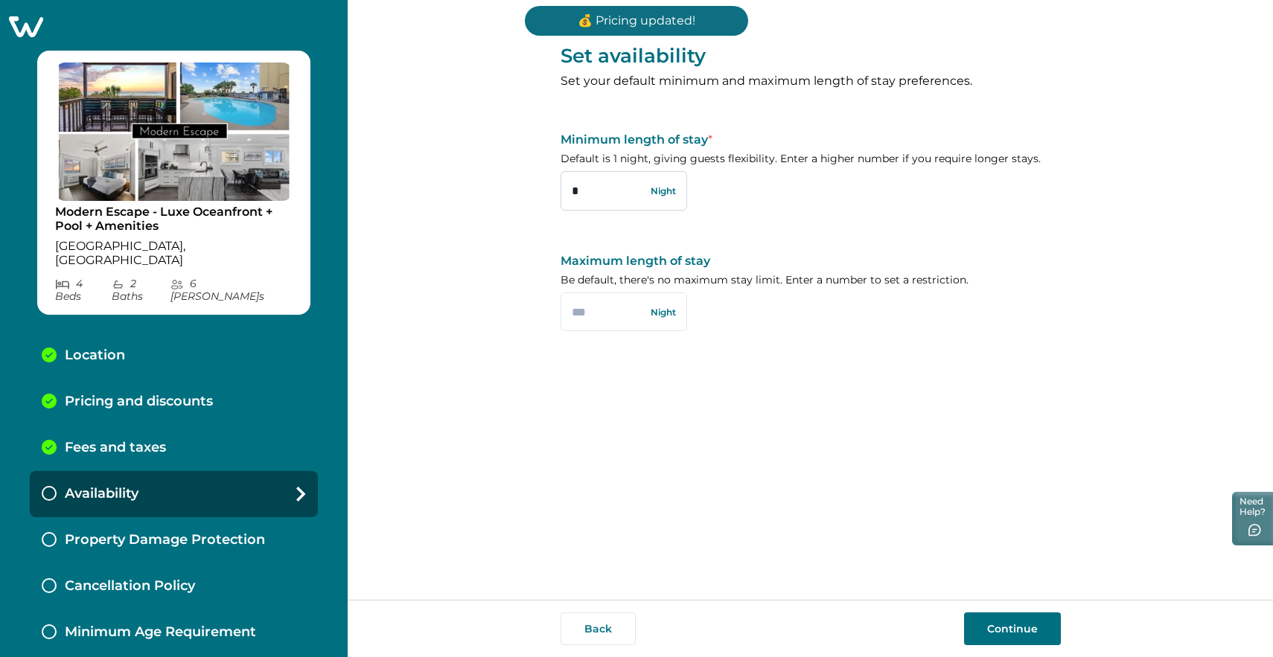
drag, startPoint x: 598, startPoint y: 189, endPoint x: 560, endPoint y: 188, distance: 38.7
click at [560, 188] on input "*" at bounding box center [623, 190] width 127 height 39
type input "*"
click at [595, 313] on input "text" at bounding box center [623, 311] width 127 height 39
type input "**"
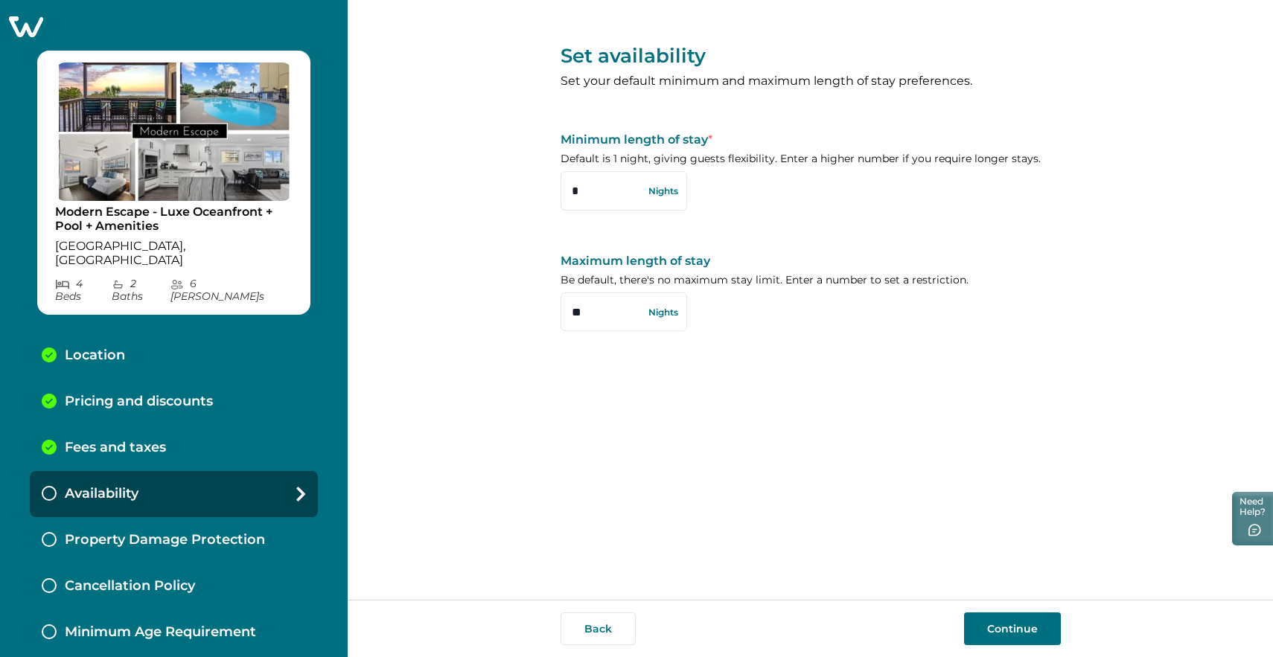
click at [1003, 622] on button "Continue" at bounding box center [1012, 628] width 97 height 33
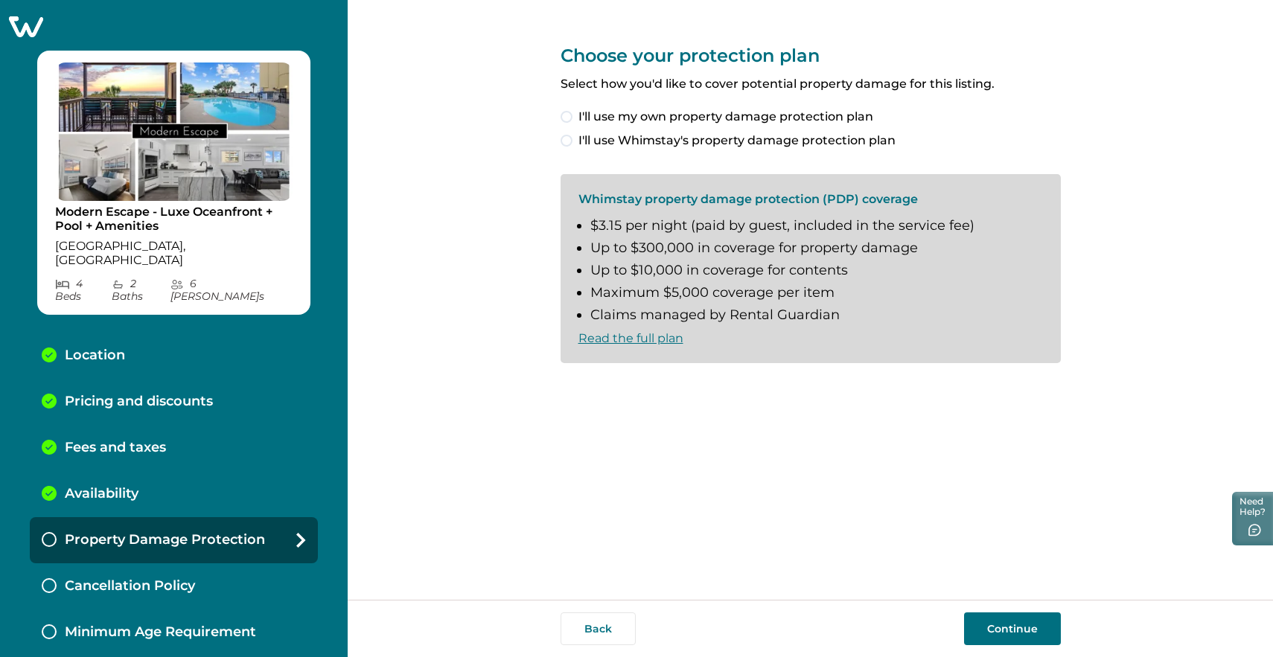
click at [565, 142] on span at bounding box center [566, 141] width 12 height 12
click at [563, 394] on label "I understand and accept the Whimstay Host Terms and Conditions" at bounding box center [769, 388] width 419 height 18
click at [1009, 621] on button "Continue" at bounding box center [1012, 628] width 97 height 33
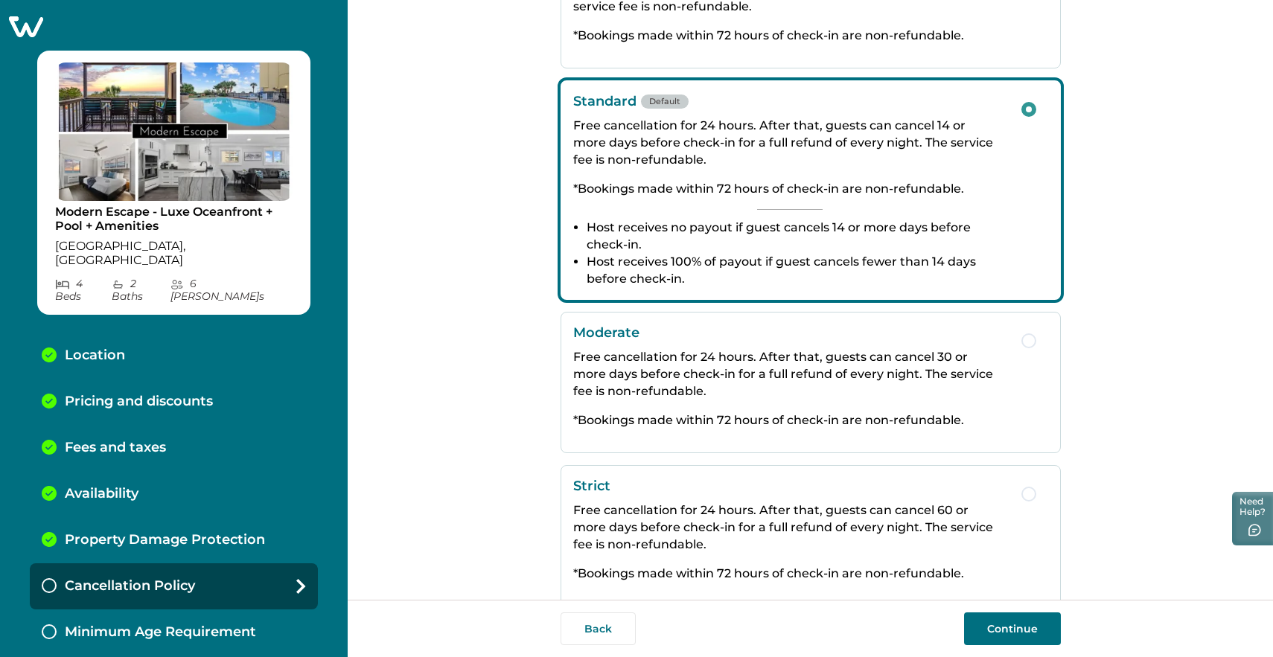
scroll to position [214, 0]
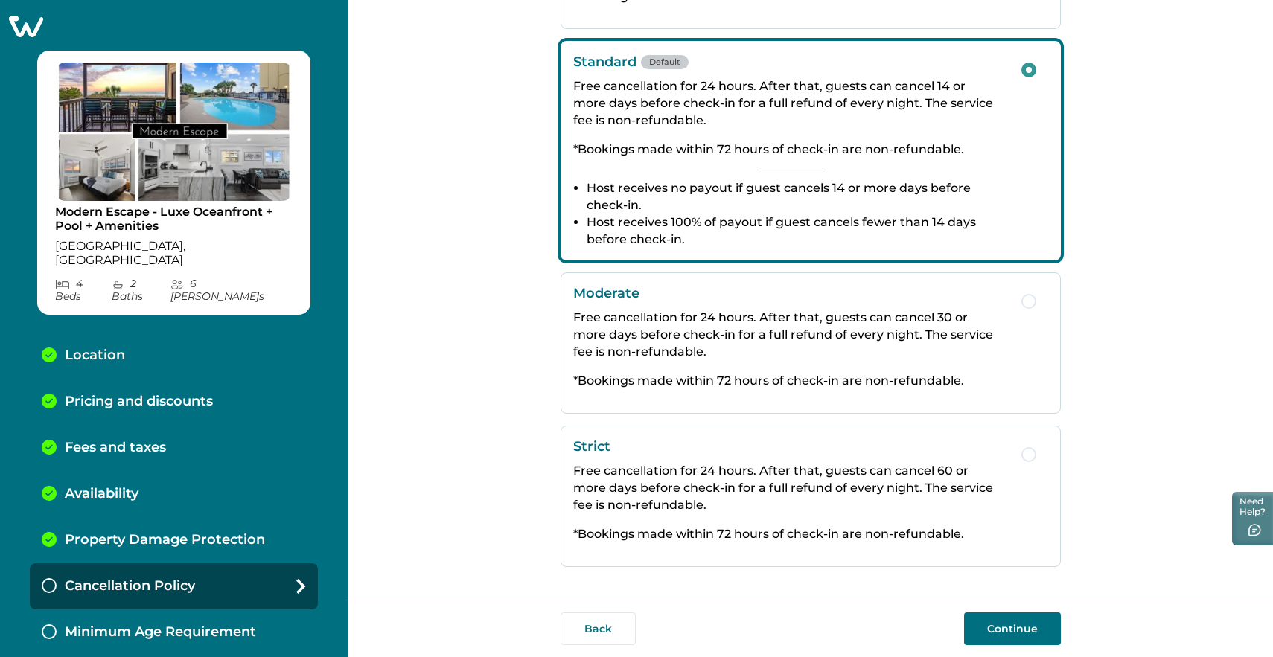
click at [1012, 633] on button "Continue" at bounding box center [1012, 628] width 97 height 33
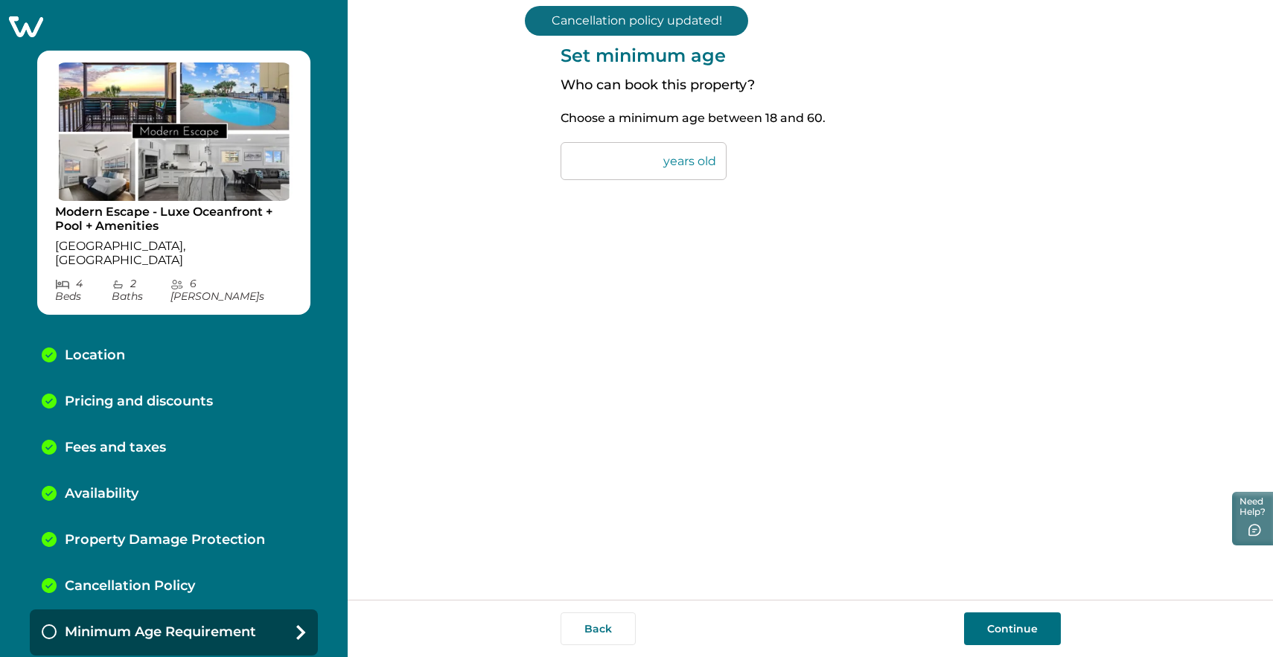
drag, startPoint x: 607, startPoint y: 159, endPoint x: 557, endPoint y: 160, distance: 49.9
click at [557, 160] on div "Set minimum age Who can book this property? Choose a minimum age between 18 and…" at bounding box center [810, 300] width 925 height 600
type input "**"
click at [1024, 631] on button "Continue" at bounding box center [1012, 628] width 97 height 33
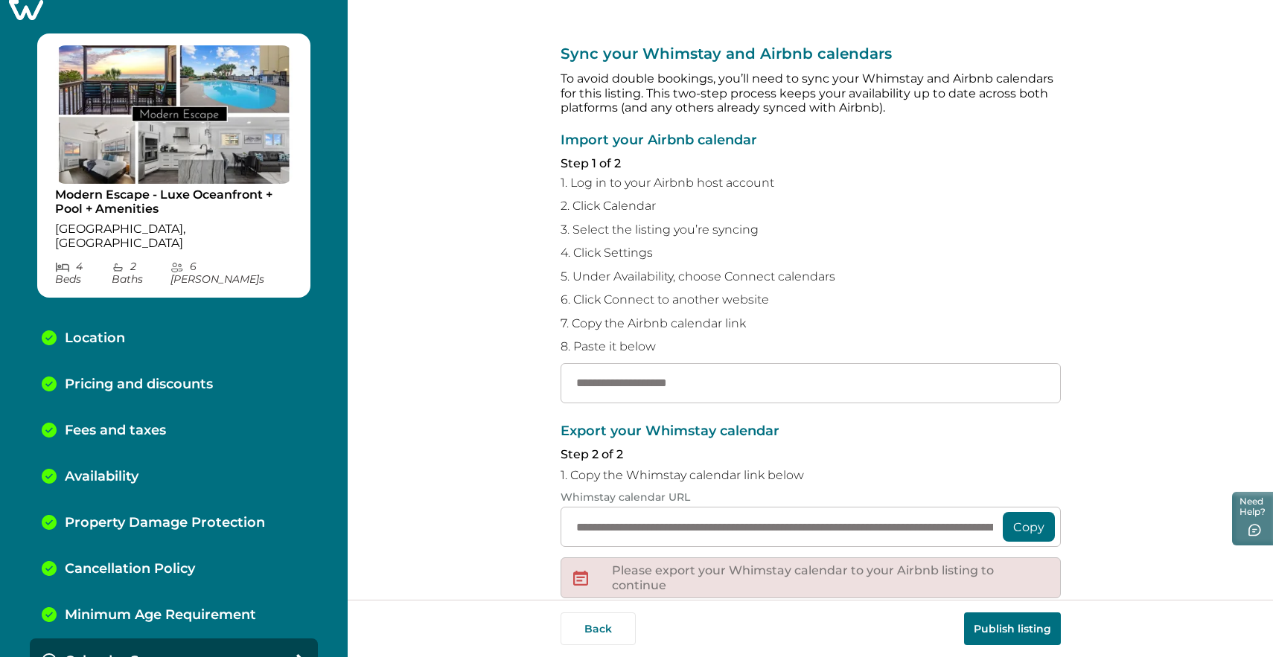
scroll to position [32, 0]
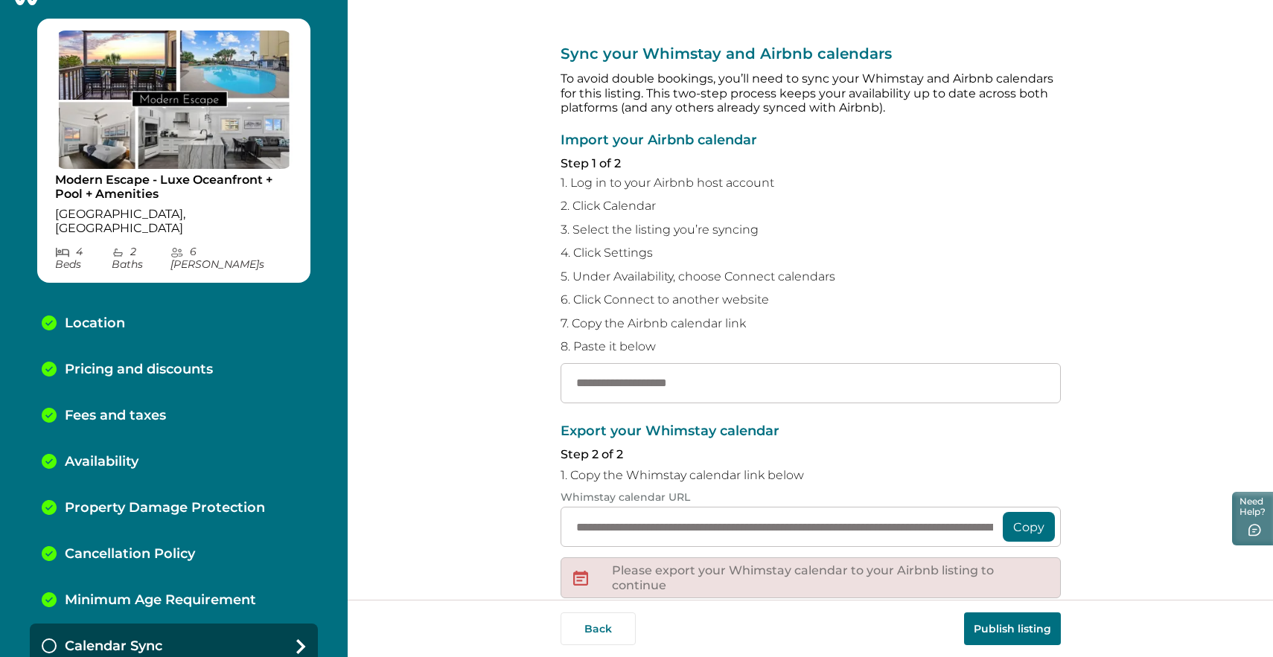
click at [1031, 632] on button "Publish listing" at bounding box center [1012, 628] width 97 height 33
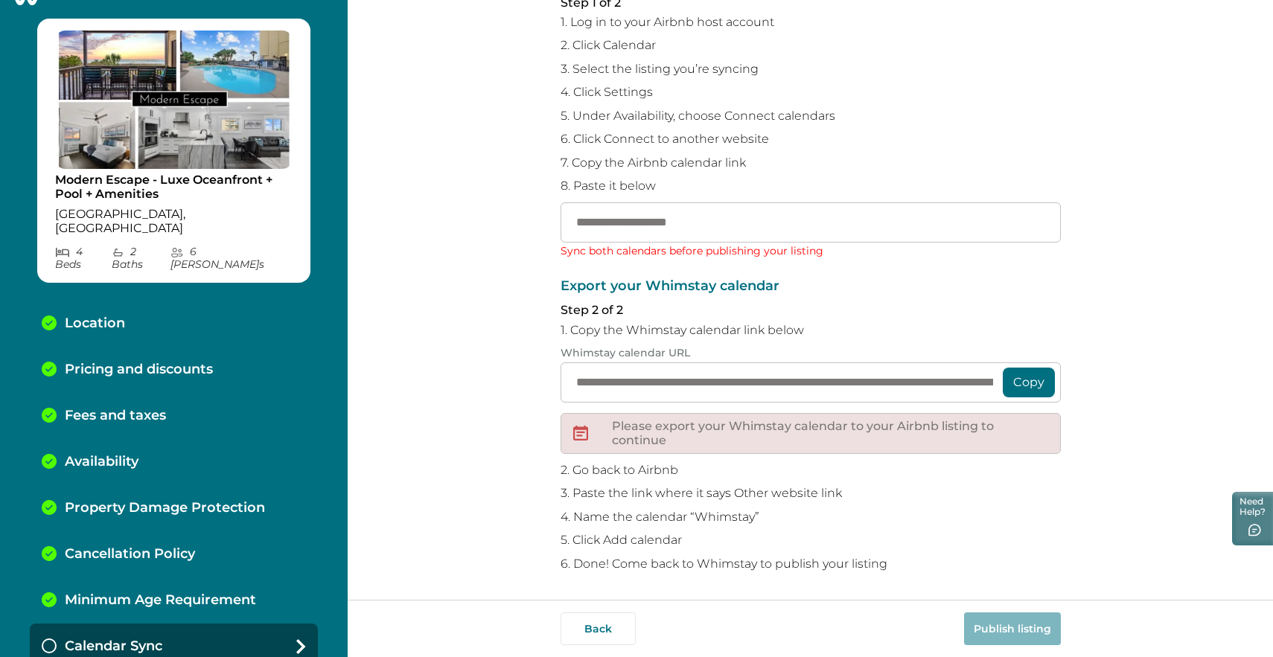
scroll to position [161, 0]
click at [1167, 199] on div "**********" at bounding box center [810, 300] width 925 height 600
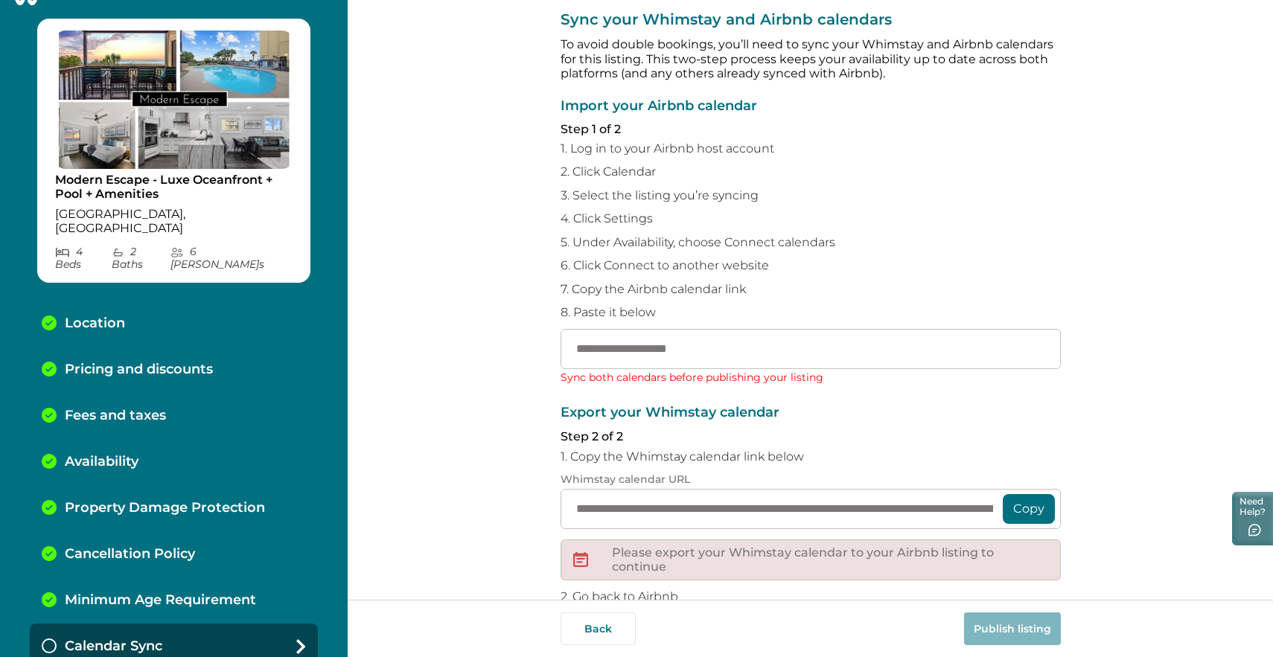
scroll to position [33, 0]
click at [656, 351] on input "text" at bounding box center [810, 350] width 500 height 40
paste input "**********"
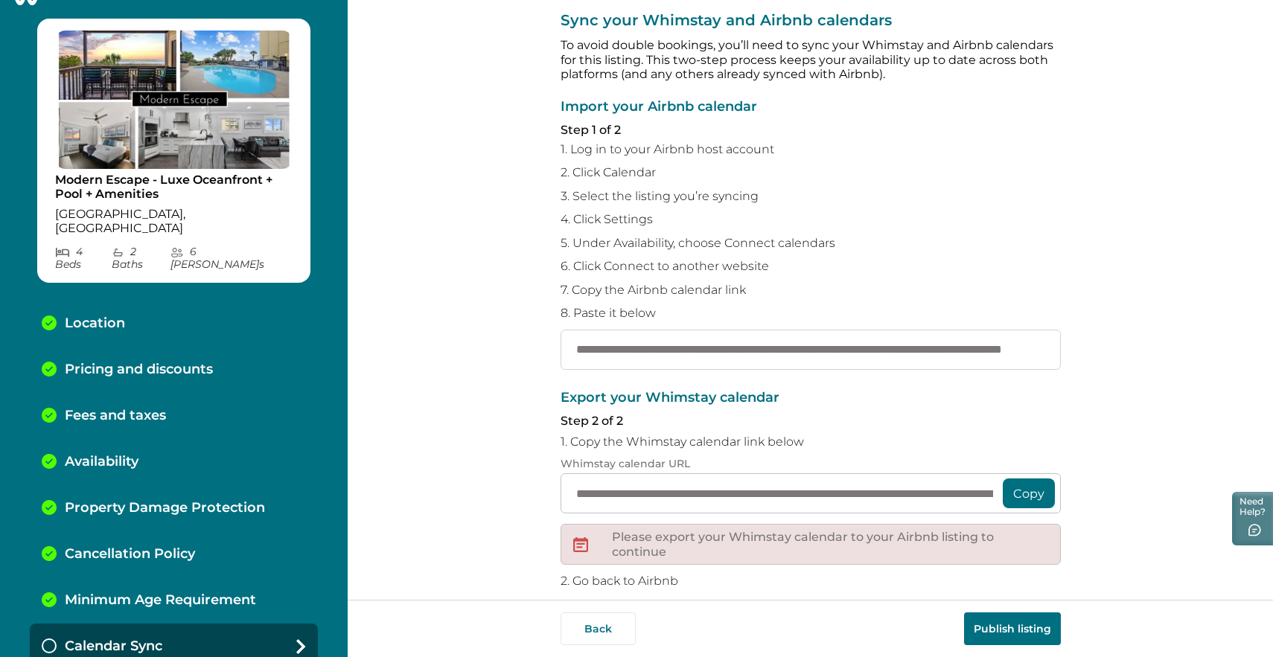
scroll to position [0, 158]
type input "**********"
click at [1021, 498] on button "Copy" at bounding box center [1028, 494] width 52 height 30
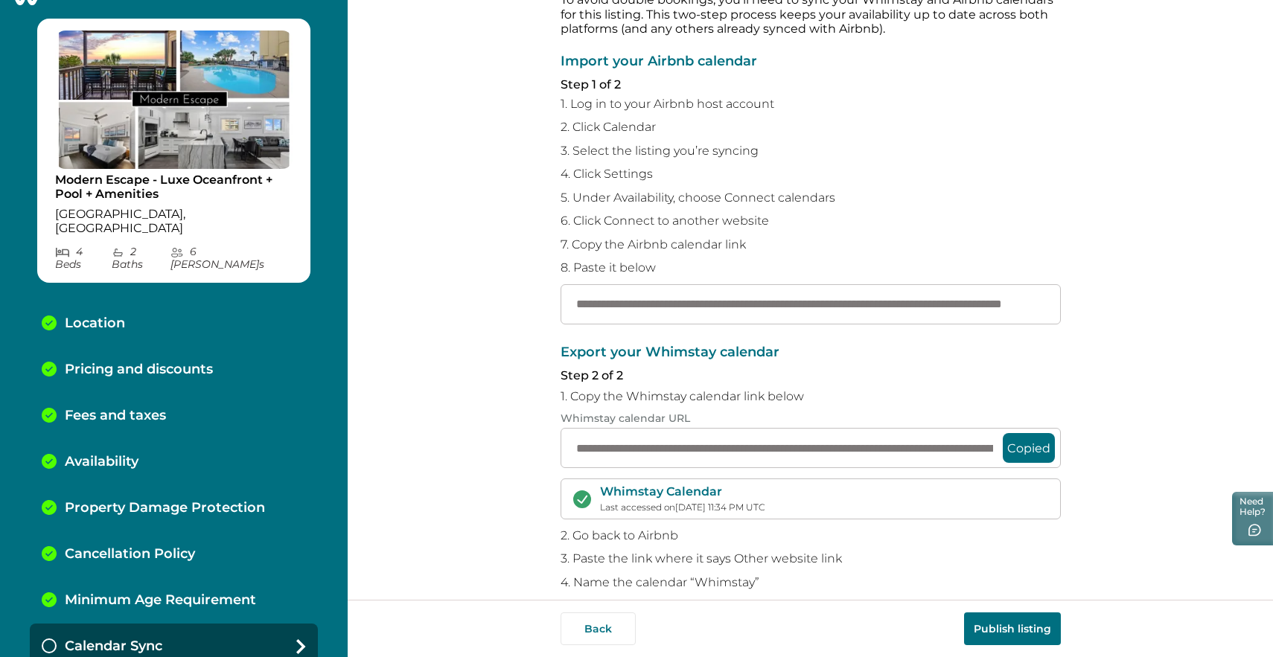
scroll to position [145, 0]
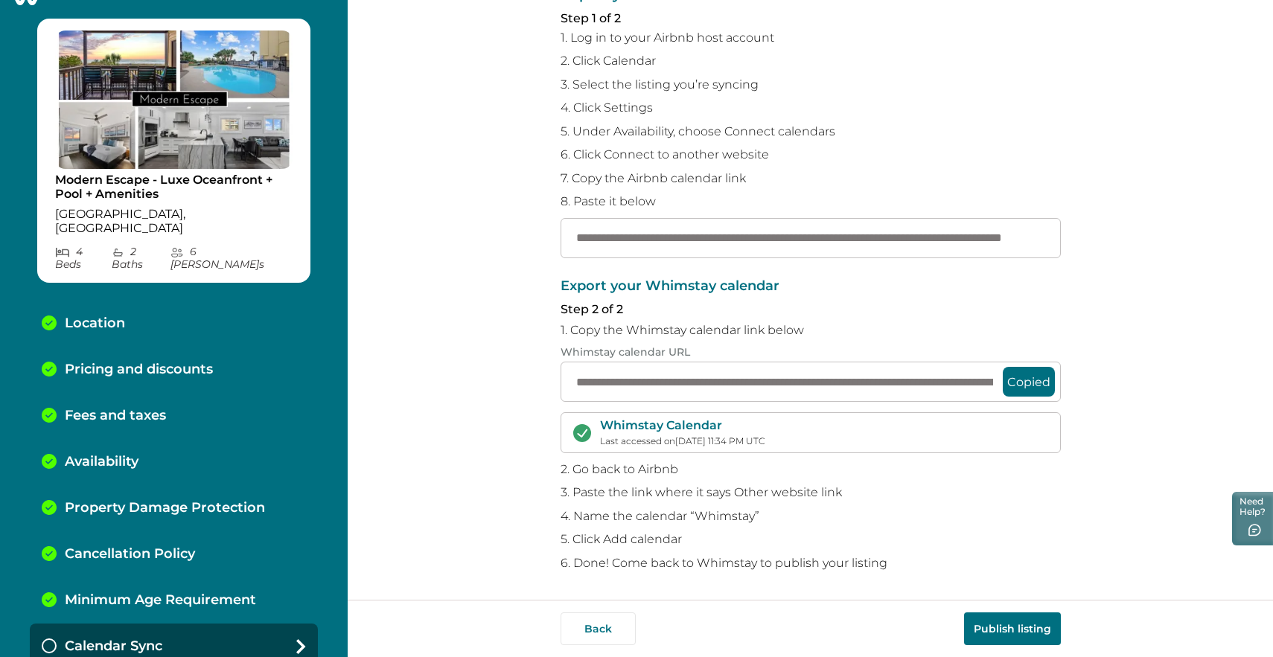
click at [1028, 624] on button "Publish listing" at bounding box center [1012, 628] width 97 height 33
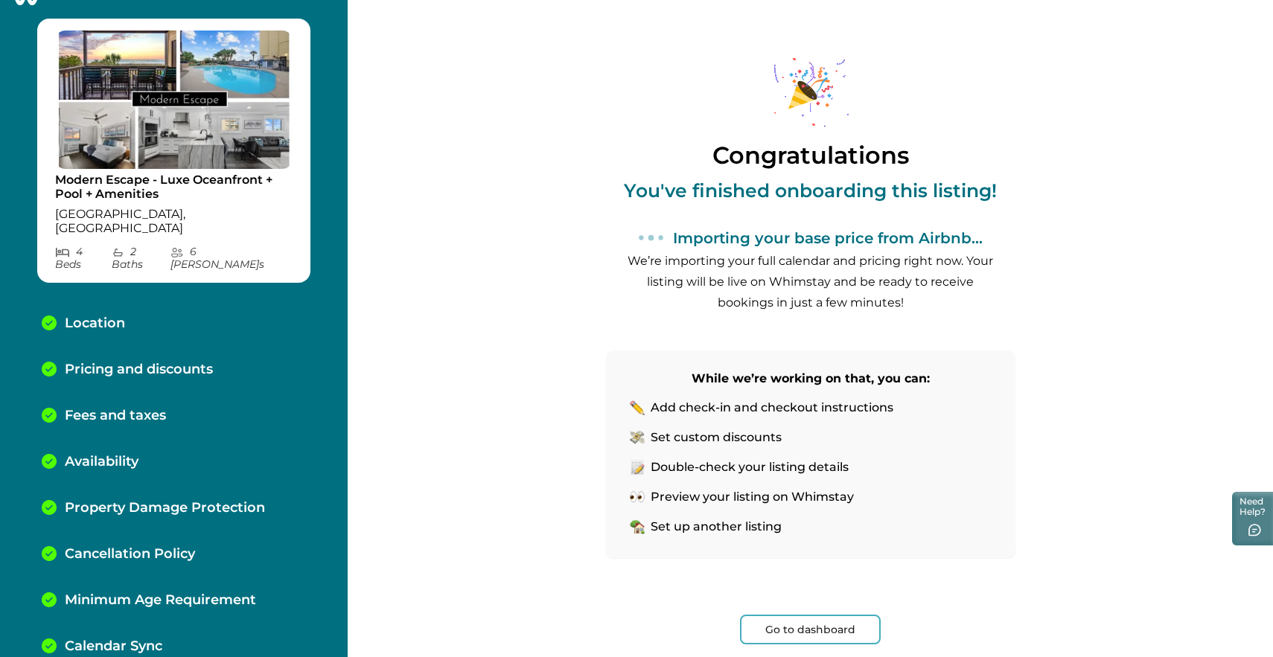
click at [827, 633] on button "Go to dashboard" at bounding box center [810, 630] width 141 height 30
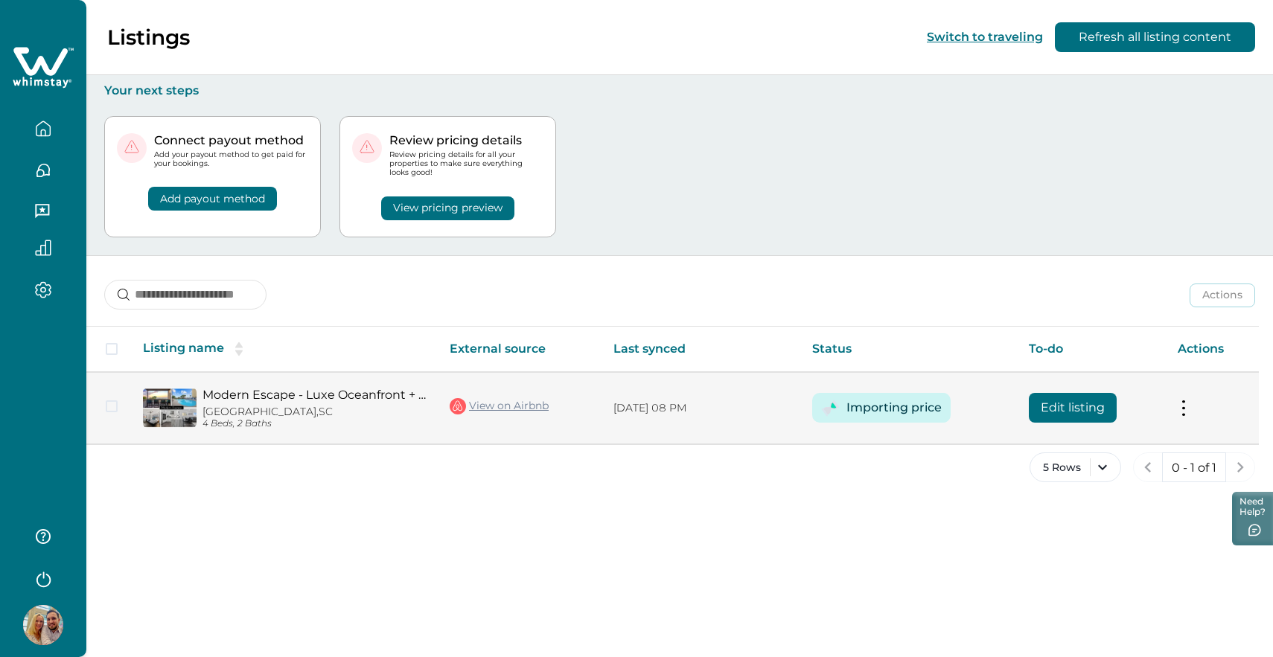
click at [246, 406] on p "Myrtle Beach, SC" at bounding box center [313, 412] width 223 height 13
click at [247, 403] on div "Modern Escape - Luxe Oceanfront + Pool + Amenities Myrtle Beach, SC 4 Beds, 2 B…" at bounding box center [310, 409] width 229 height 42
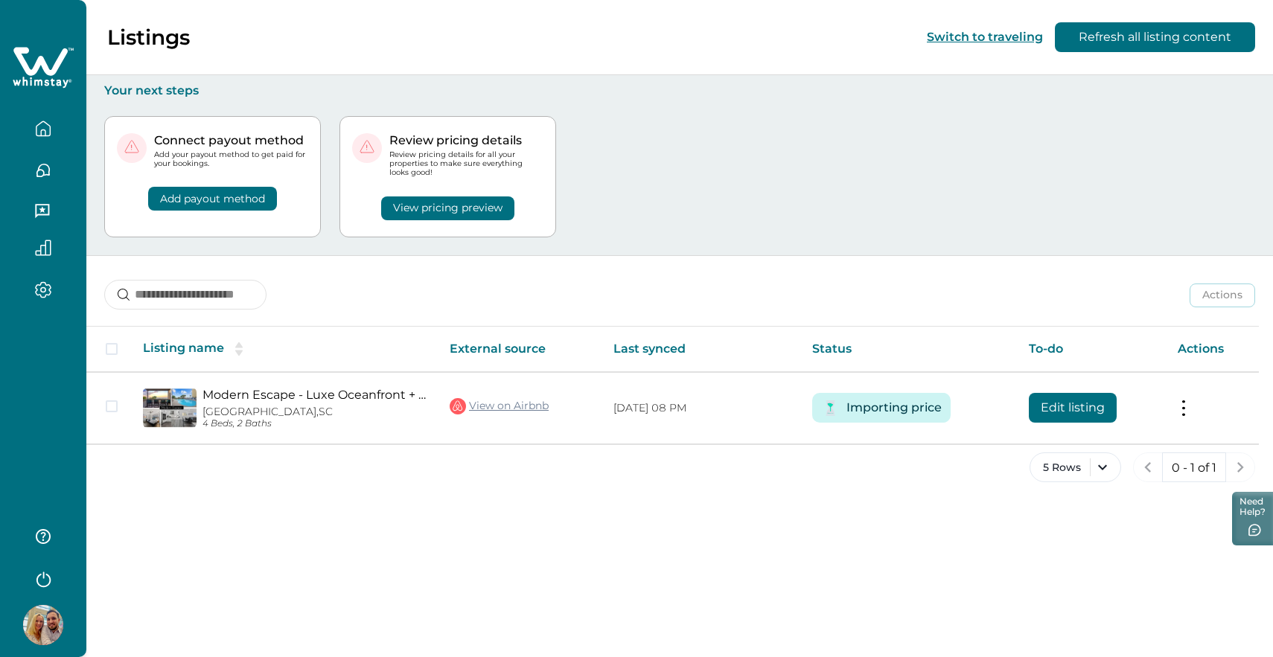
click at [44, 173] on icon "button" at bounding box center [43, 170] width 13 height 13
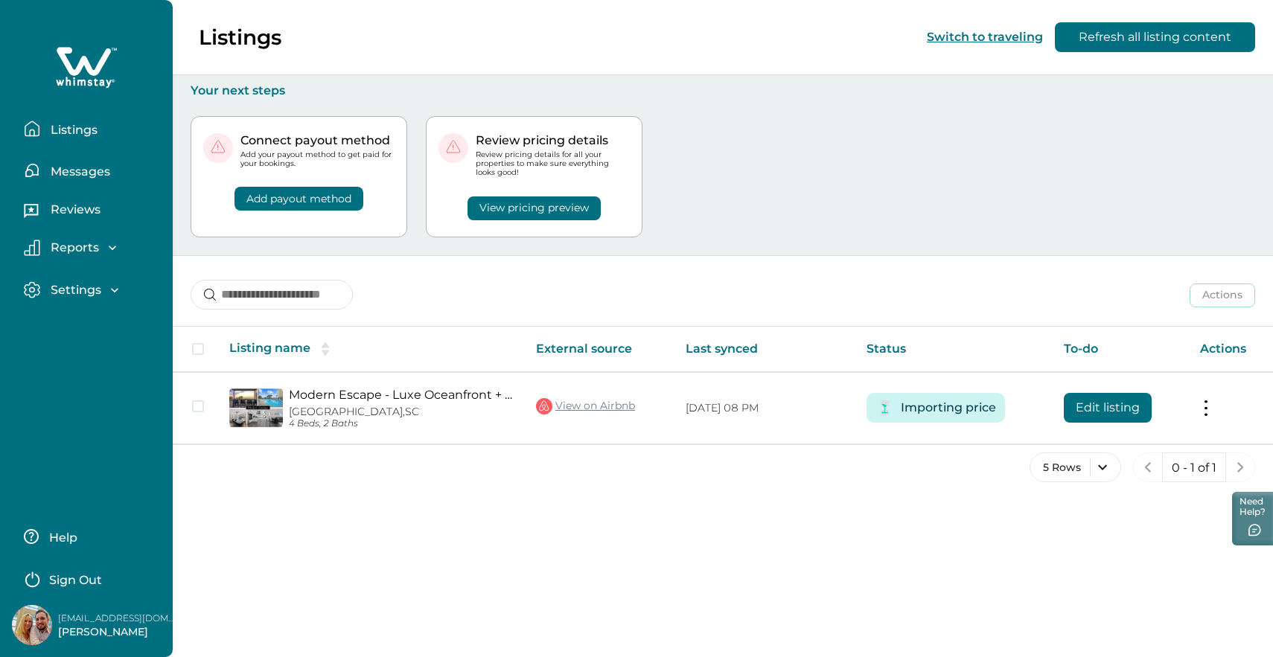
click at [71, 212] on p "Reviews" at bounding box center [73, 209] width 54 height 15
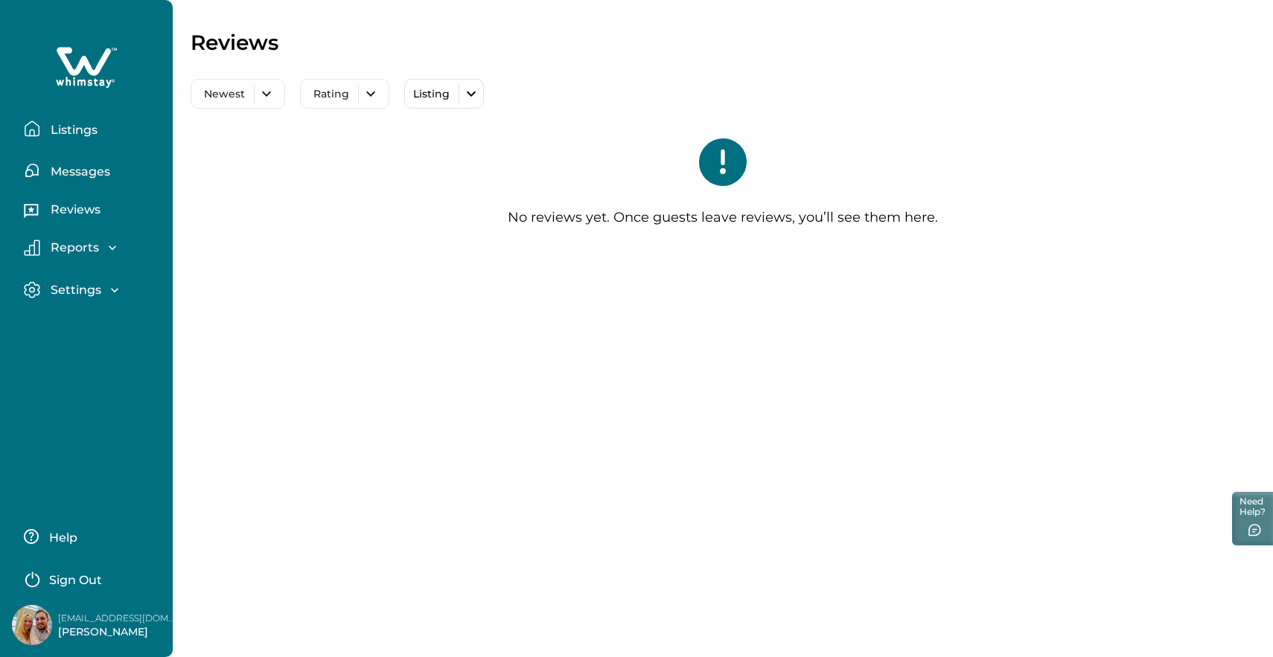
click at [71, 249] on p "Reports" at bounding box center [72, 247] width 53 height 15
click at [80, 374] on p "Settings" at bounding box center [73, 375] width 55 height 15
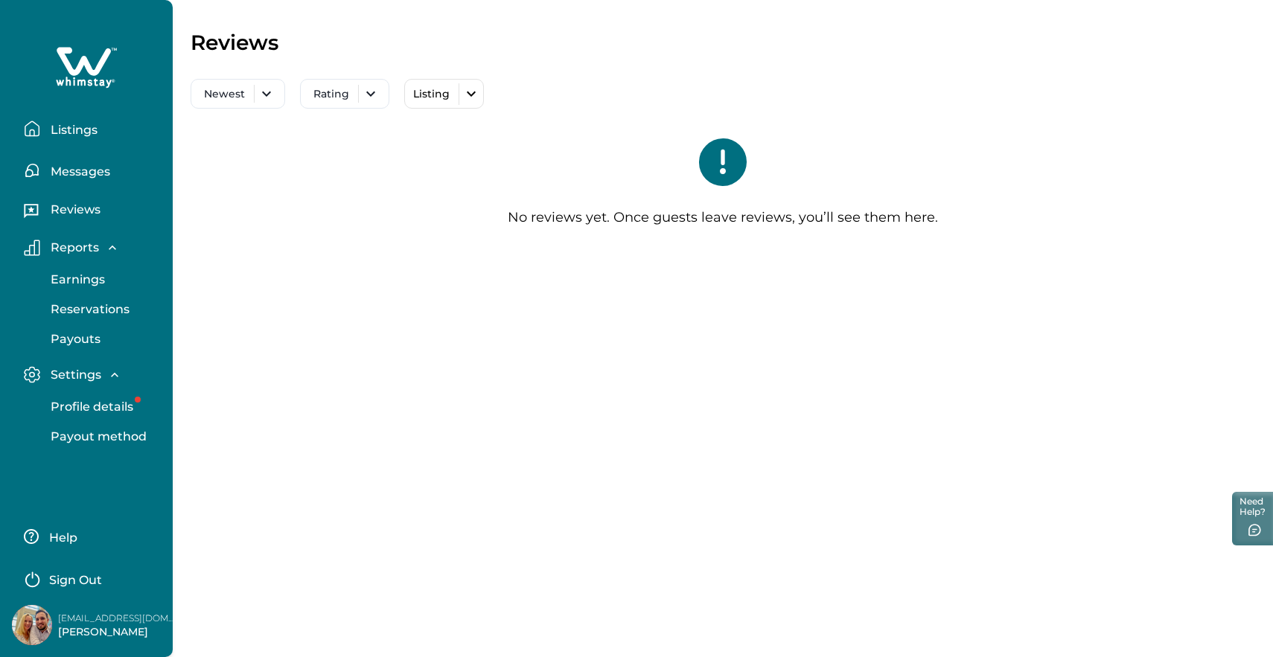
click at [92, 406] on p "Profile details" at bounding box center [89, 407] width 87 height 15
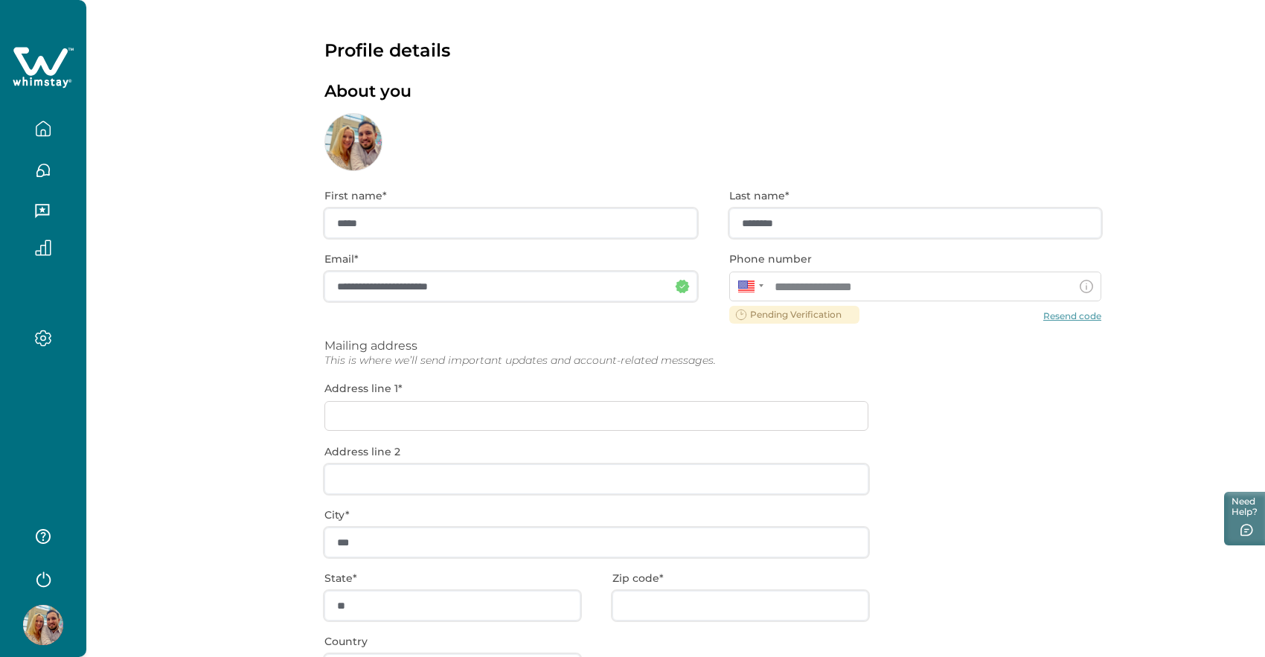
click at [465, 415] on div "**********" at bounding box center [712, 477] width 777 height 613
click at [394, 416] on div "**********" at bounding box center [712, 477] width 777 height 613
click at [354, 418] on div "**********" at bounding box center [712, 477] width 777 height 613
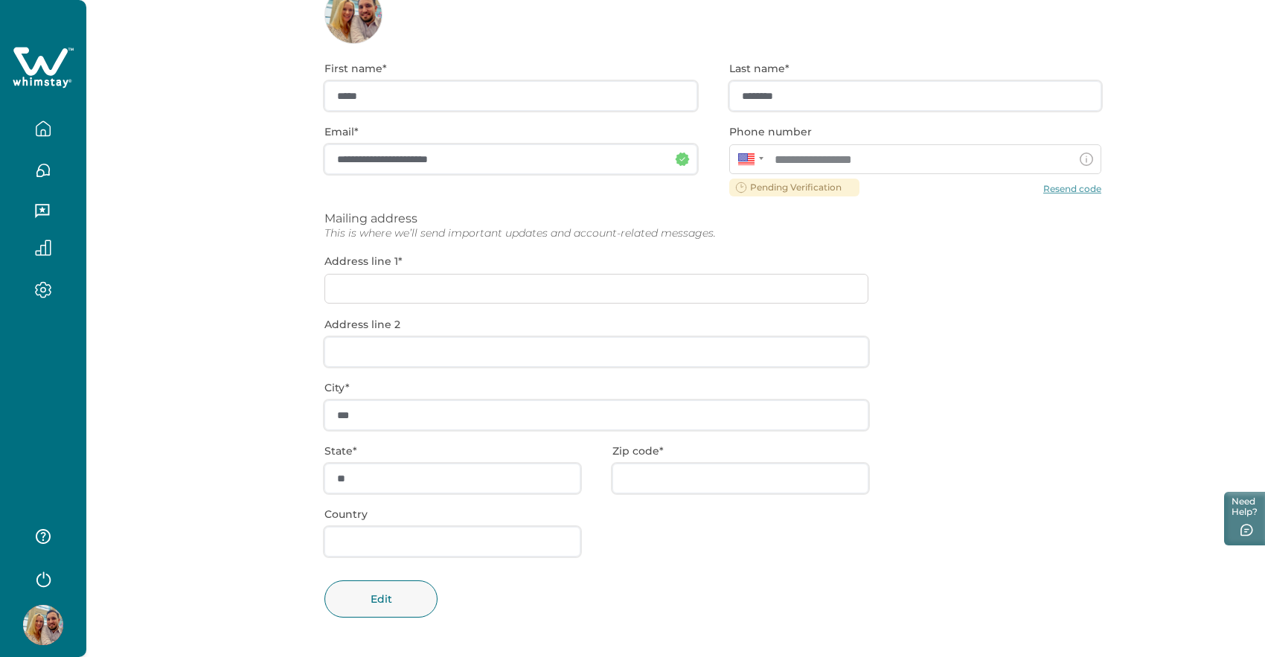
click at [344, 416] on div "**********" at bounding box center [712, 350] width 777 height 613
click at [376, 289] on div "**********" at bounding box center [712, 350] width 777 height 613
click at [43, 285] on icon "button" at bounding box center [43, 289] width 16 height 17
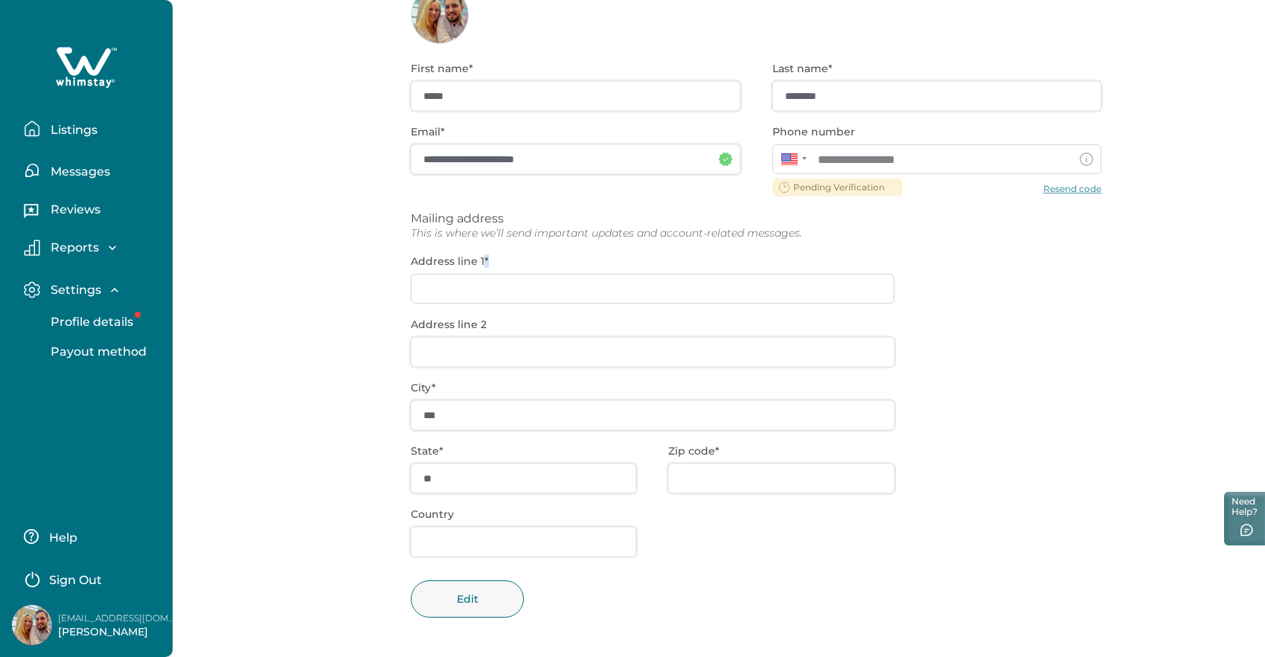
click at [118, 354] on p "Payout method" at bounding box center [96, 352] width 100 height 15
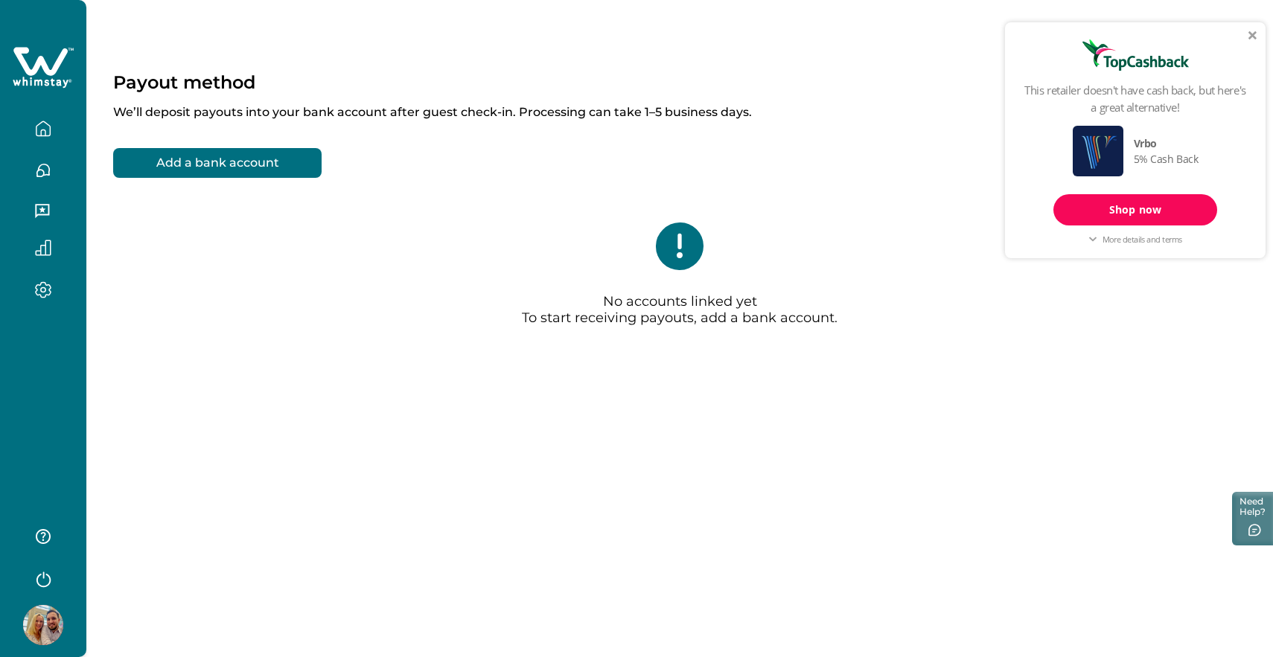
click at [48, 133] on icon "button" at bounding box center [43, 129] width 16 height 16
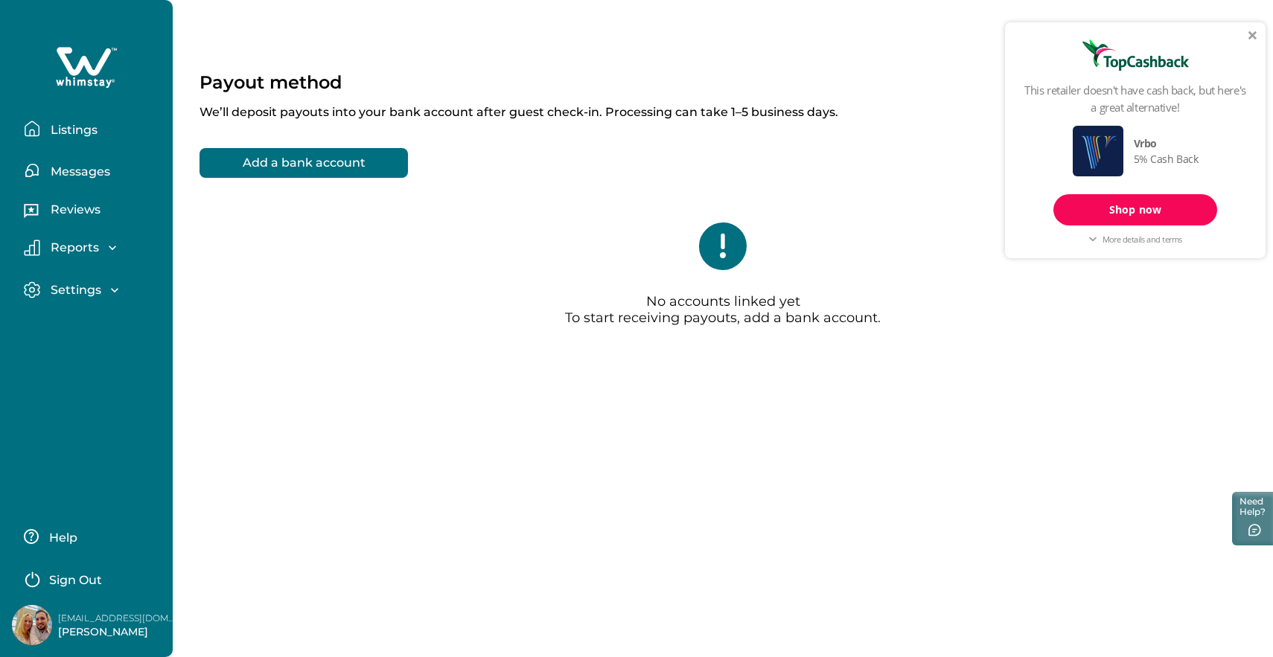
click at [65, 130] on p "Listings" at bounding box center [71, 130] width 51 height 15
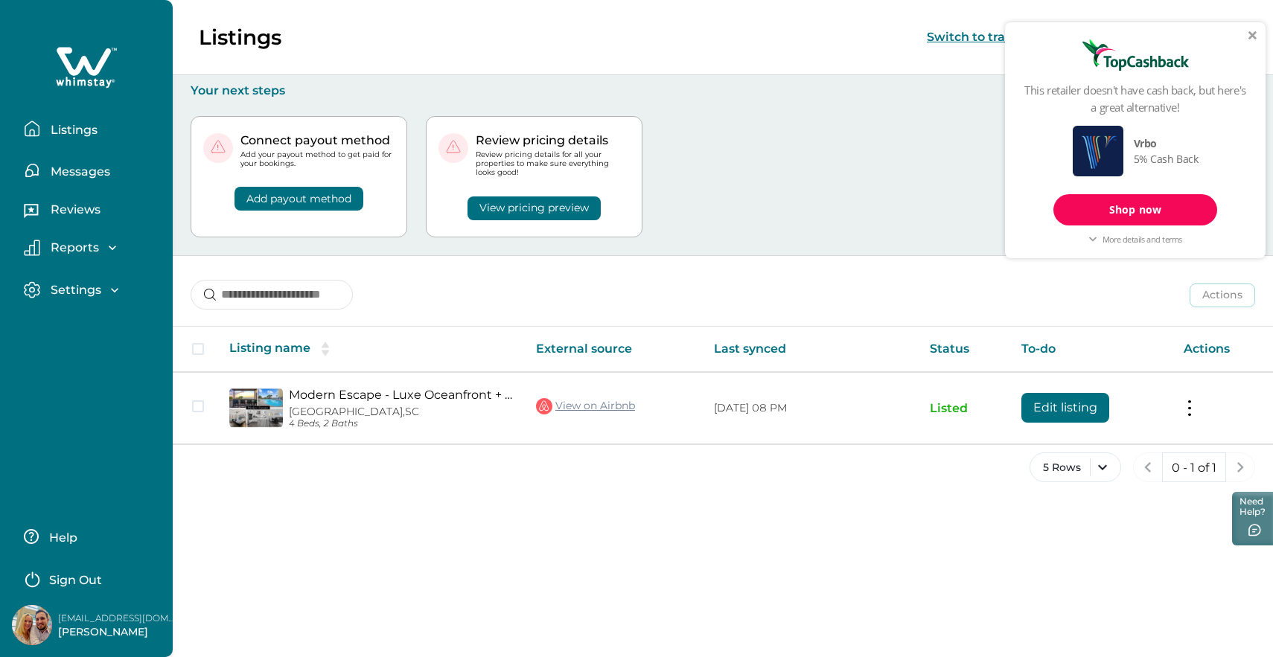
click at [503, 208] on button "View pricing preview" at bounding box center [533, 208] width 133 height 24
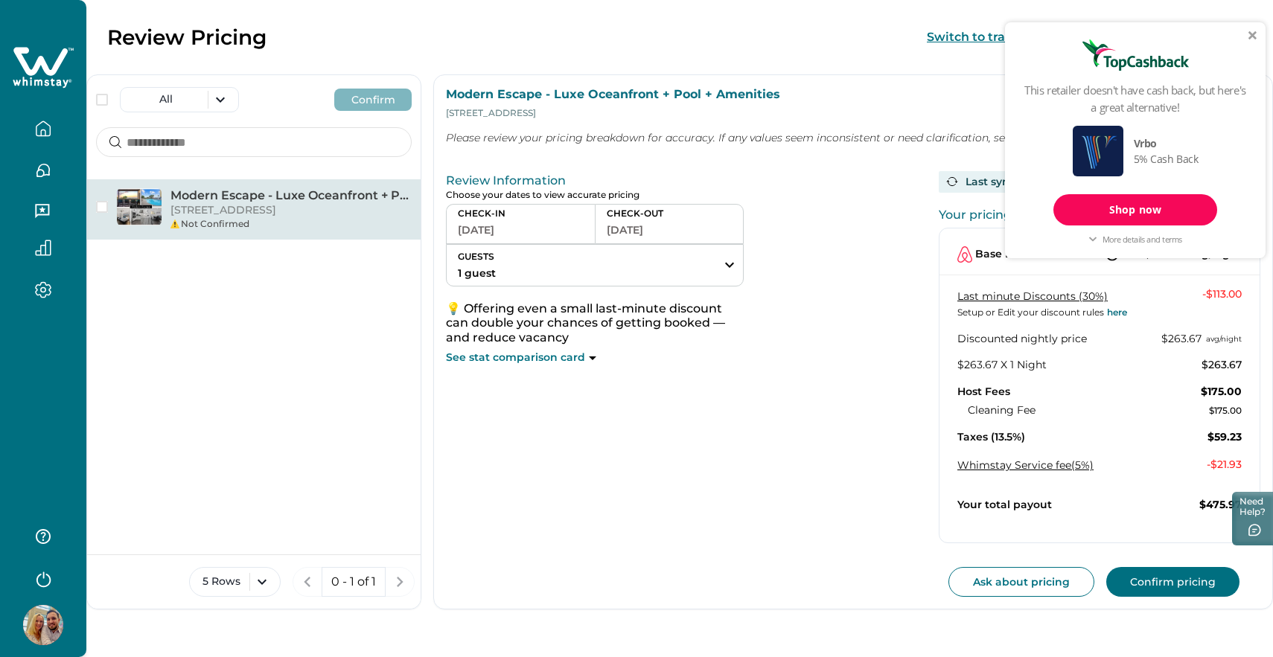
click at [1250, 36] on div at bounding box center [1252, 35] width 9 height 9
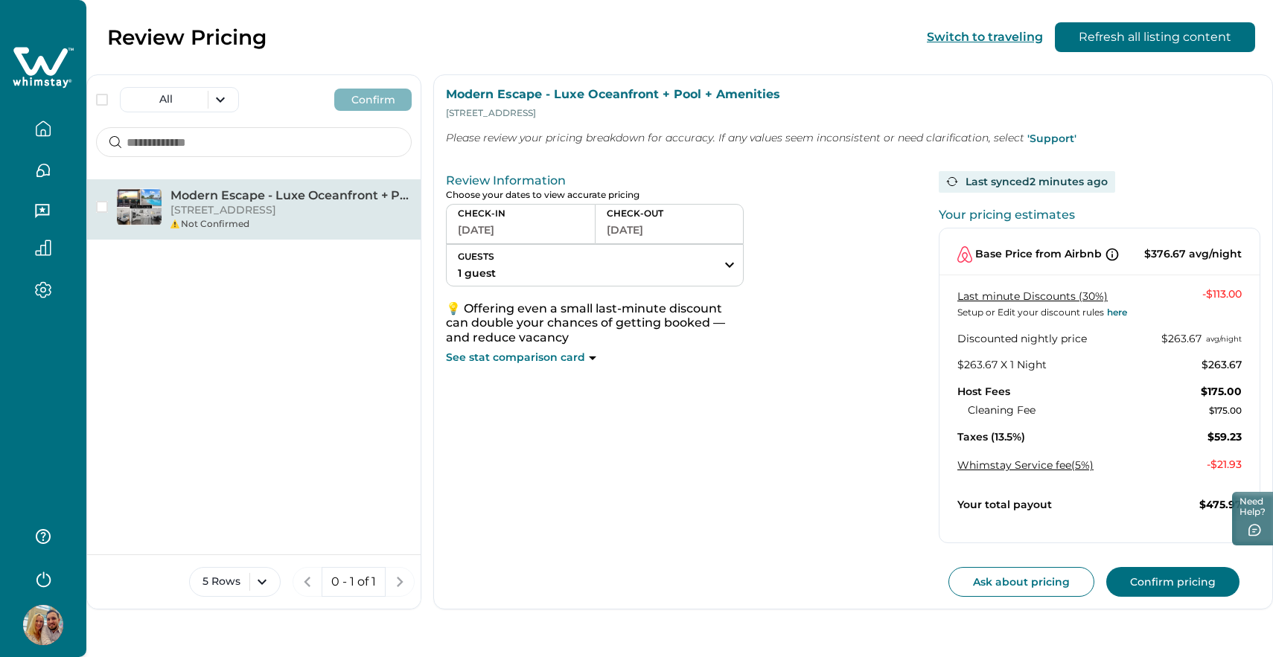
click at [550, 231] on button "09-26-2025" at bounding box center [521, 230] width 126 height 21
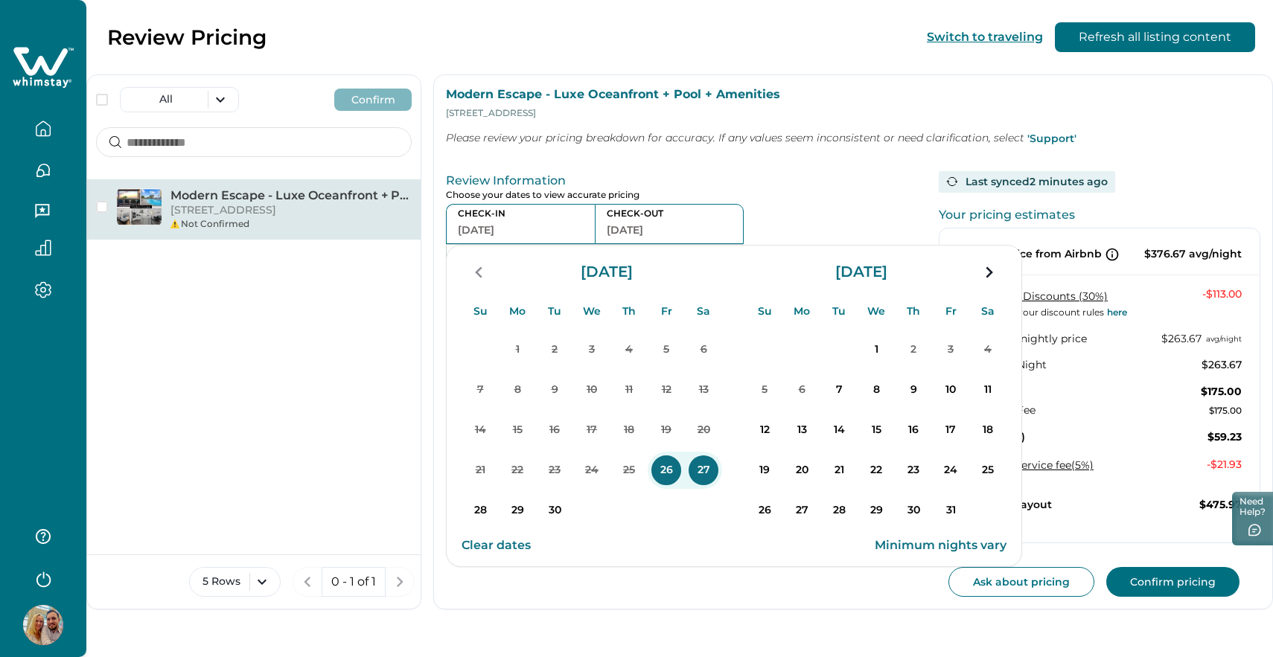
click at [671, 464] on p "26" at bounding box center [666, 470] width 30 height 30
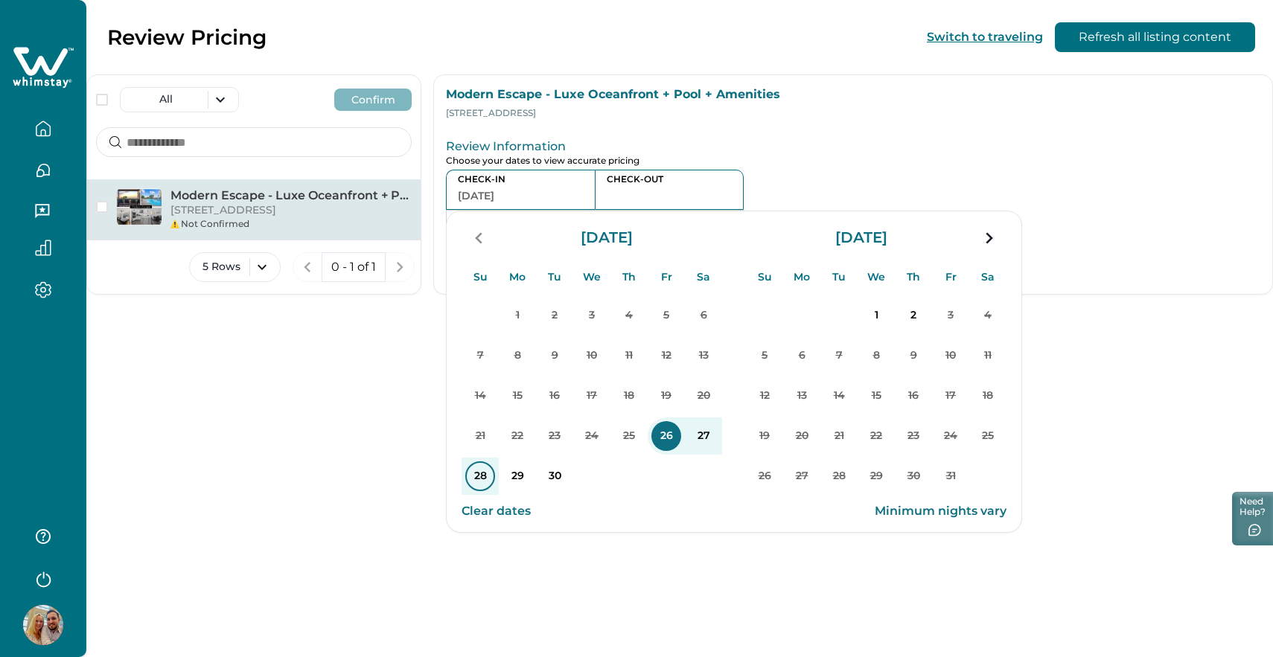
click at [487, 471] on p "28" at bounding box center [480, 476] width 30 height 30
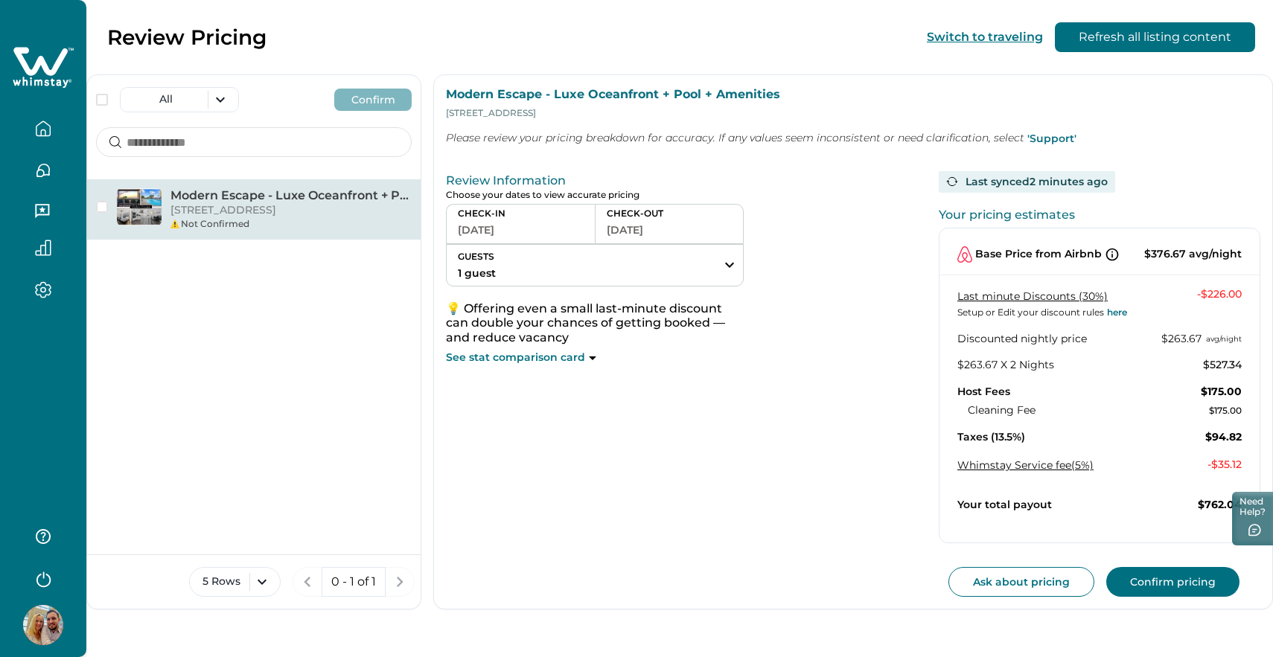
click at [589, 225] on div "CHECK-IN 09-26-2025" at bounding box center [520, 224] width 149 height 40
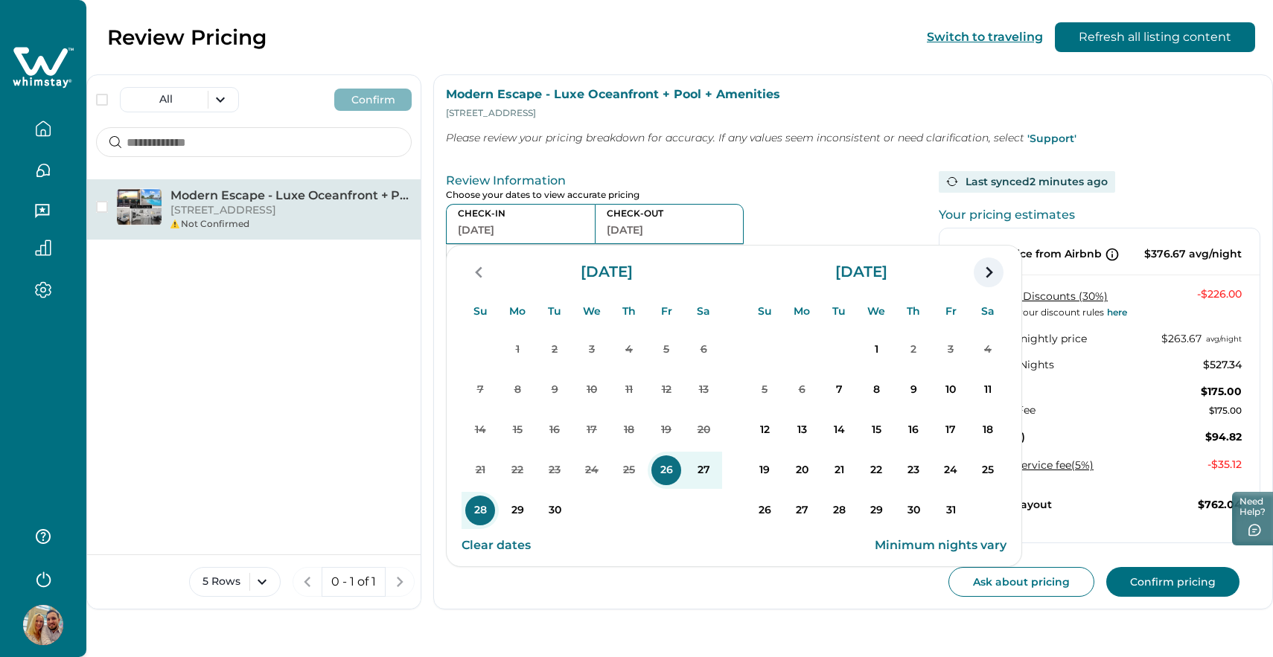
click at [992, 282] on icon "navigation button" at bounding box center [988, 272] width 24 height 27
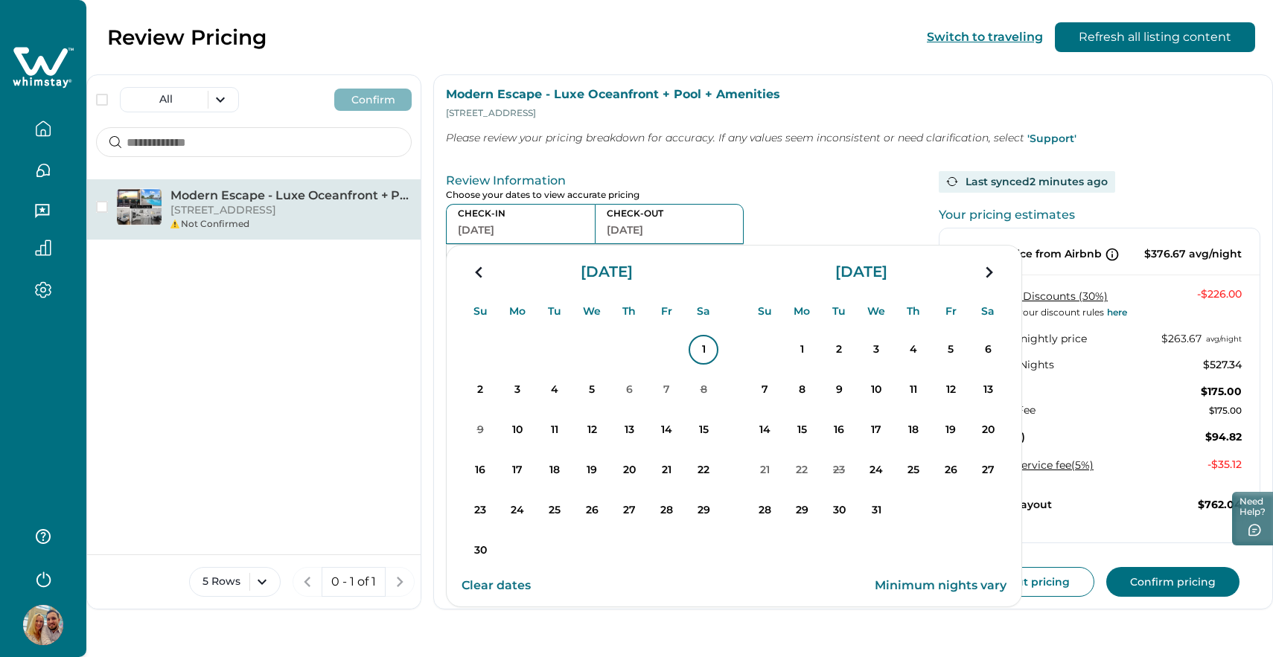
click at [706, 354] on p "1" at bounding box center [703, 350] width 30 height 30
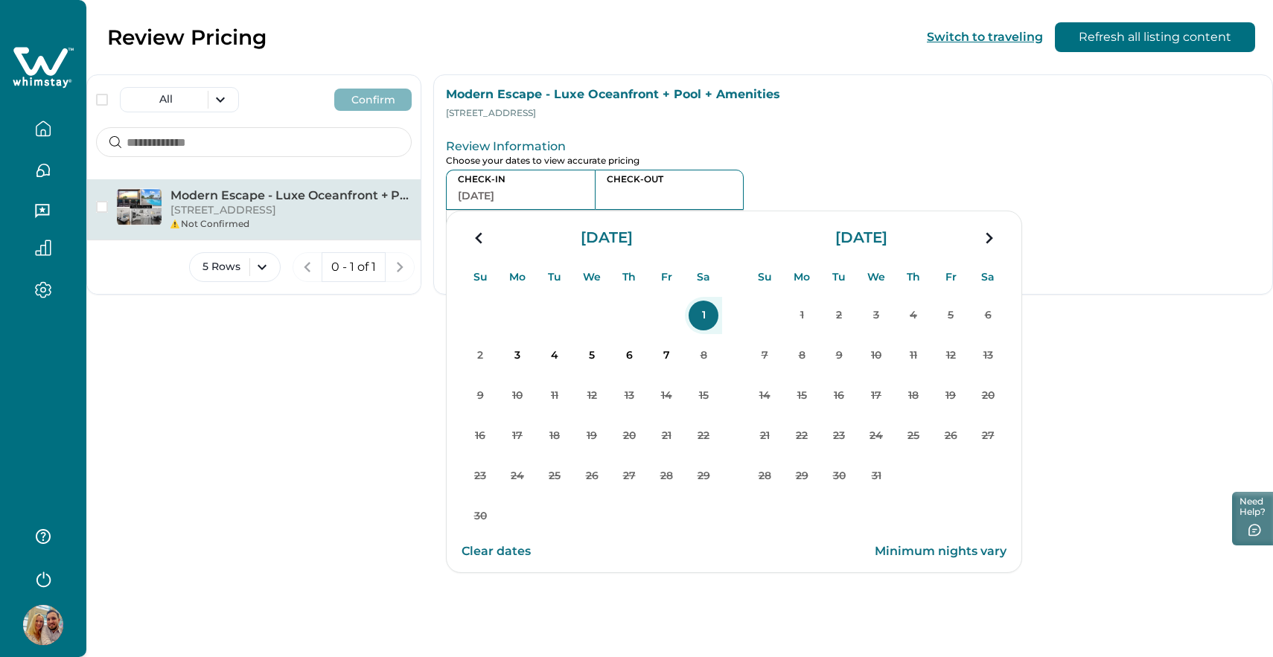
click at [632, 197] on button "button" at bounding box center [669, 195] width 125 height 21
click at [476, 240] on icon "navigation button" at bounding box center [479, 238] width 24 height 27
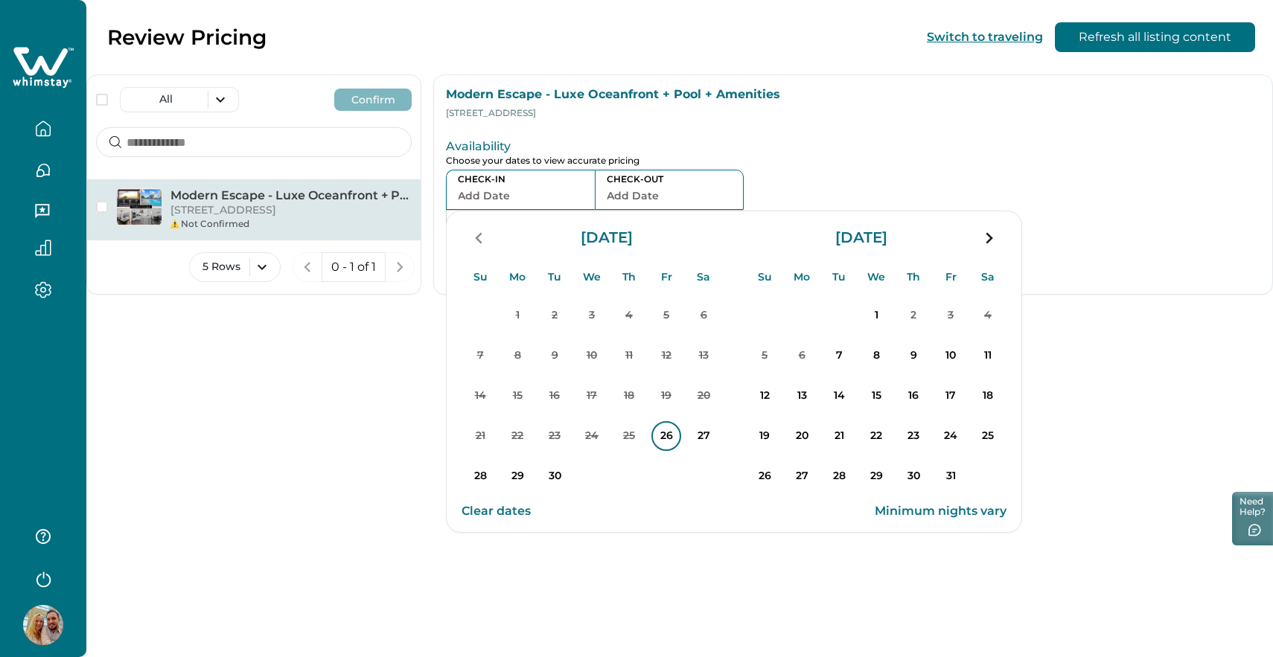
click at [664, 436] on p "26" at bounding box center [666, 436] width 30 height 30
click at [476, 470] on p "28" at bounding box center [480, 476] width 30 height 30
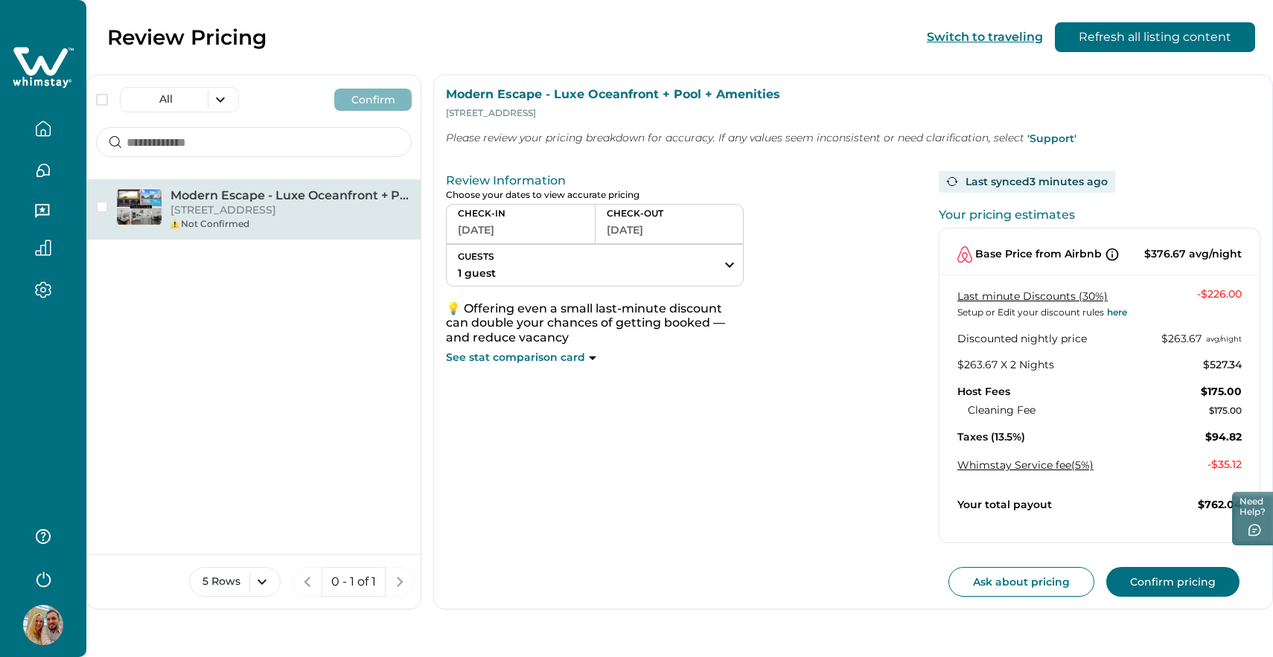
click at [559, 227] on button "09-26-2025" at bounding box center [521, 230] width 126 height 21
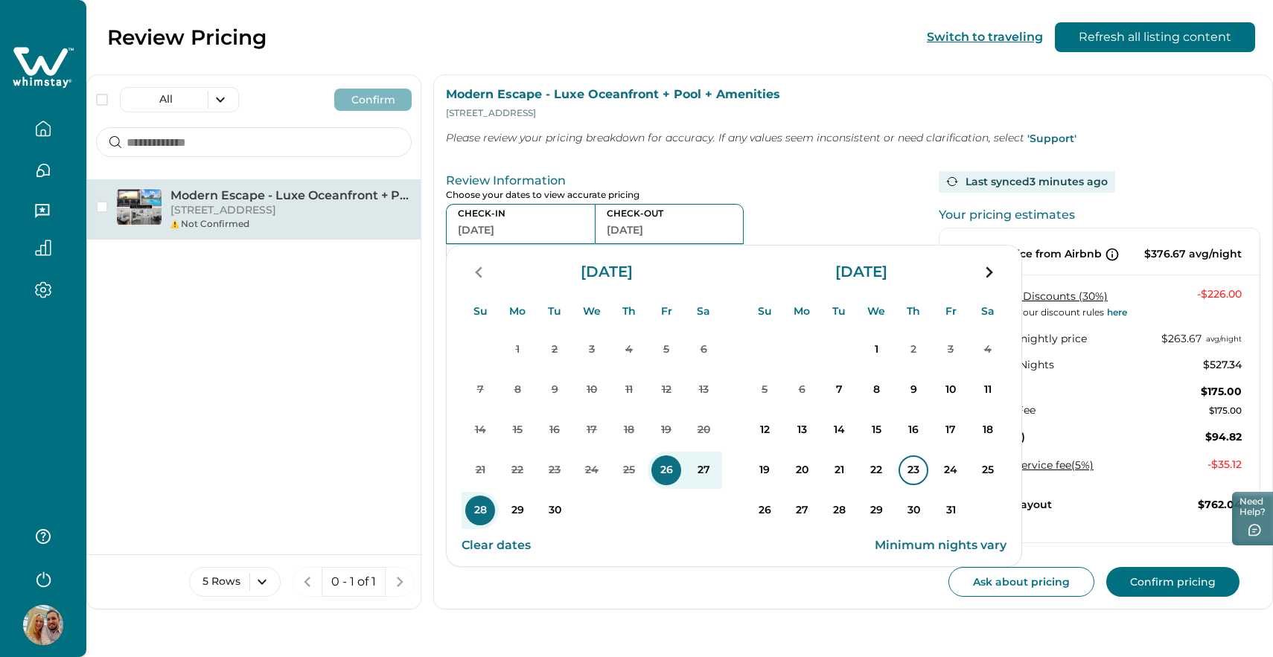
click at [915, 464] on p "23" at bounding box center [913, 470] width 30 height 30
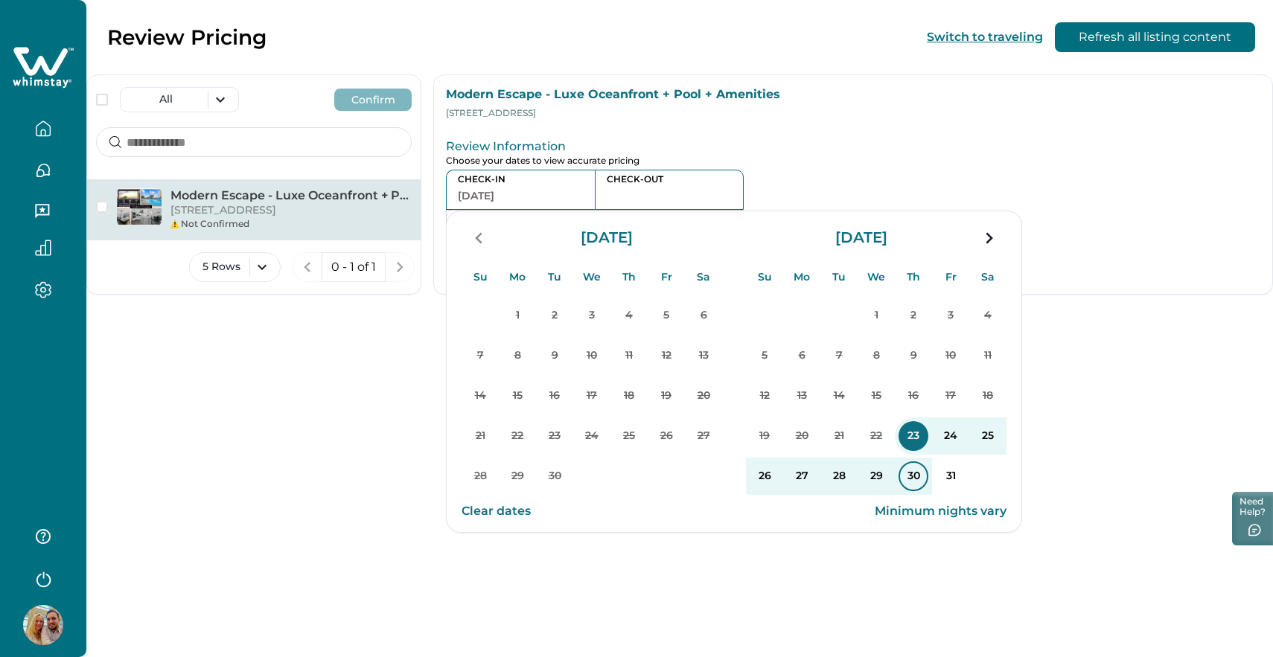
click at [915, 473] on p "30" at bounding box center [913, 476] width 30 height 30
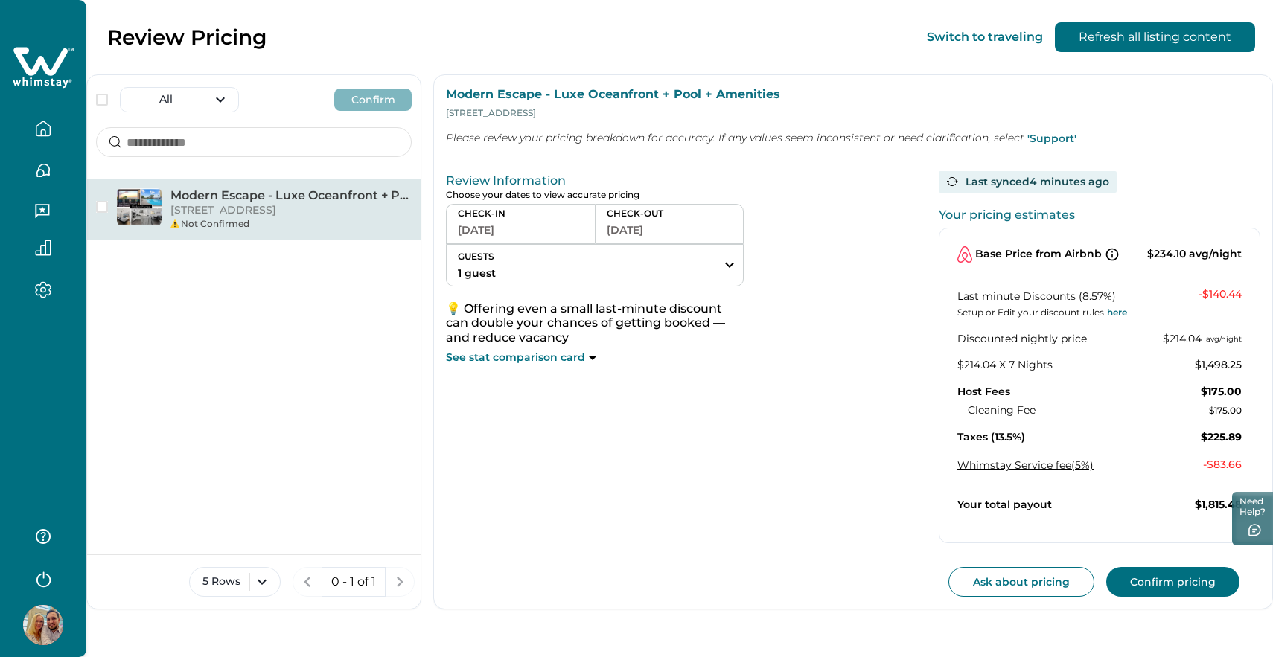
click at [567, 228] on button "10-23-2025" at bounding box center [521, 230] width 126 height 21
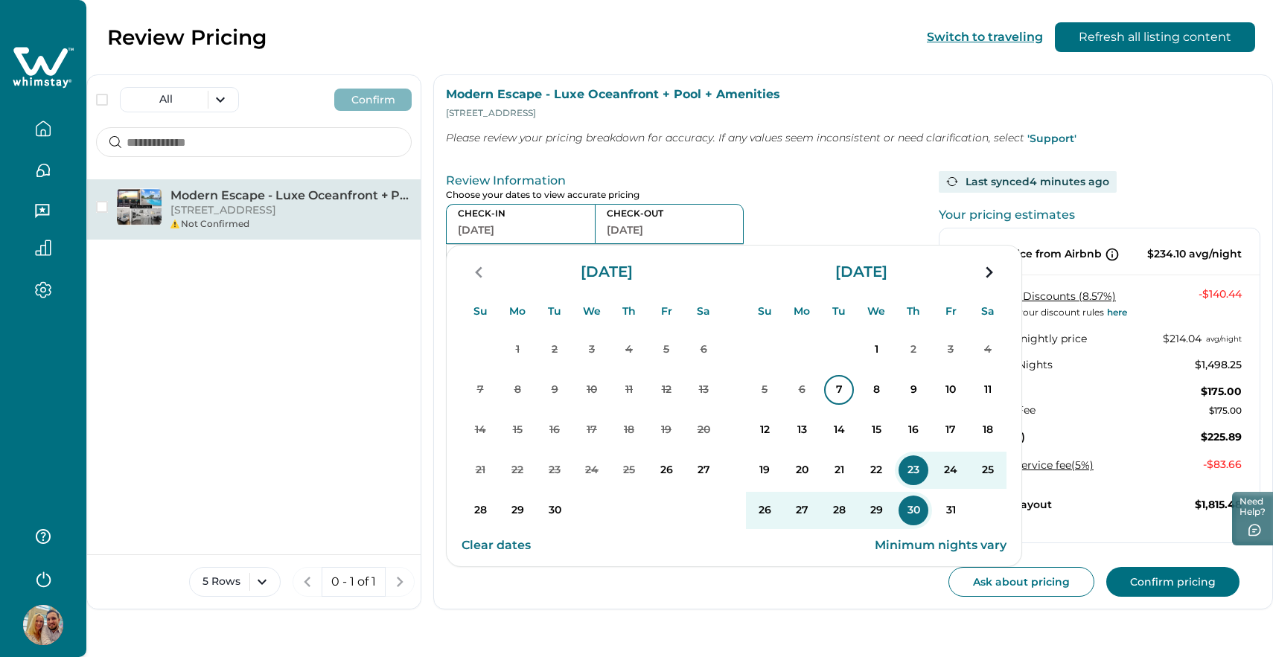
click at [840, 392] on p "7" at bounding box center [839, 390] width 30 height 30
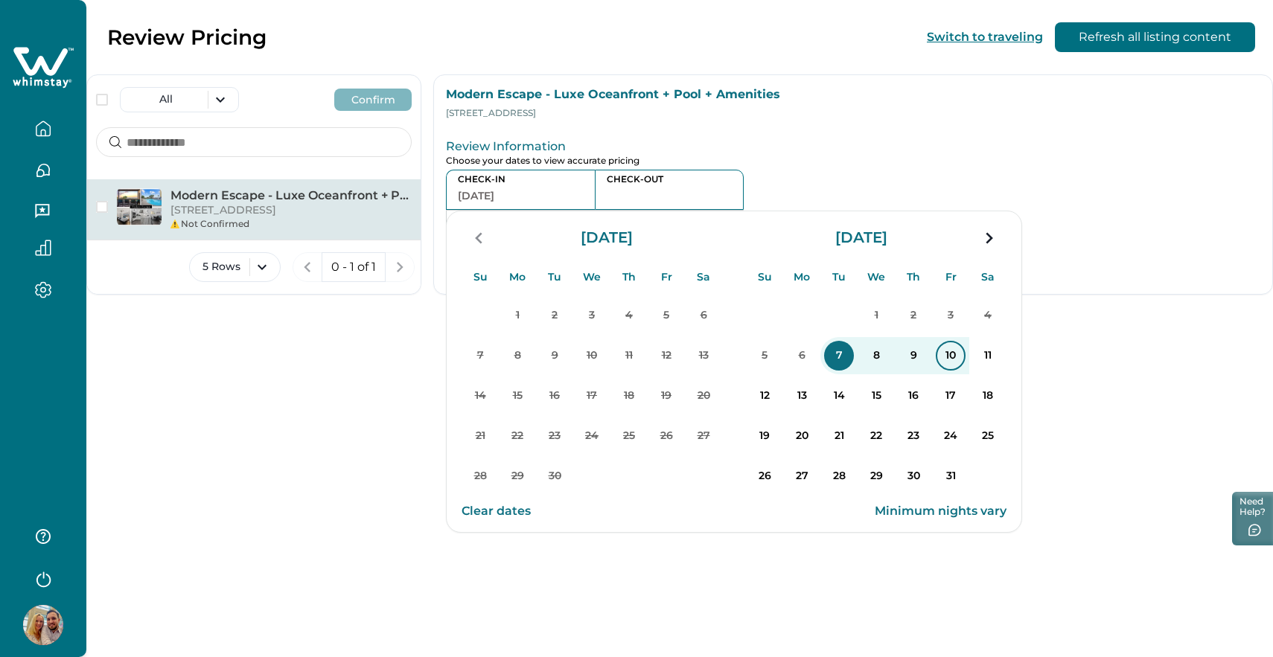
click at [954, 359] on p "10" at bounding box center [950, 356] width 30 height 30
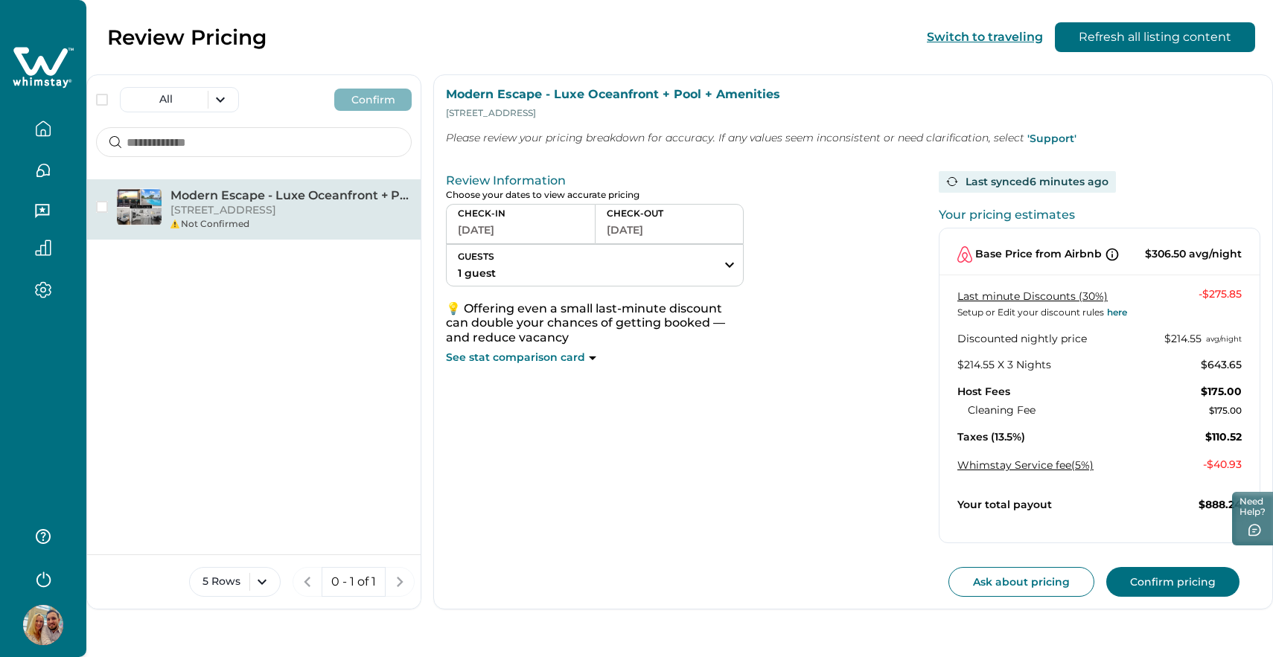
click at [1192, 586] on button "Confirm pricing" at bounding box center [1172, 582] width 133 height 30
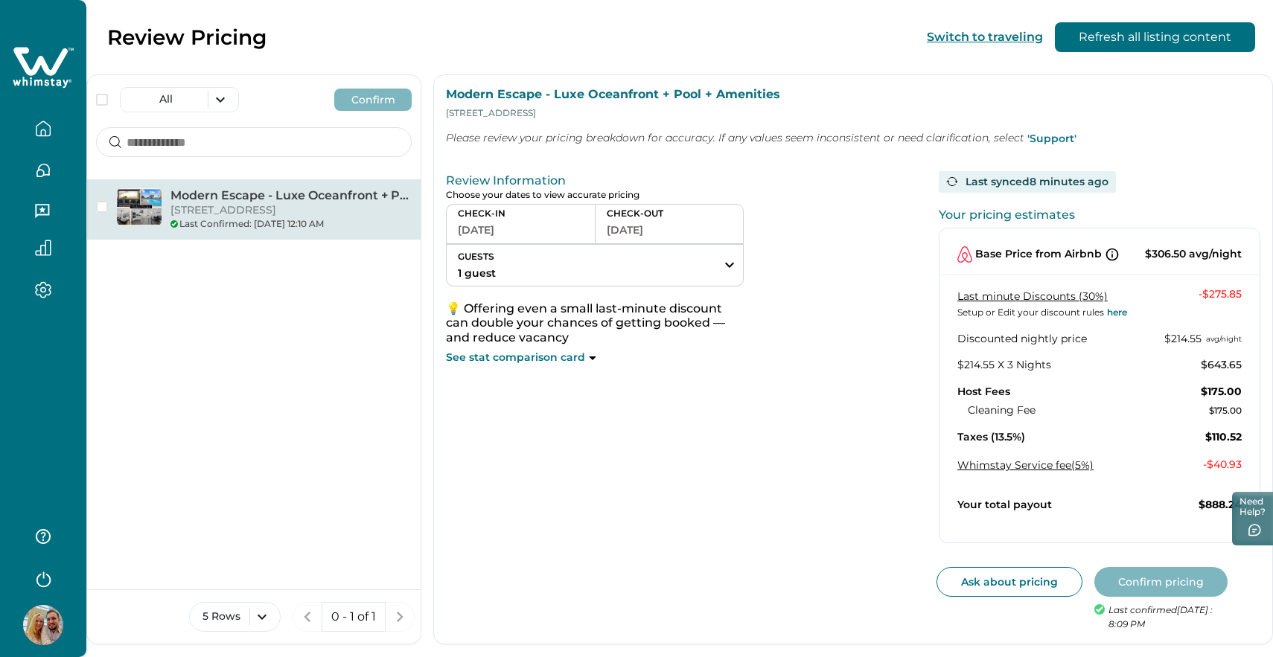
click at [257, 211] on p "201 76th Ave N, Myrtle Beach, SC, 29572, US" at bounding box center [290, 210] width 241 height 15
click at [526, 360] on p "See stat comparison card" at bounding box center [515, 358] width 139 height 15
click at [590, 356] on icon at bounding box center [592, 358] width 7 height 4
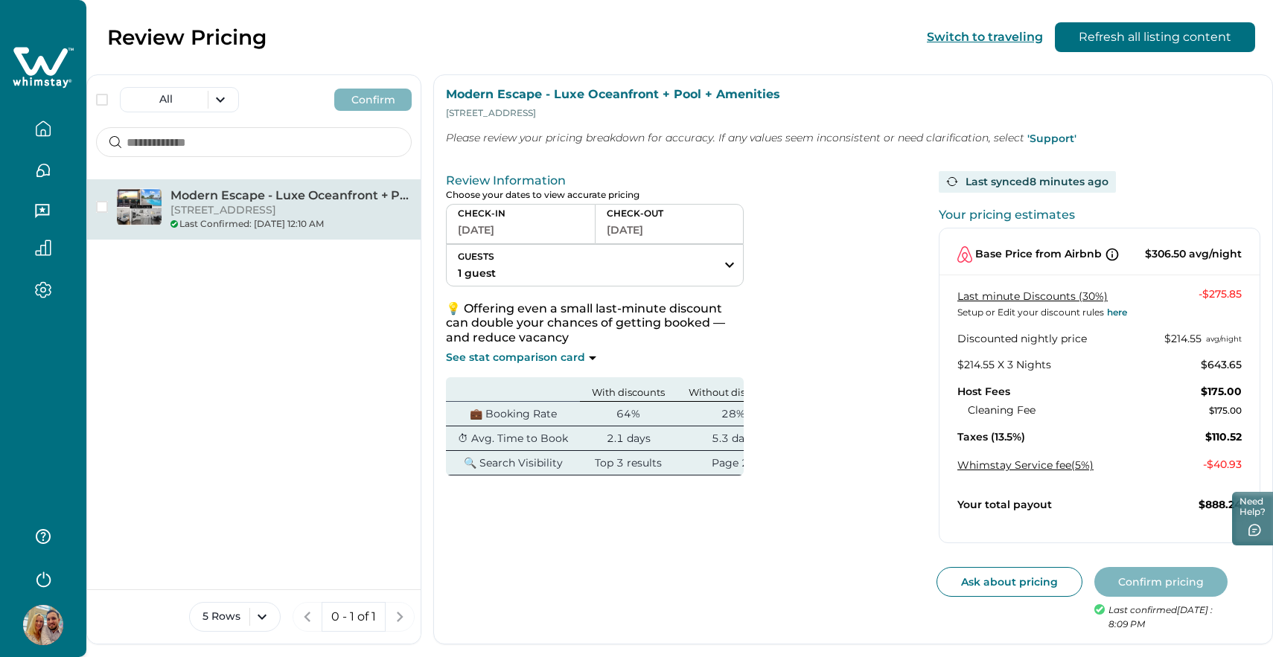
click at [39, 206] on icon "button" at bounding box center [43, 212] width 16 height 16
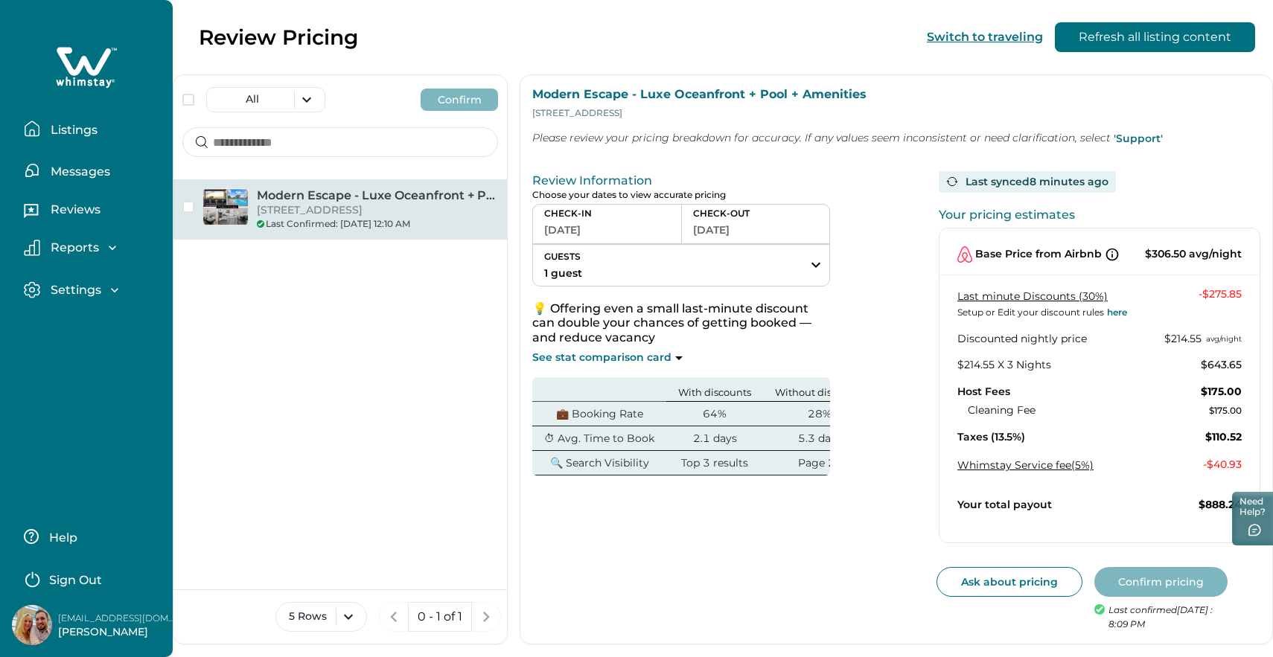
click at [50, 206] on p "Reviews" at bounding box center [73, 209] width 54 height 15
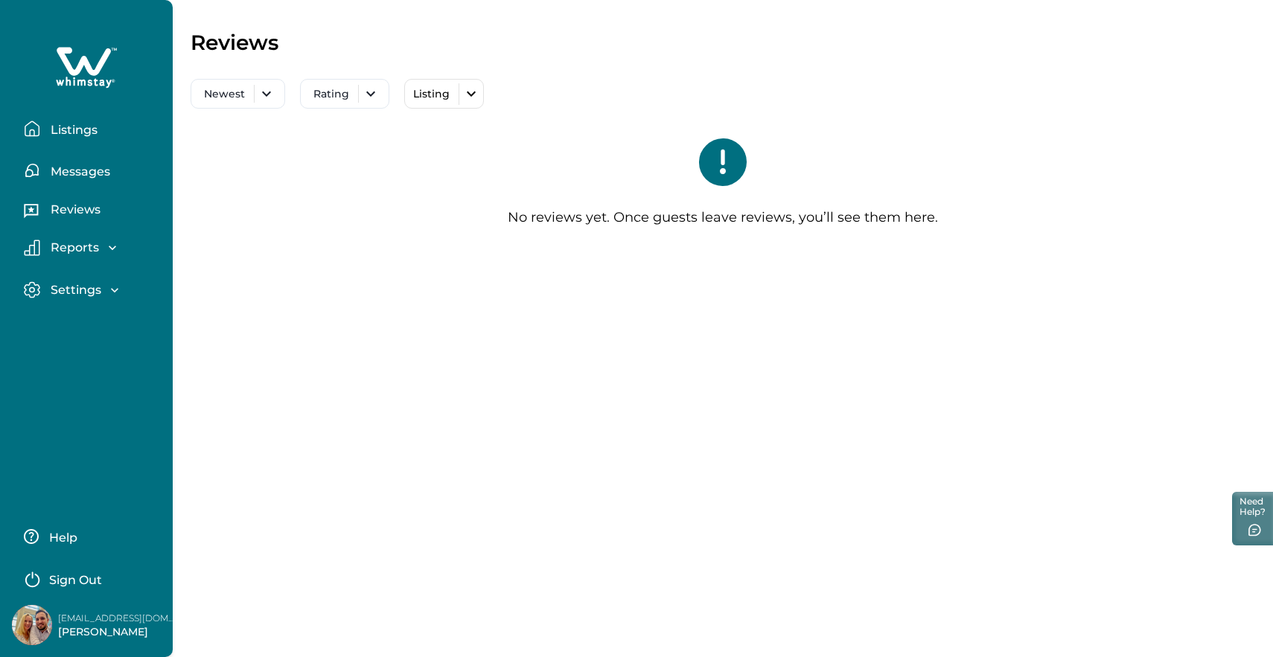
click at [79, 286] on p "Settings" at bounding box center [73, 290] width 55 height 15
click at [80, 132] on p "Listings" at bounding box center [71, 130] width 51 height 15
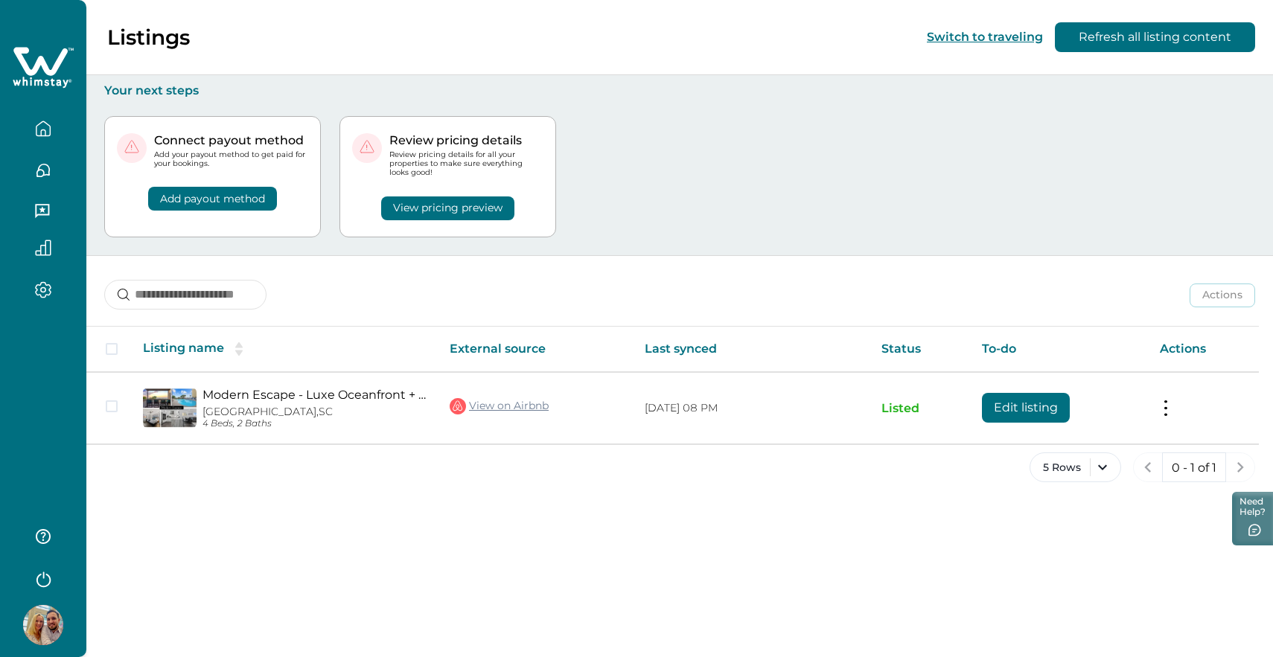
click at [514, 203] on button "View pricing preview" at bounding box center [447, 208] width 133 height 24
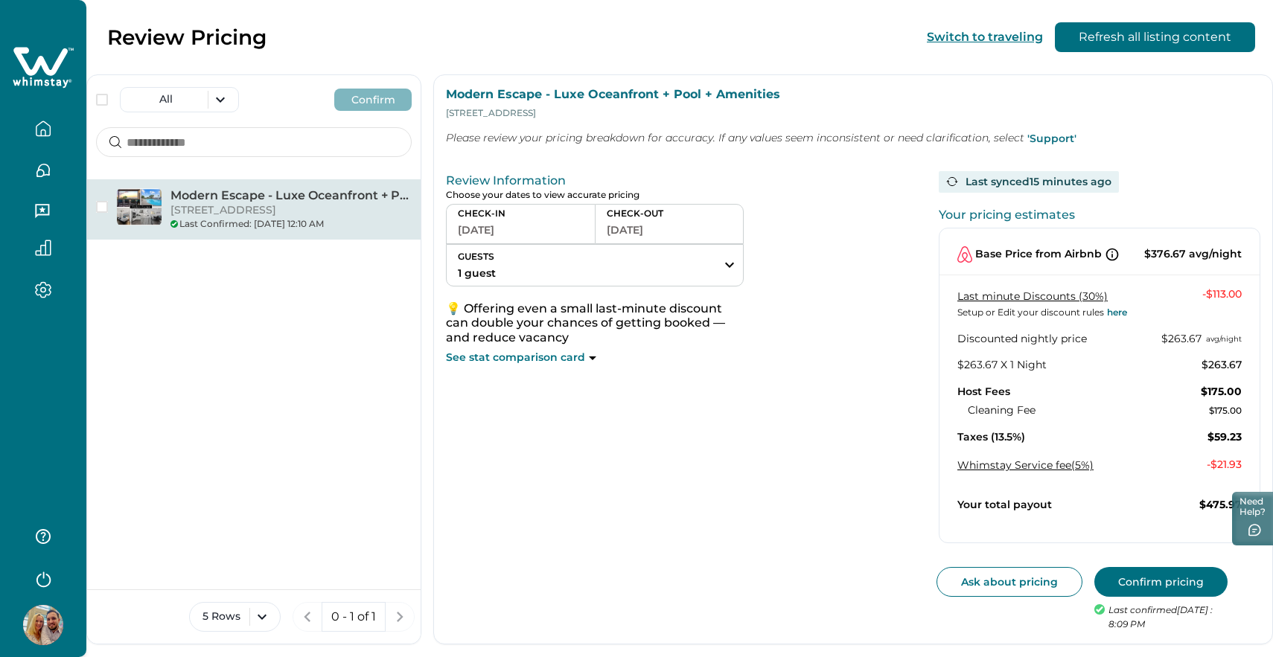
click at [1168, 583] on button "Confirm pricing" at bounding box center [1160, 582] width 133 height 30
click at [48, 130] on icon "button" at bounding box center [43, 129] width 16 height 16
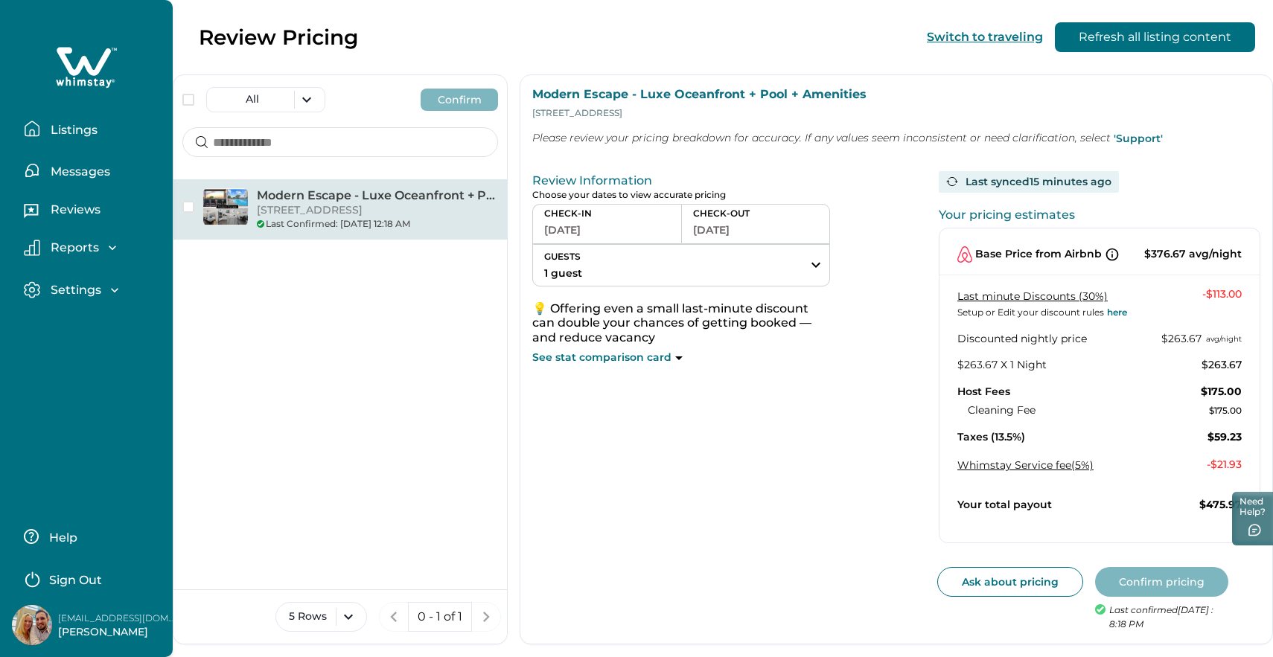
click at [77, 174] on p "Messages" at bounding box center [78, 171] width 64 height 15
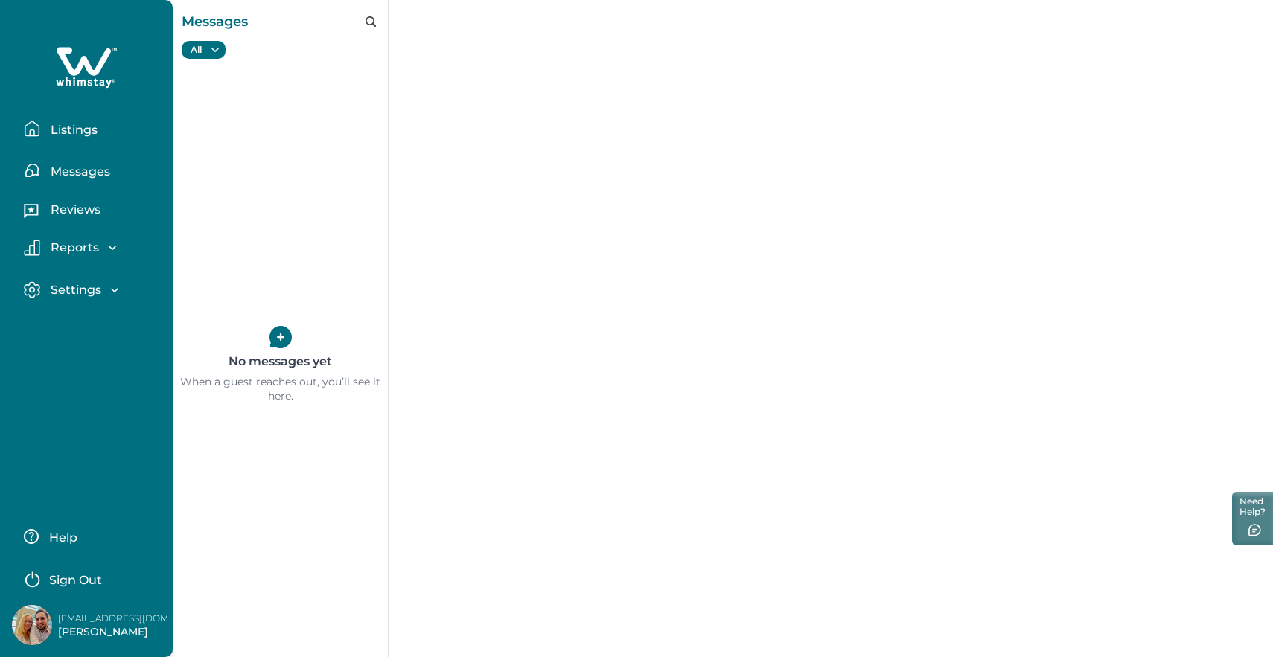
click at [86, 292] on p "Settings" at bounding box center [73, 290] width 55 height 15
click at [88, 322] on p "Profile details" at bounding box center [89, 322] width 87 height 15
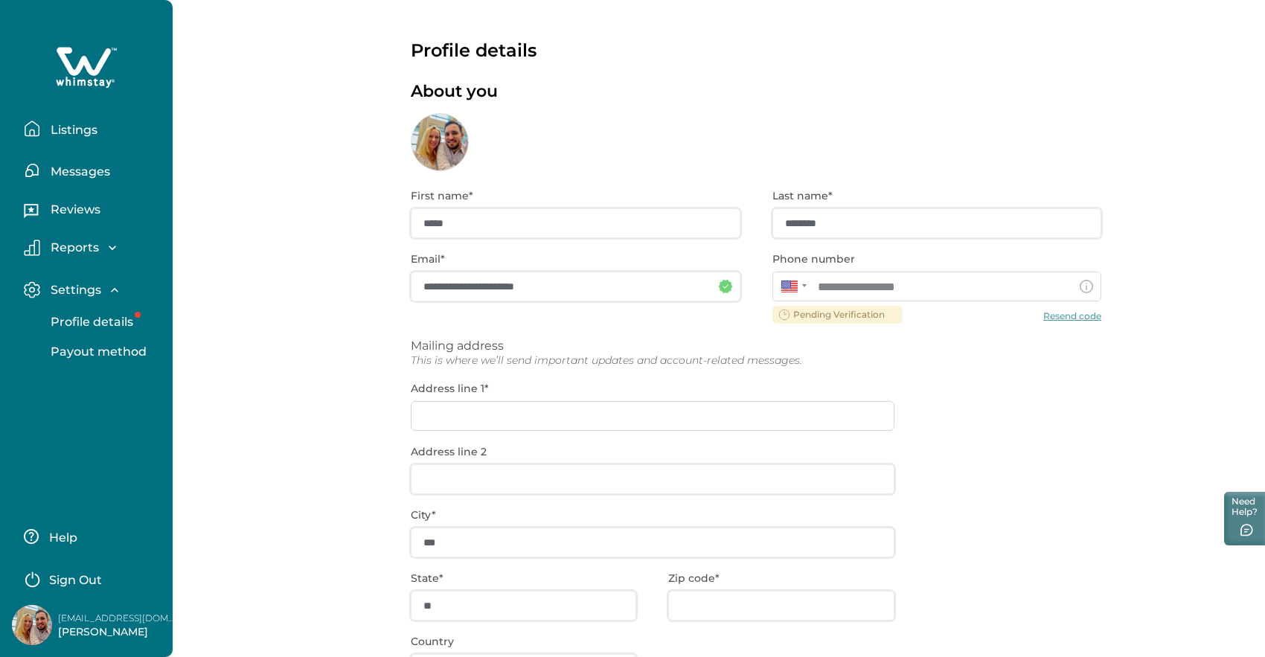
scroll to position [127, 0]
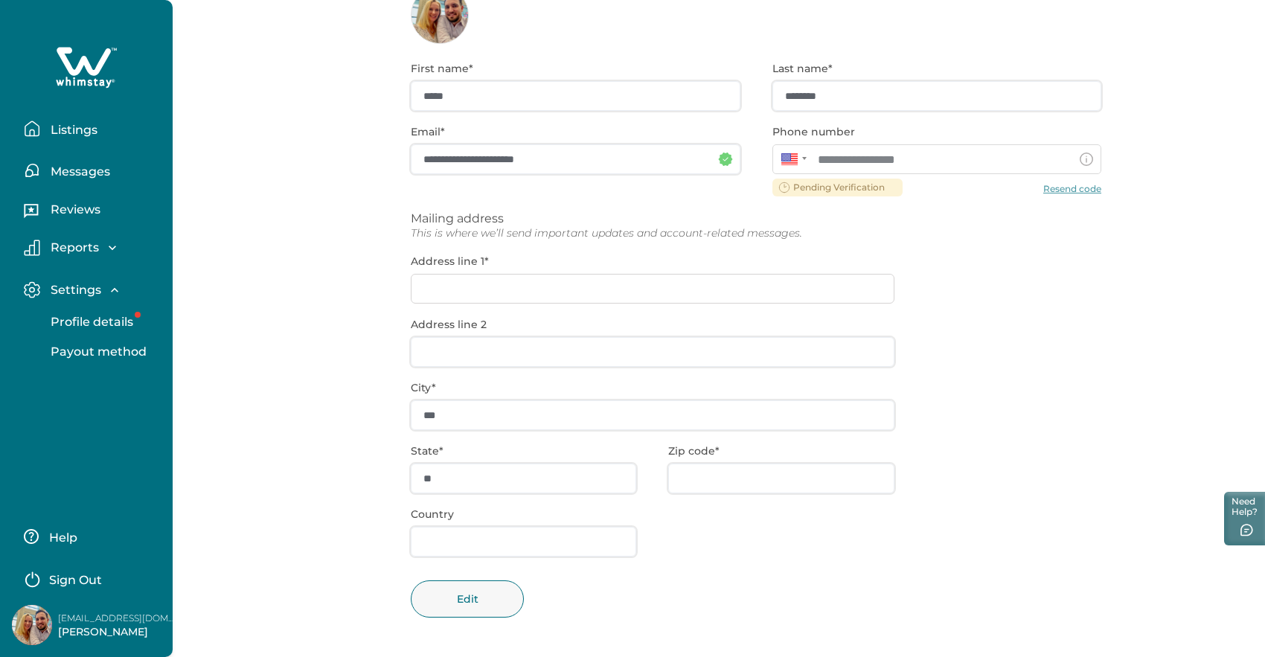
click at [448, 475] on div "**********" at bounding box center [756, 350] width 691 height 613
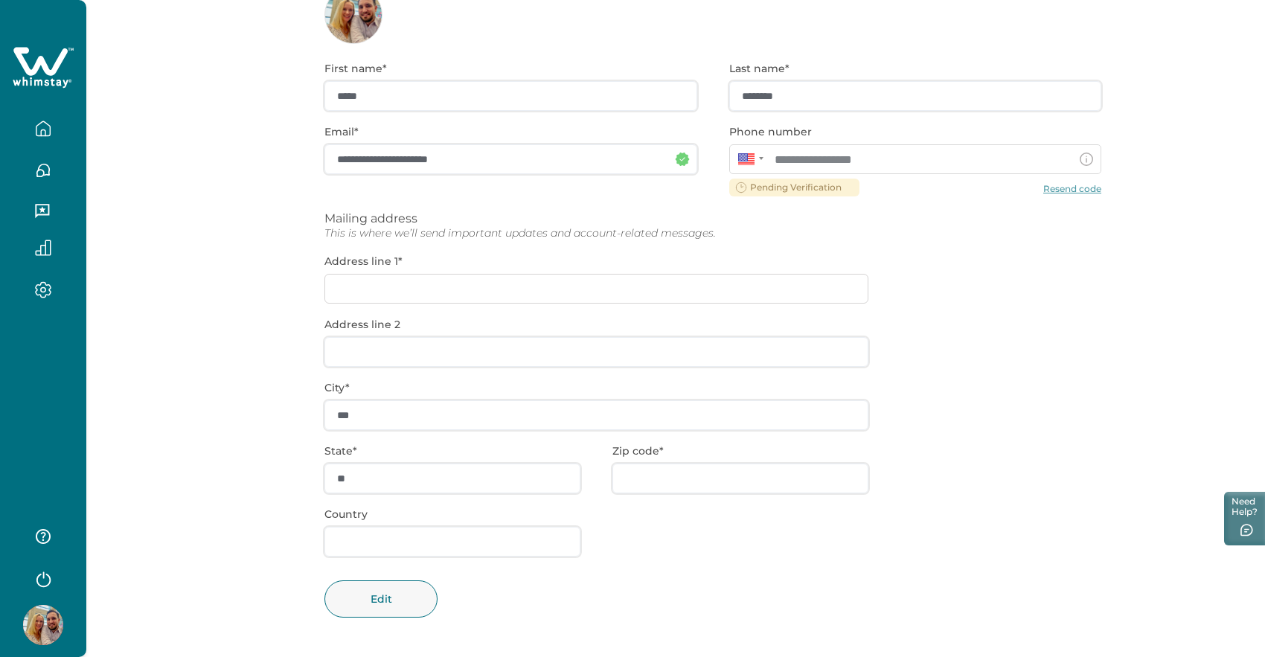
click at [435, 472] on div "**********" at bounding box center [712, 350] width 777 height 613
click at [438, 274] on div "**********" at bounding box center [712, 350] width 777 height 613
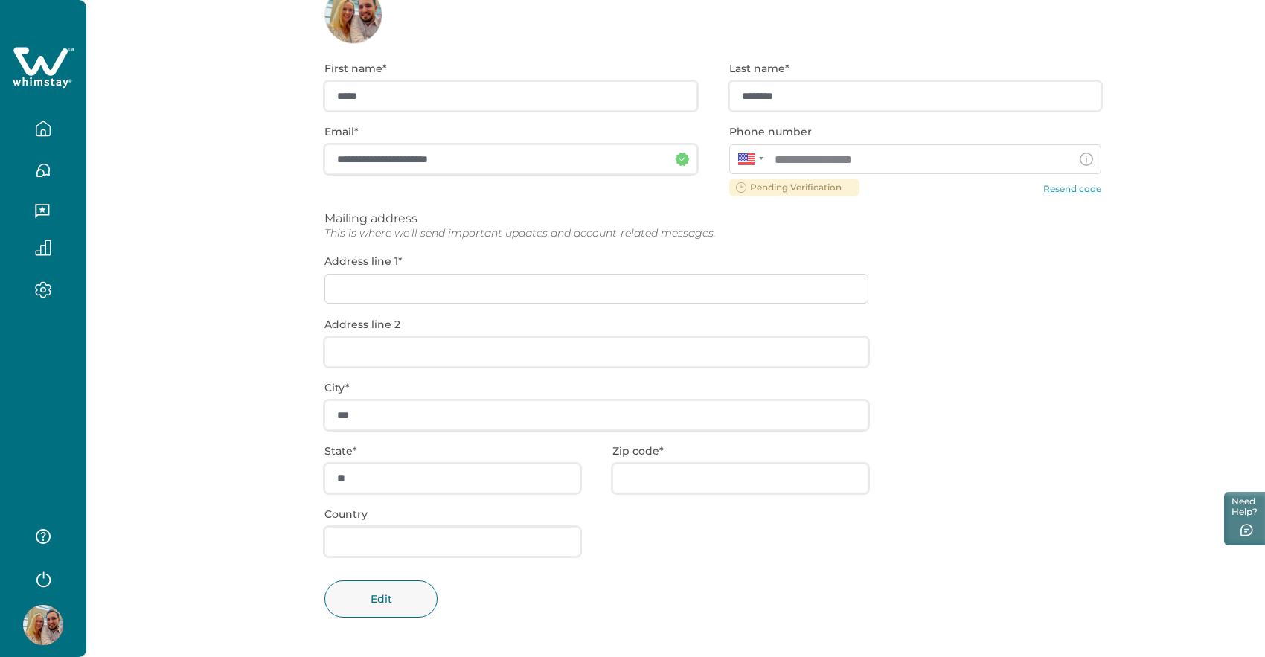
click at [435, 288] on div "**********" at bounding box center [712, 350] width 777 height 613
click at [1057, 183] on div "**********" at bounding box center [712, 350] width 777 height 613
click at [1057, 189] on div "**********" at bounding box center [712, 350] width 777 height 613
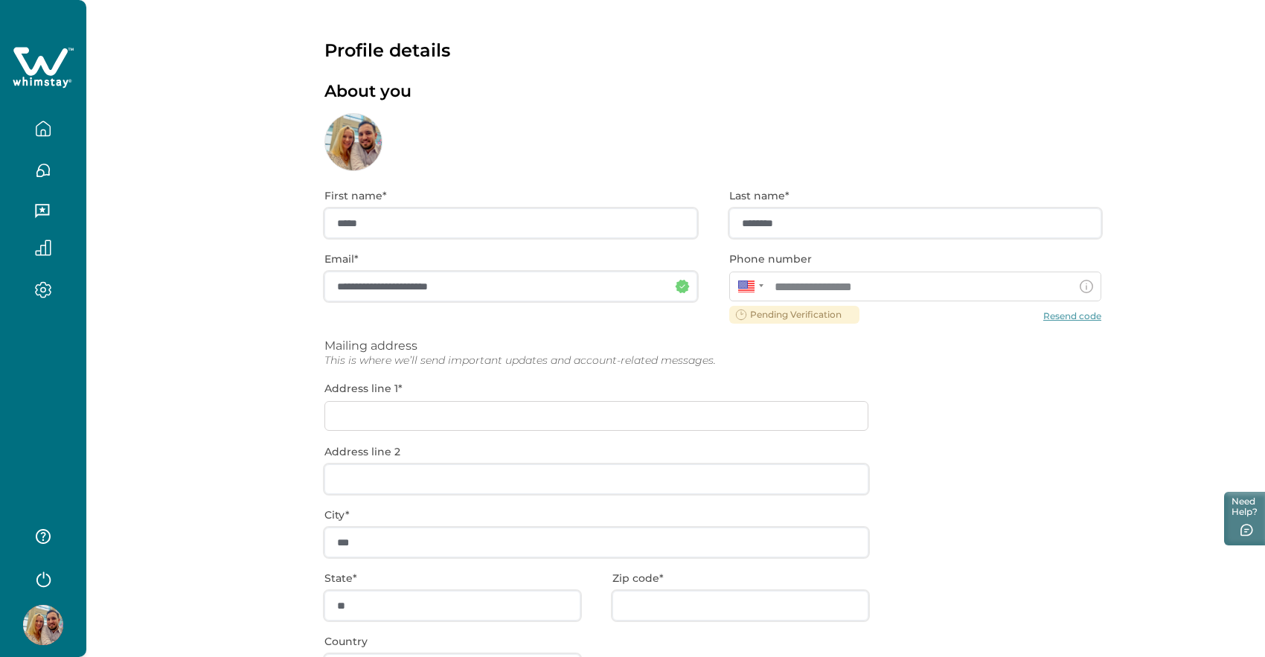
click at [47, 452] on div at bounding box center [43, 328] width 86 height 657
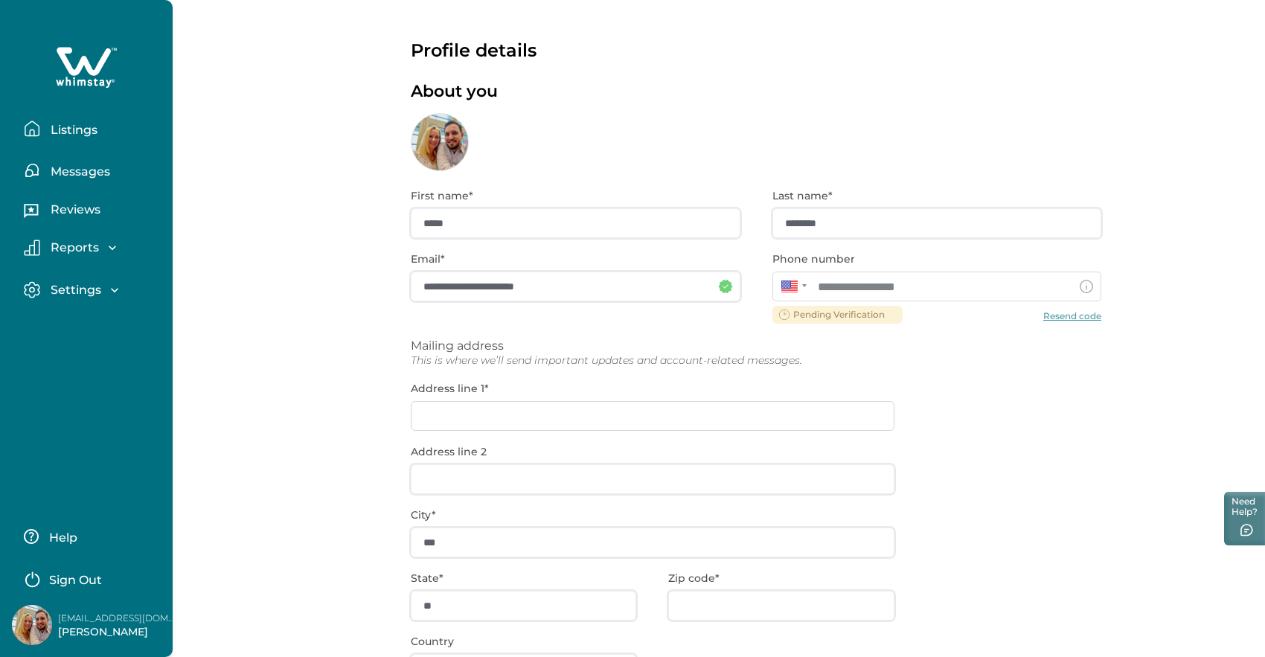
click at [80, 129] on p "Listings" at bounding box center [71, 130] width 51 height 15
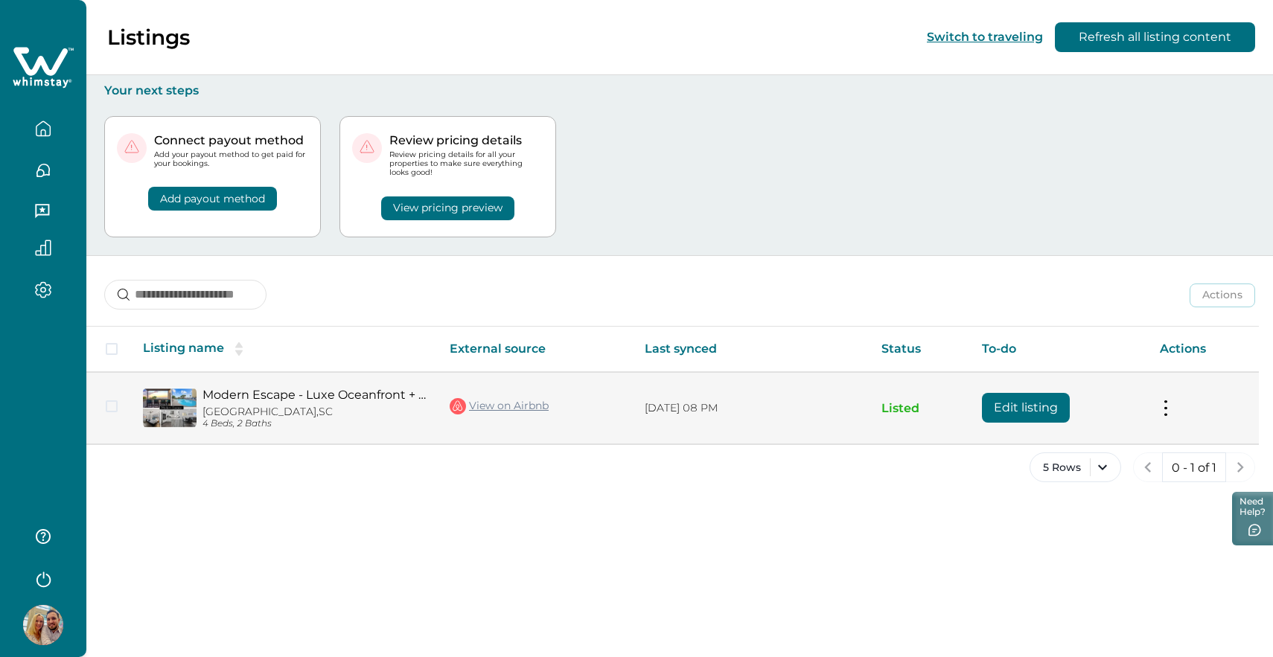
click at [196, 403] on tr "Modern Escape - Luxe Oceanfront + Pool + Amenities Myrtle Beach, SC 4 Beds, 2 B…" at bounding box center [672, 408] width 1172 height 72
click at [1162, 409] on button at bounding box center [1165, 408] width 12 height 16
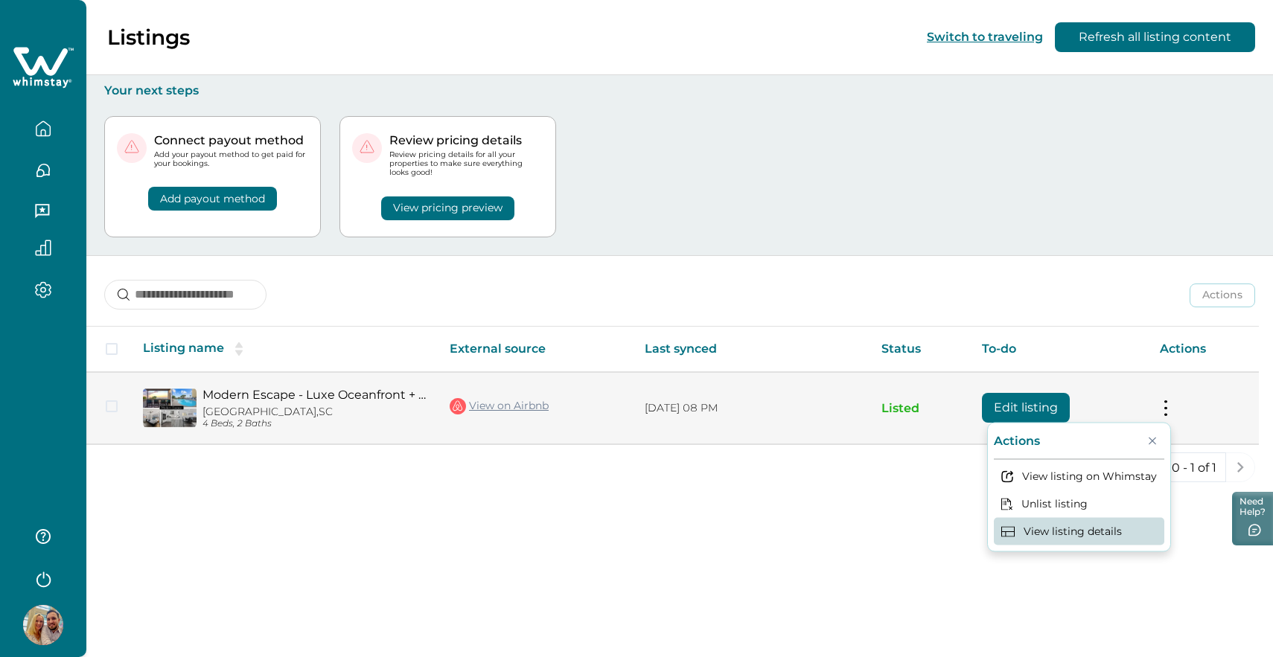
click at [1110, 528] on button "View listing details" at bounding box center [1079, 531] width 170 height 28
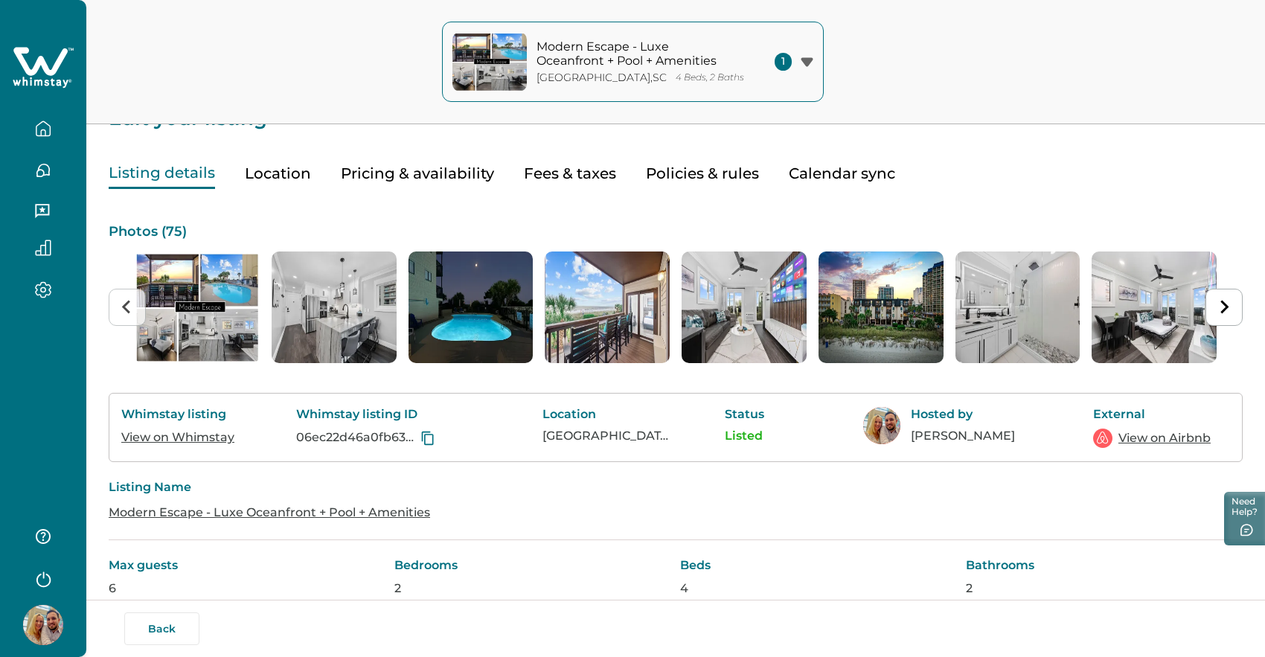
scroll to position [33, 0]
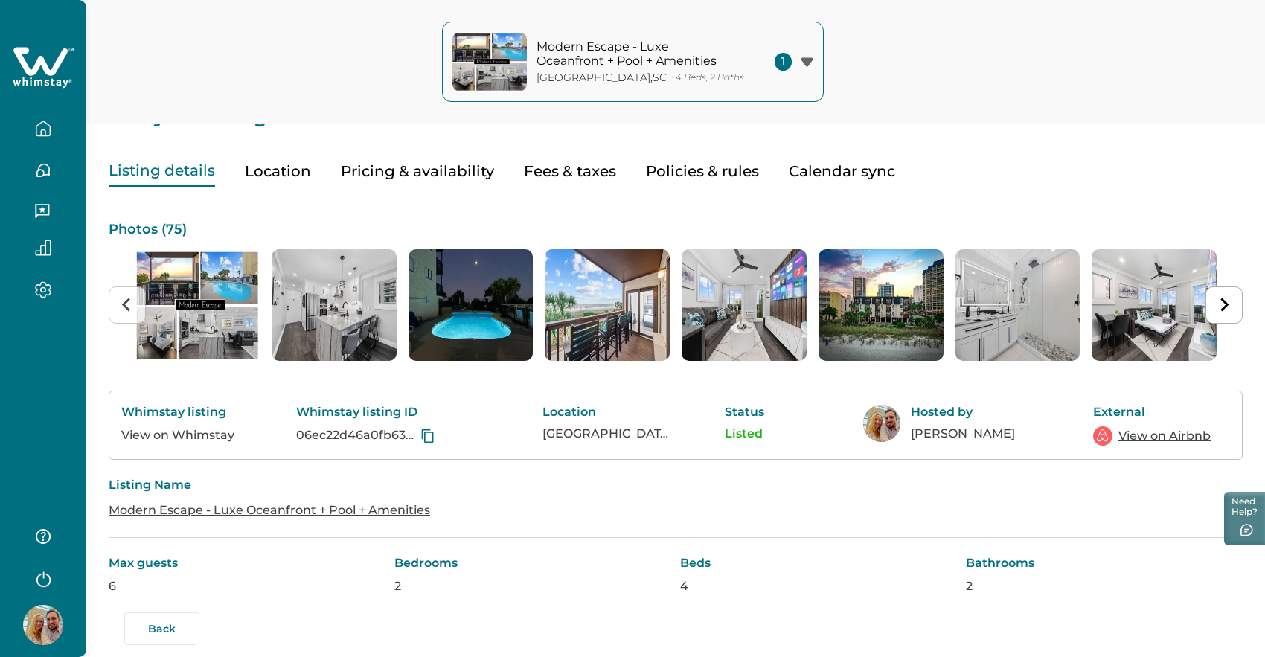
click at [557, 168] on button "Fees & taxes" at bounding box center [570, 171] width 92 height 31
type input "*"
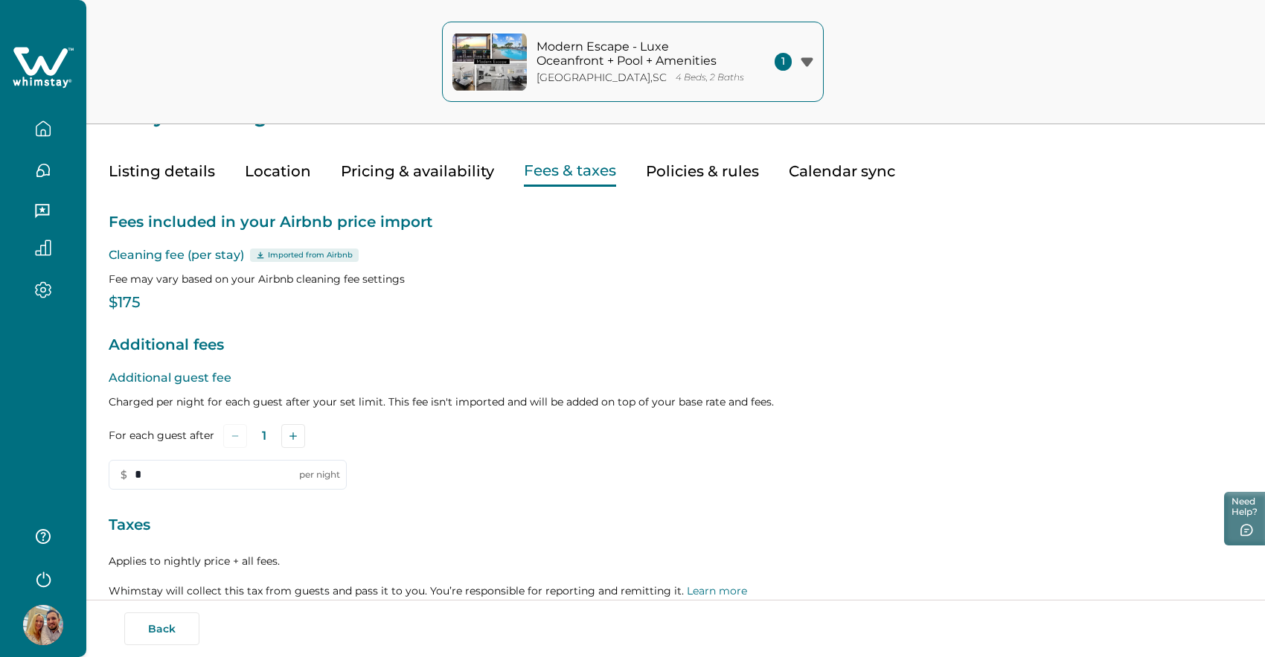
scroll to position [175, 0]
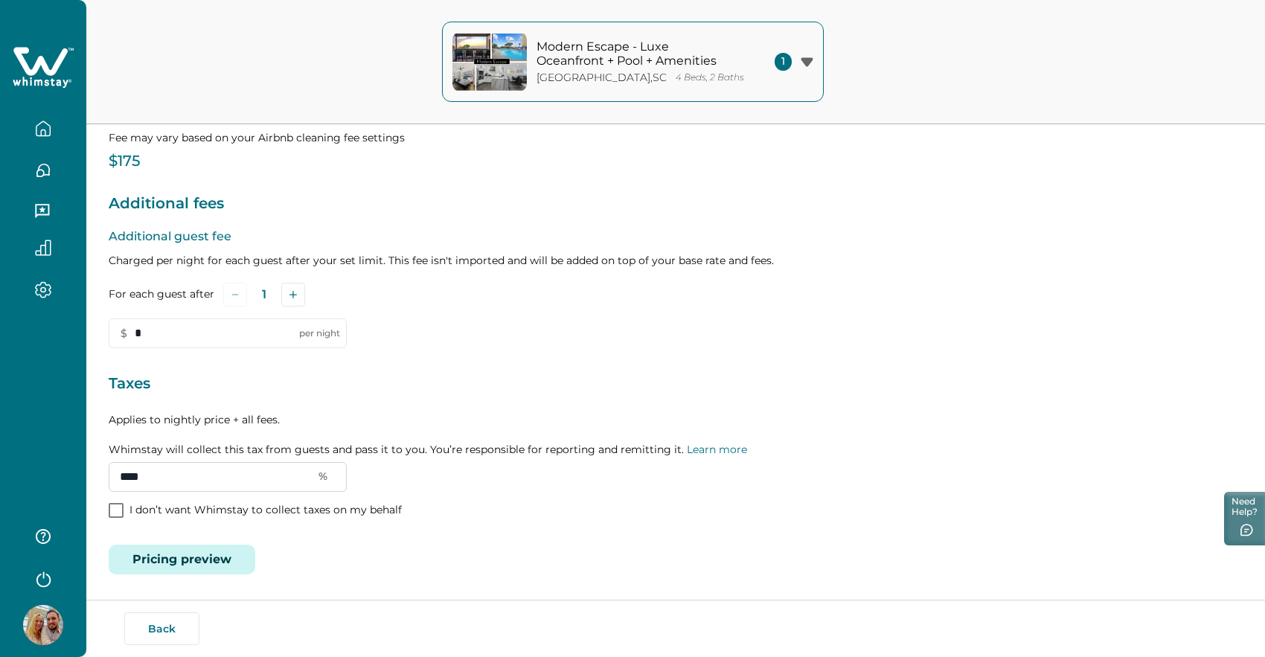
drag, startPoint x: 161, startPoint y: 477, endPoint x: 108, endPoint y: 476, distance: 53.6
click at [109, 476] on input "****" at bounding box center [228, 477] width 238 height 30
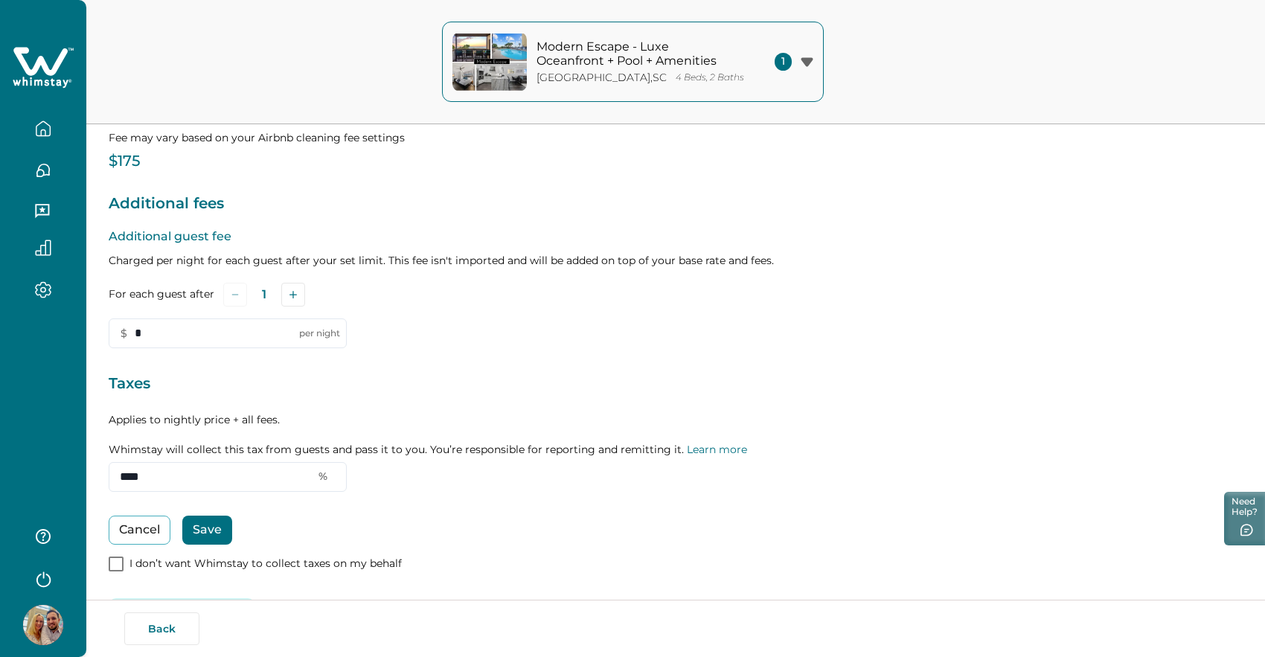
click at [220, 530] on button "Save" at bounding box center [207, 530] width 50 height 29
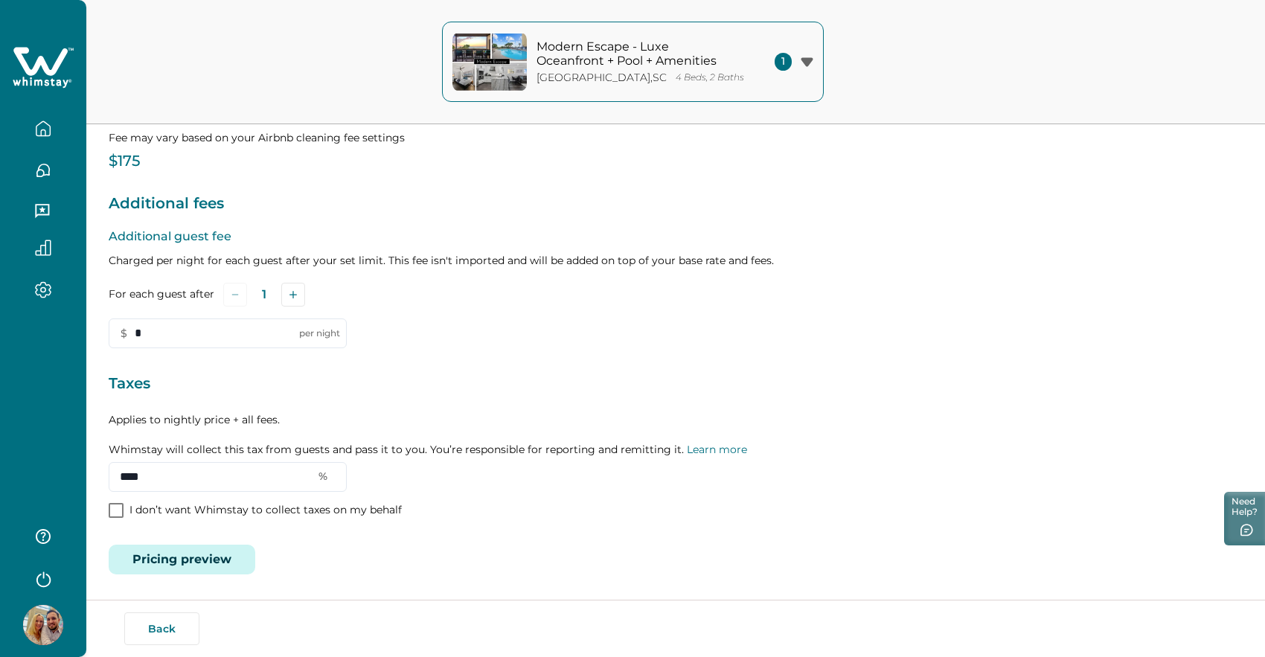
type input "**"
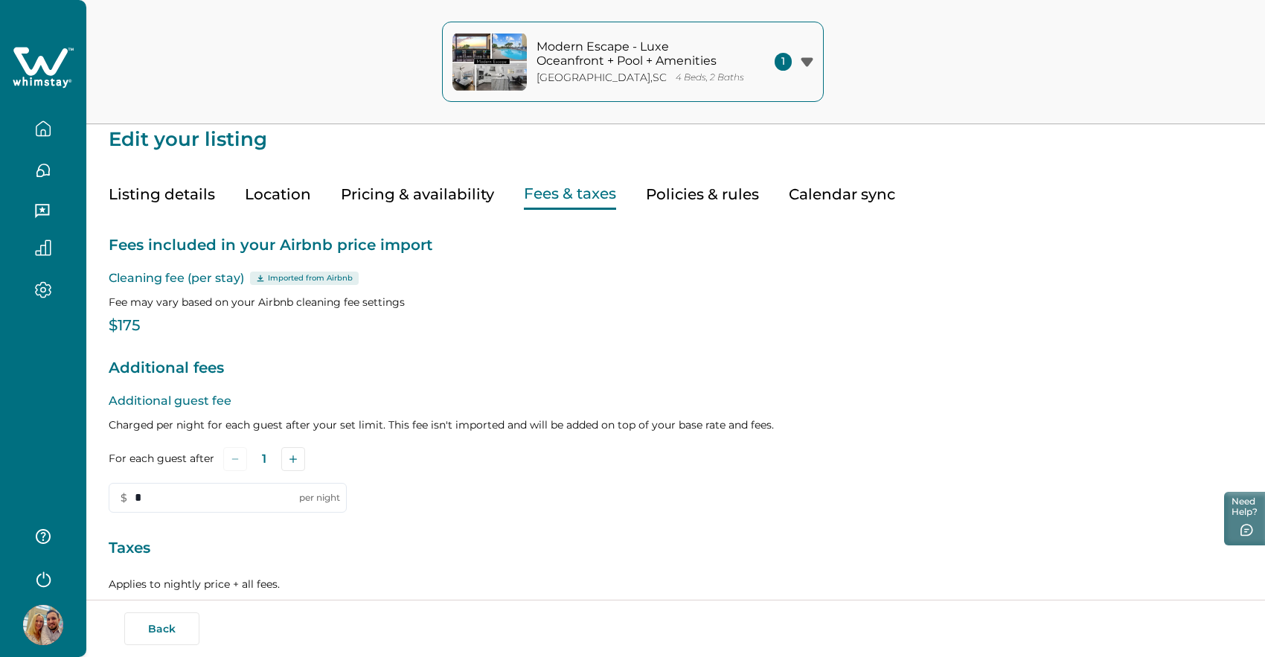
scroll to position [0, 0]
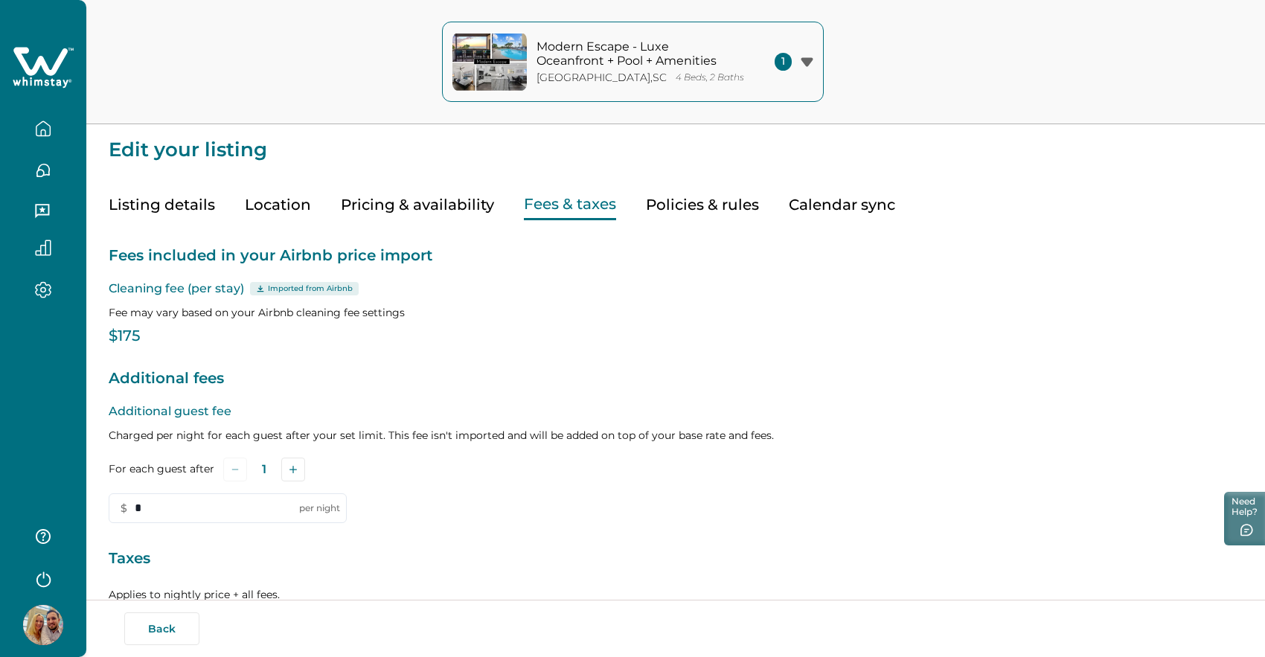
click at [426, 206] on button "Pricing & availability" at bounding box center [417, 205] width 153 height 31
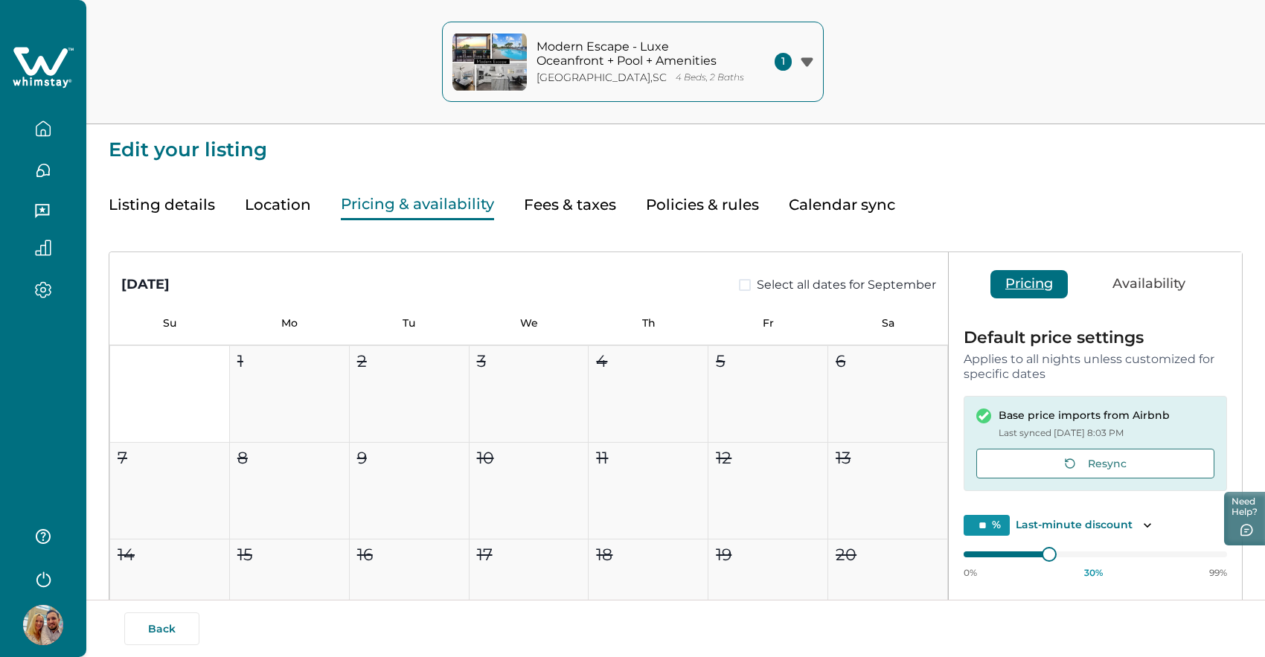
click at [276, 203] on button "Location" at bounding box center [278, 205] width 66 height 31
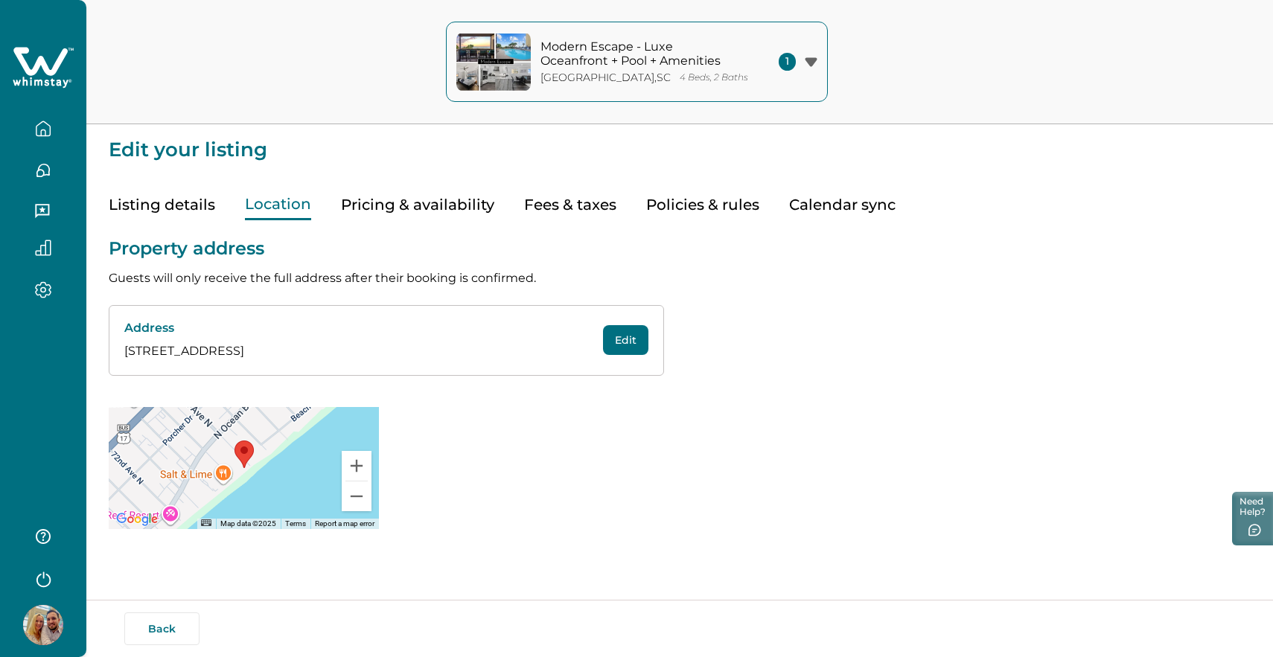
click at [193, 206] on button "Listing details" at bounding box center [162, 205] width 106 height 31
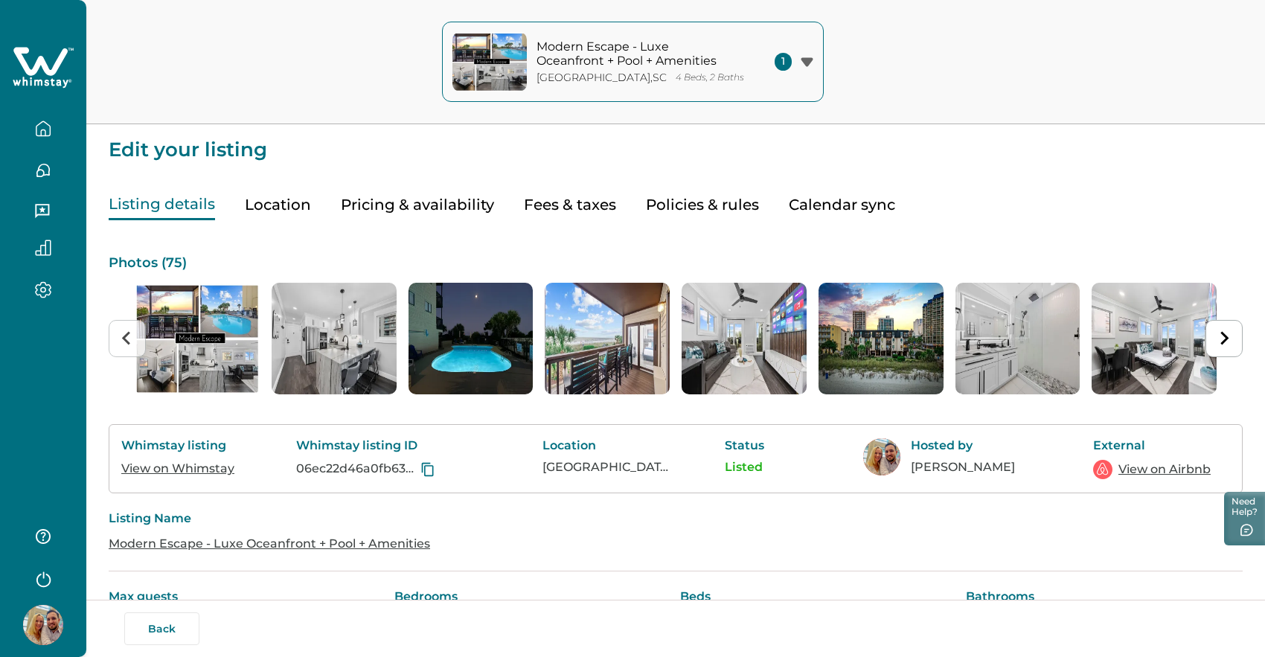
click at [727, 202] on button "Policies & rules" at bounding box center [702, 205] width 113 height 31
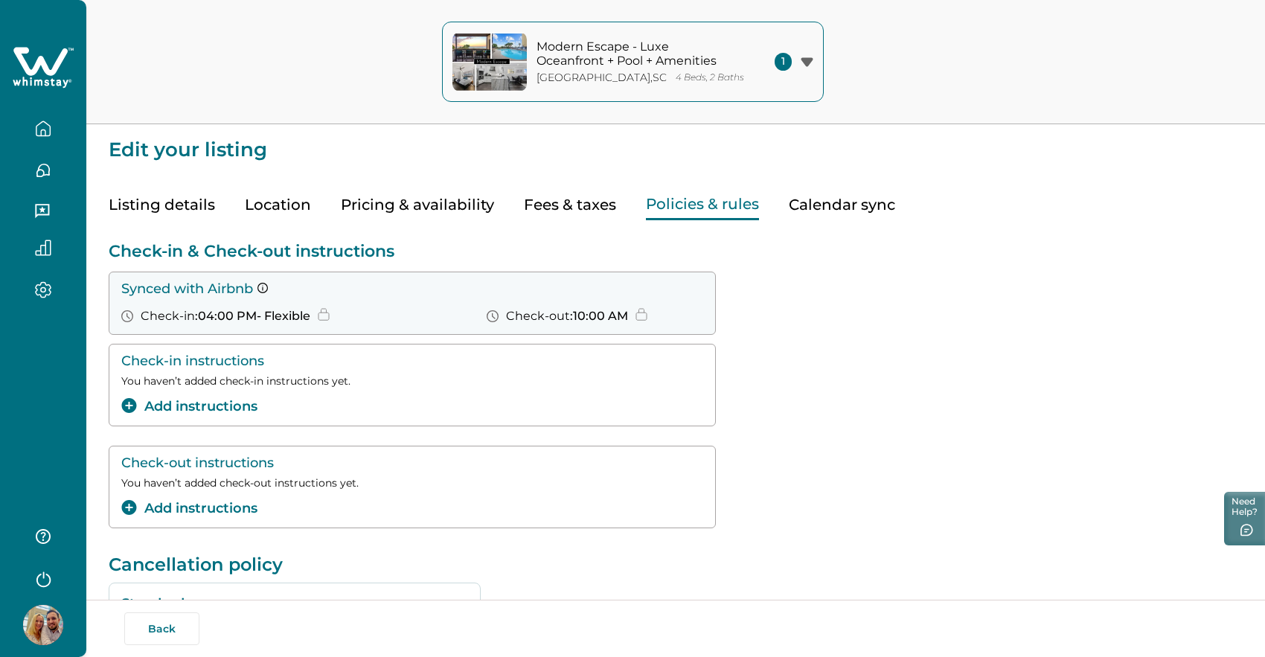
click at [48, 128] on icon "button" at bounding box center [43, 129] width 16 height 16
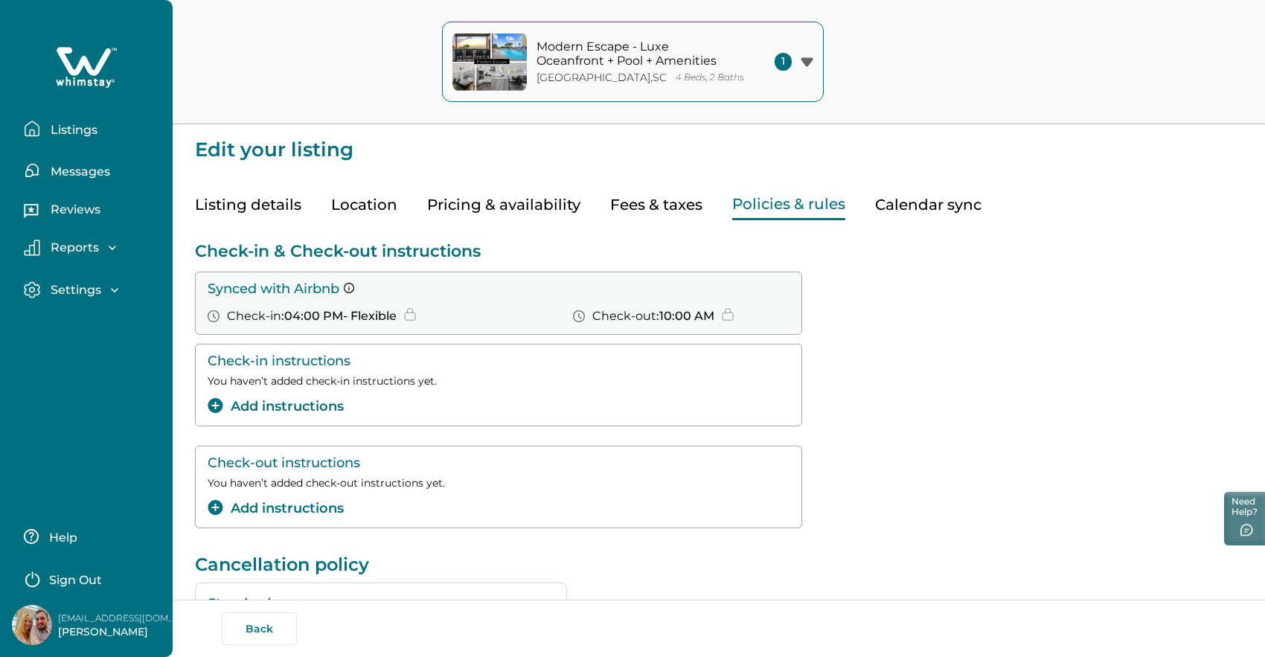
click at [89, 71] on icon at bounding box center [84, 61] width 54 height 28
